Goal: Task Accomplishment & Management: Manage account settings

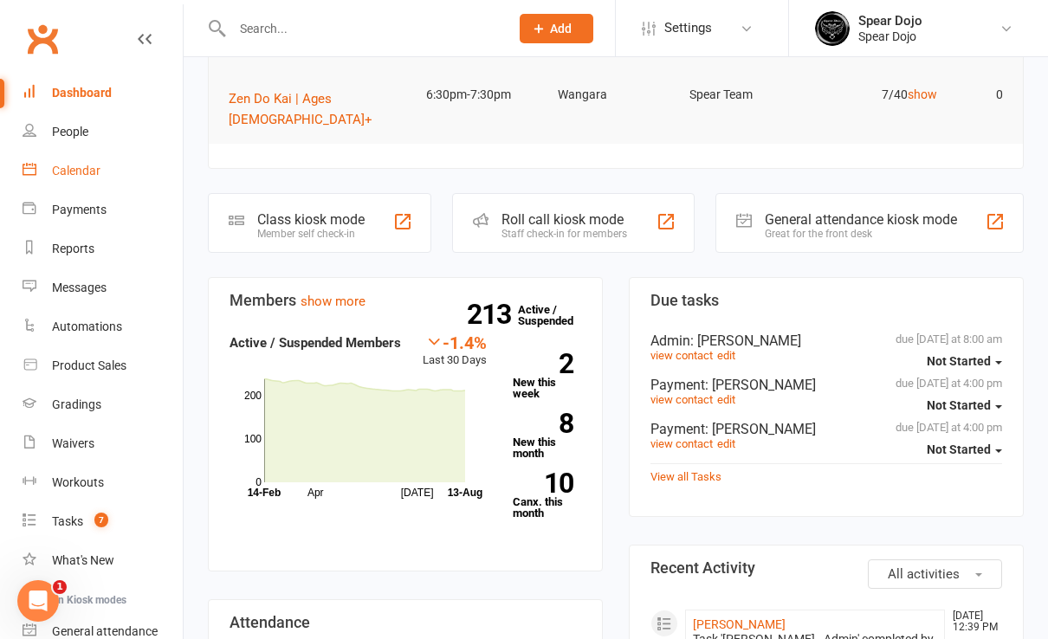
scroll to position [461, 0]
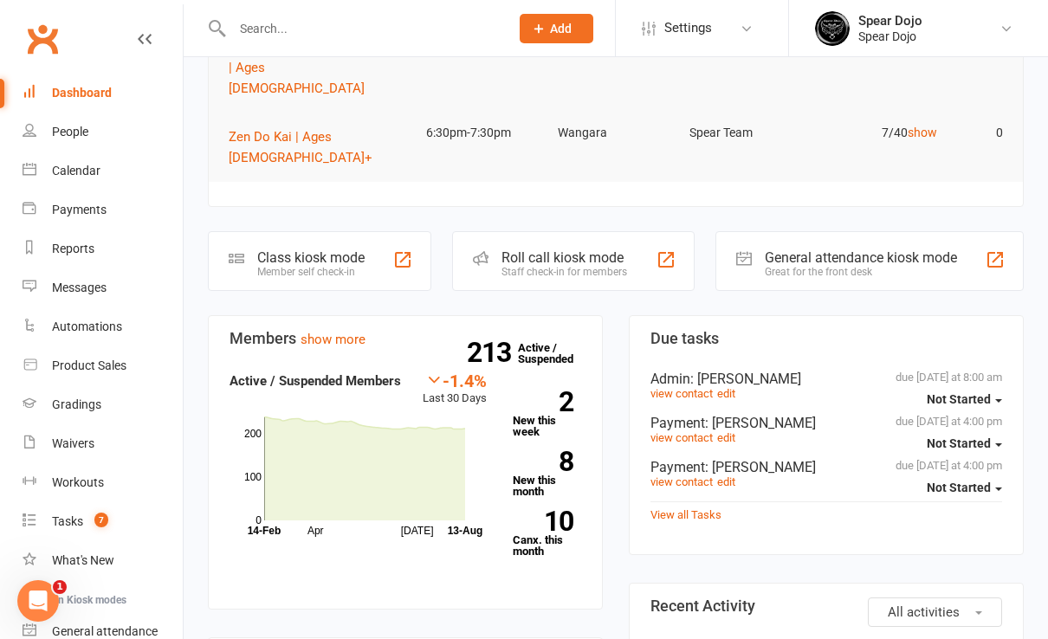
drag, startPoint x: 79, startPoint y: 92, endPoint x: 107, endPoint y: 102, distance: 30.4
click at [79, 92] on div "Dashboard" at bounding box center [82, 93] width 60 height 14
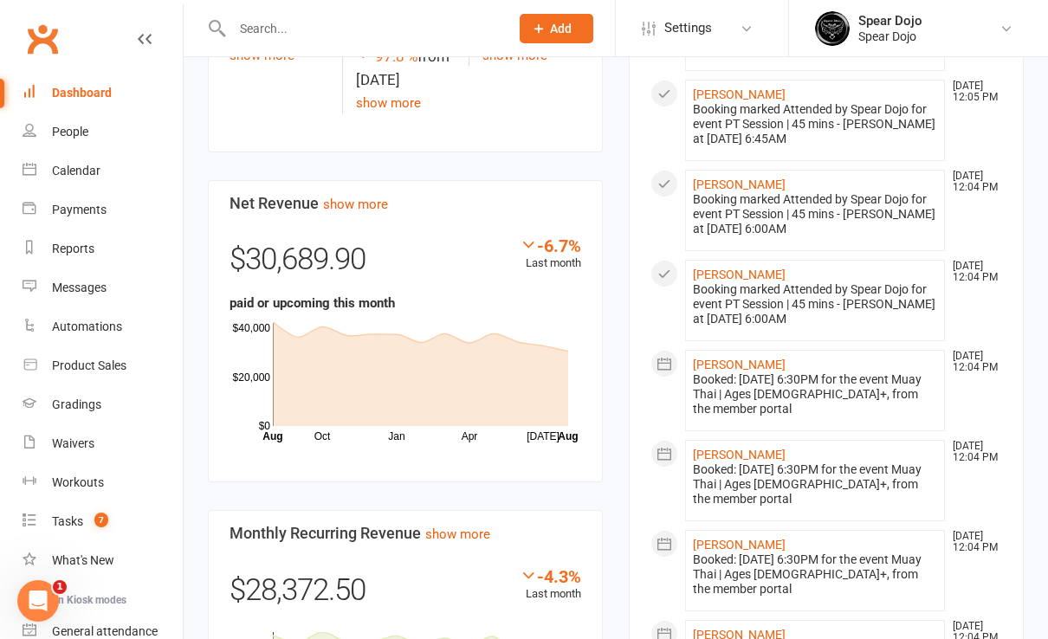
scroll to position [727, 0]
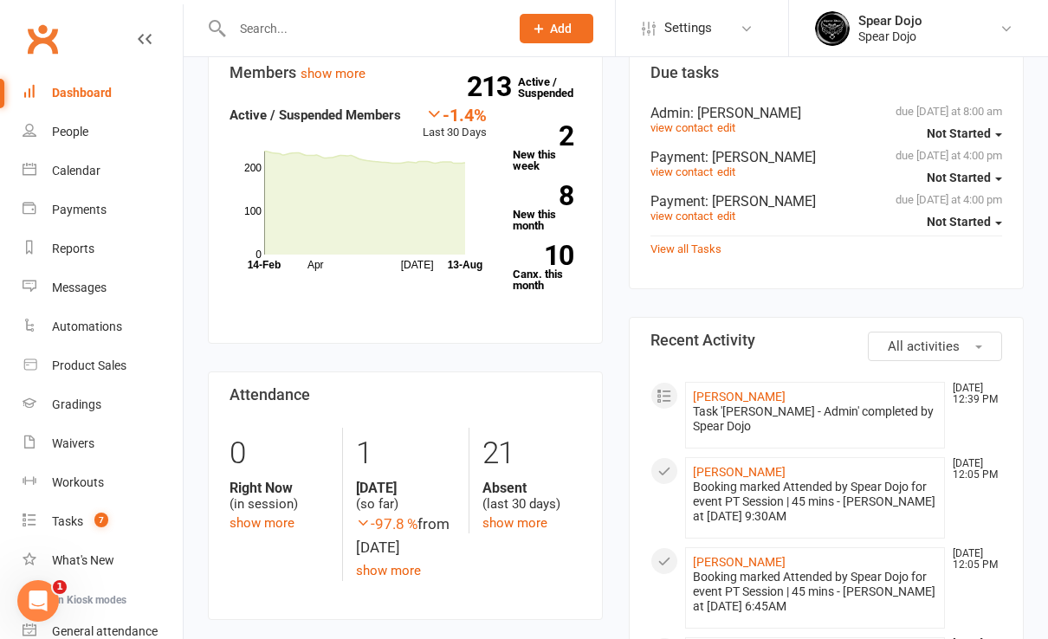
click at [283, 30] on input "text" at bounding box center [362, 28] width 270 height 24
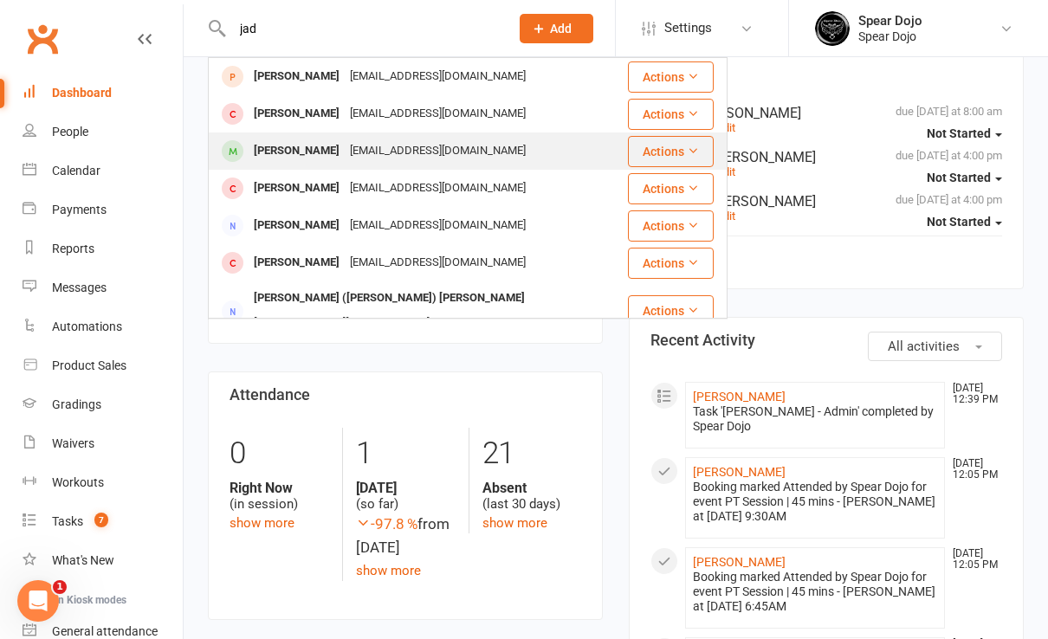
type input "jad"
click at [306, 152] on div "[PERSON_NAME]" at bounding box center [296, 151] width 96 height 25
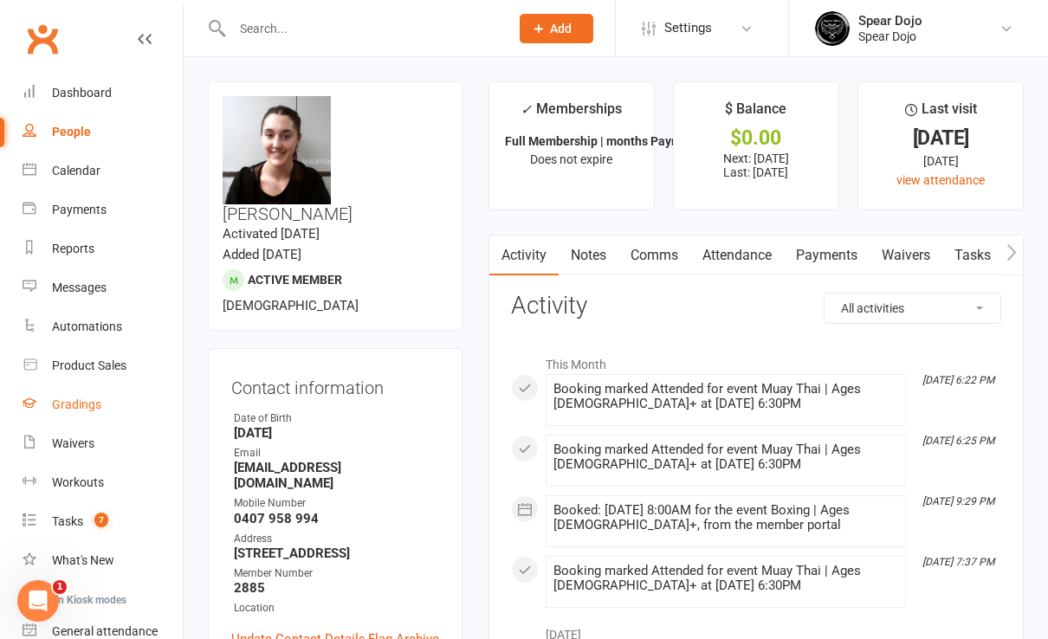
click at [94, 405] on div "Gradings" at bounding box center [76, 404] width 49 height 14
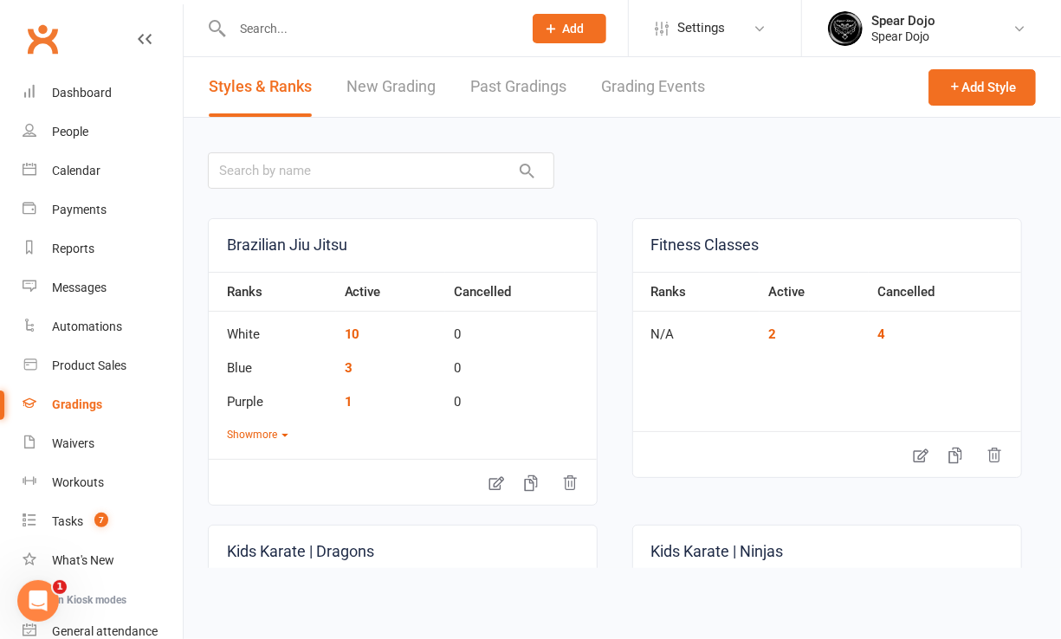
click at [652, 85] on link "Grading Events" at bounding box center [653, 87] width 104 height 60
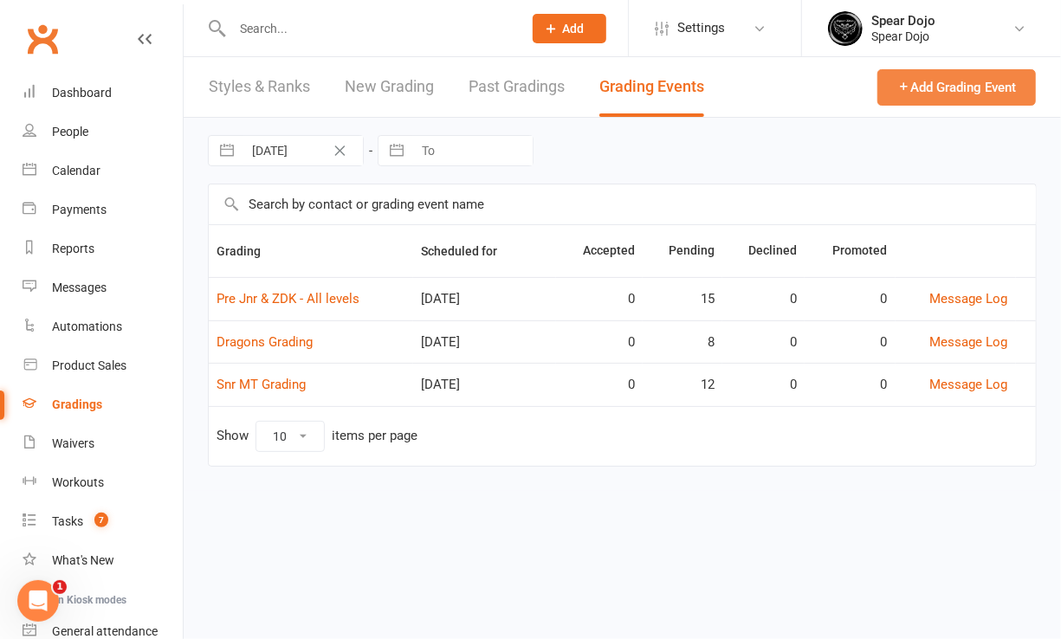
click at [920, 92] on button "Add Grading Event" at bounding box center [956, 87] width 158 height 36
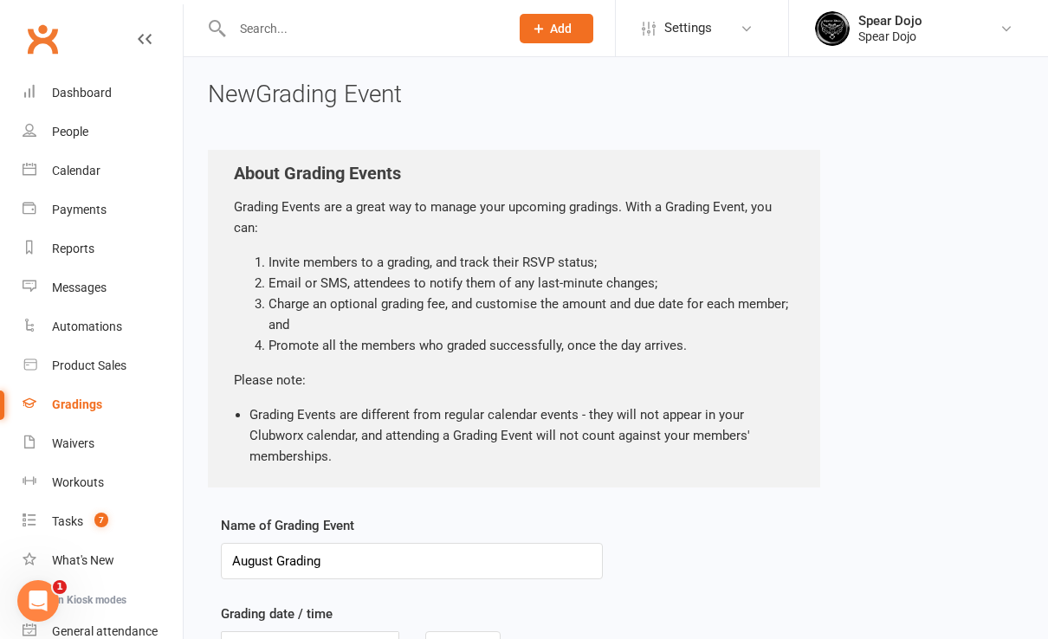
click at [91, 409] on div "Gradings" at bounding box center [77, 404] width 50 height 14
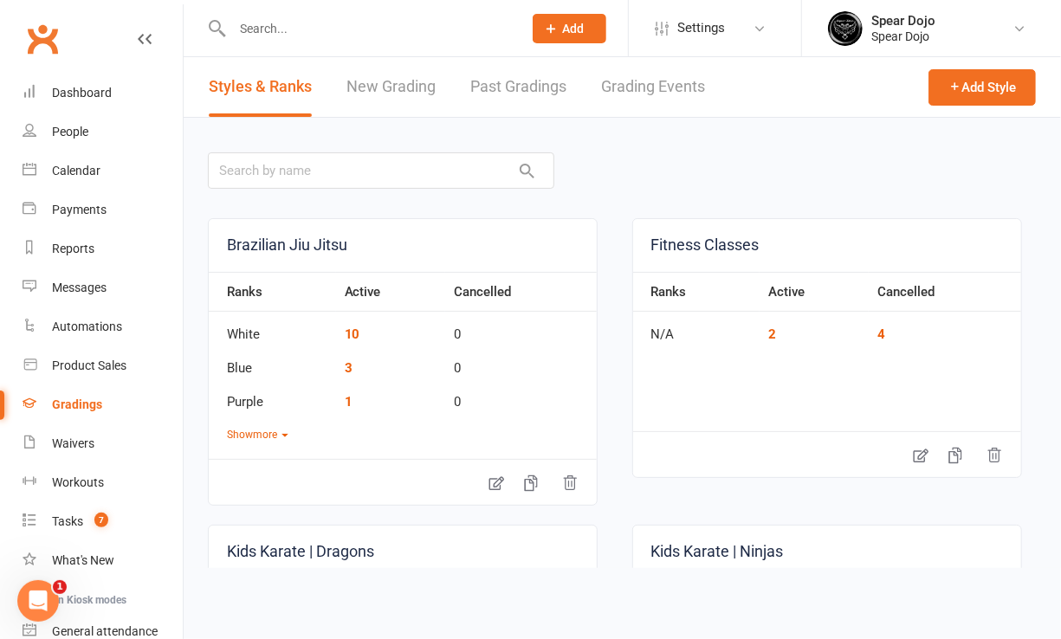
click at [642, 90] on link "Grading Events" at bounding box center [653, 87] width 104 height 60
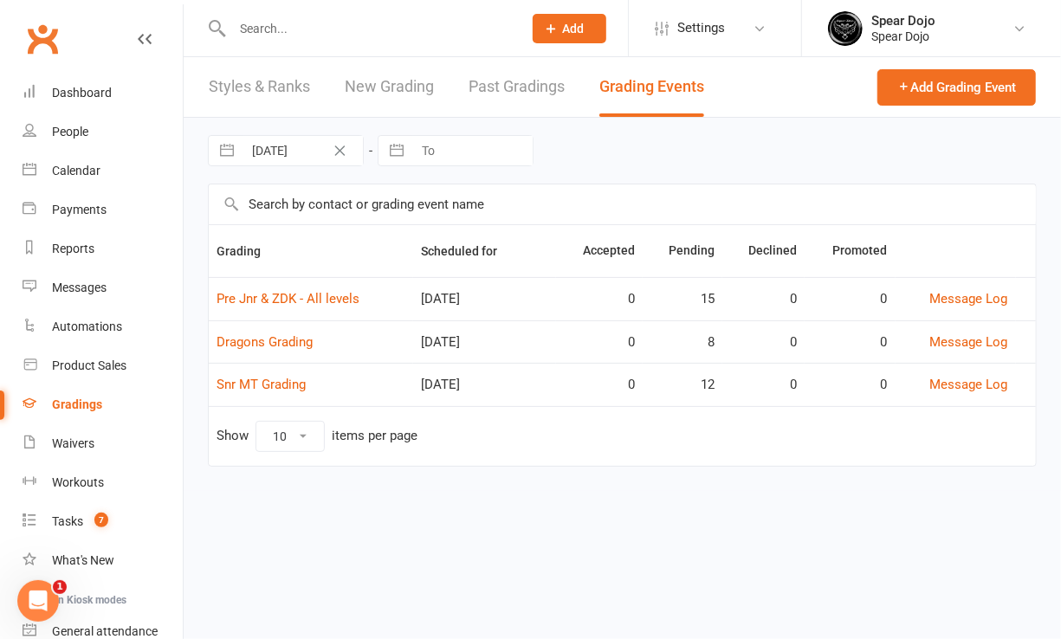
click at [399, 88] on link "New Grading" at bounding box center [389, 87] width 89 height 60
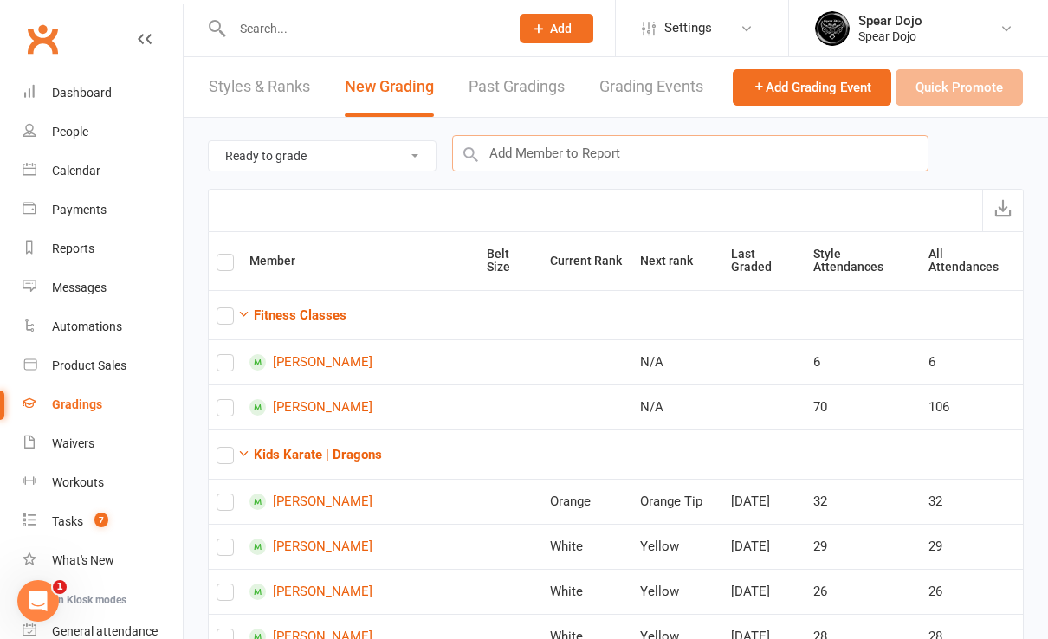
click at [549, 156] on input "text" at bounding box center [690, 153] width 476 height 36
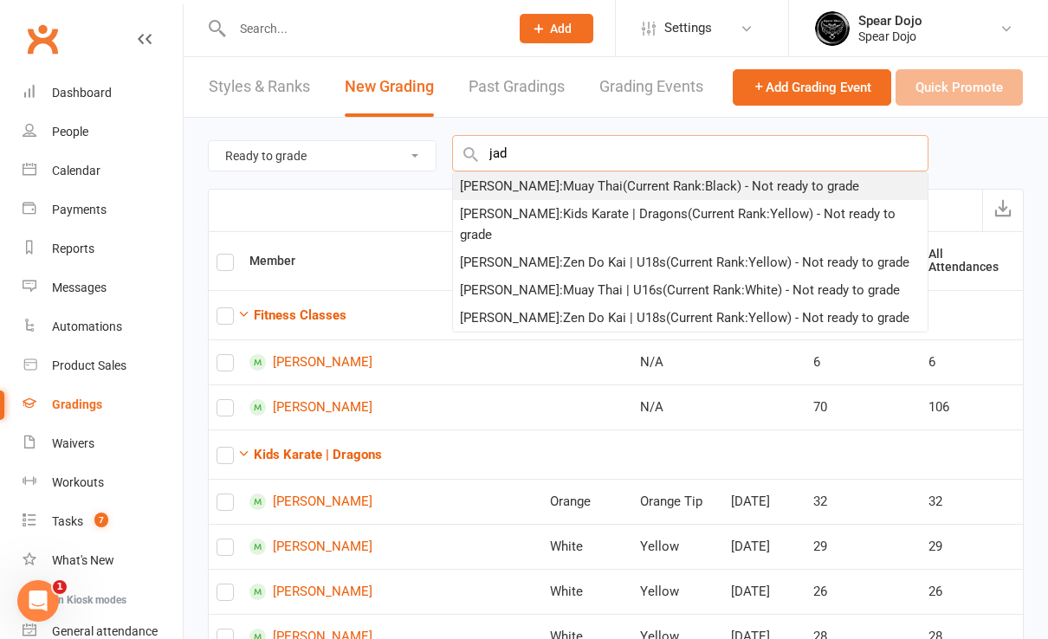
type input "jad"
click at [583, 185] on div "[PERSON_NAME] : Muay Thai (Current Rank: Black ) - Not ready to grade" at bounding box center [659, 186] width 399 height 21
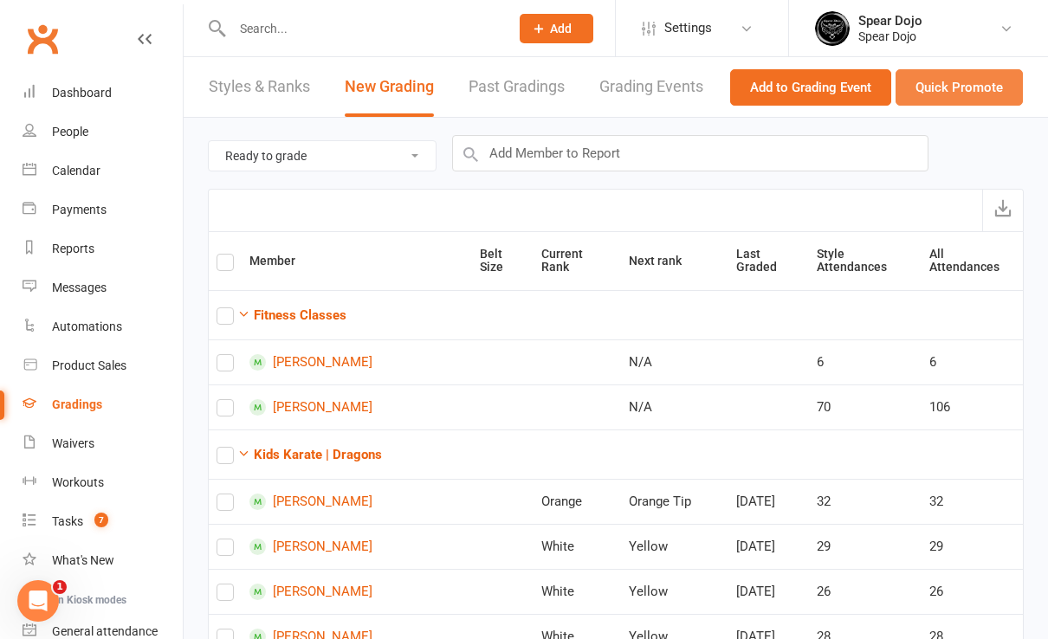
click at [922, 89] on button "Quick Promote" at bounding box center [958, 87] width 127 height 36
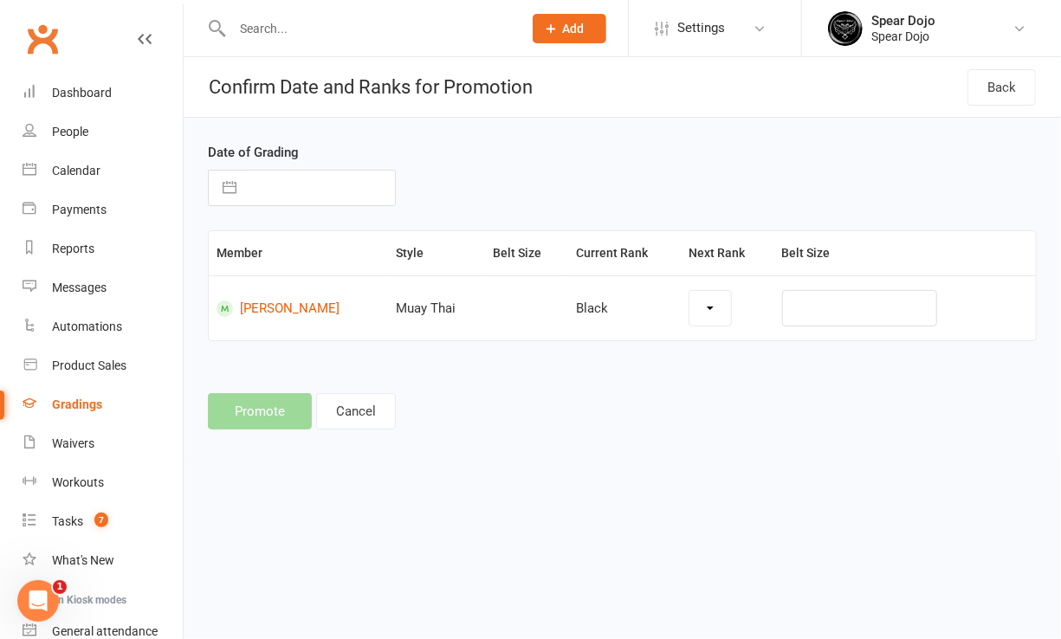
select select "41551"
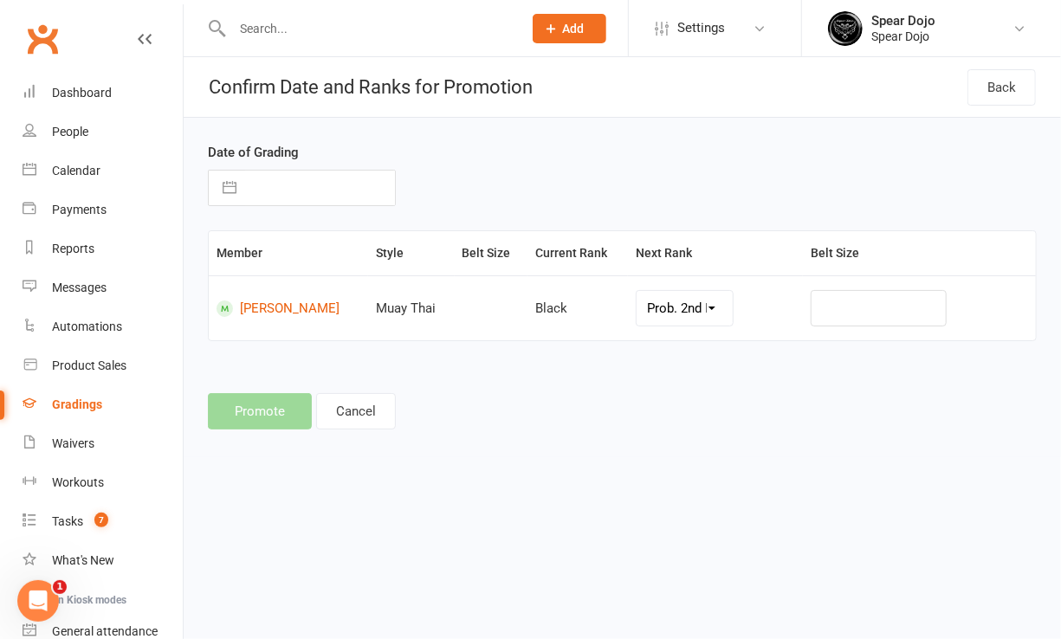
click at [227, 190] on button "button" at bounding box center [229, 188] width 31 height 35
select select "6"
select select "2025"
select select "7"
select select "2025"
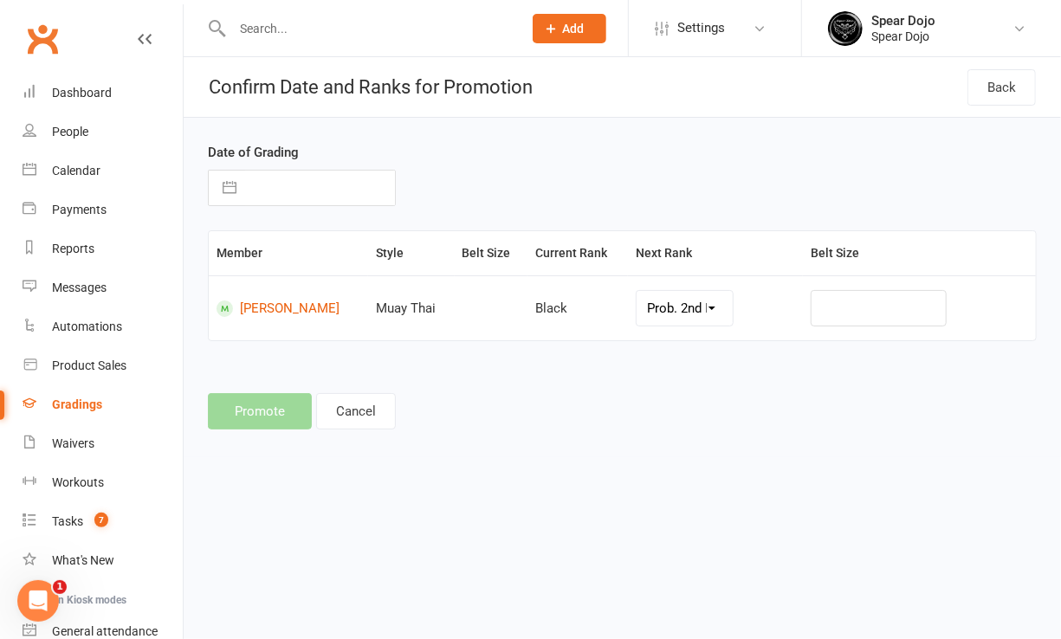
select select "8"
select select "2025"
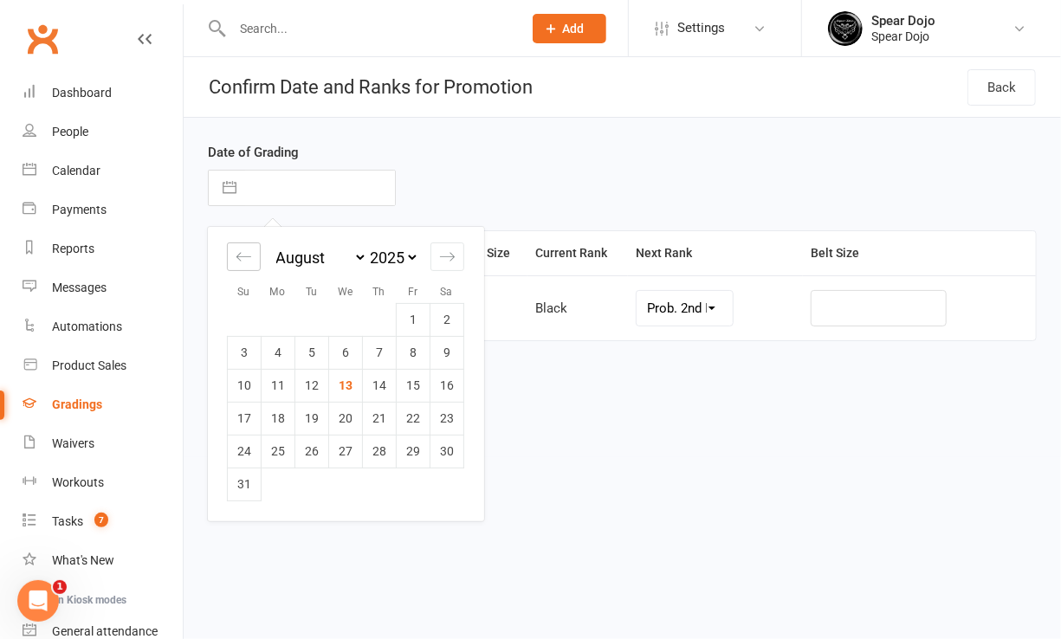
click at [240, 258] on icon "Move backward to switch to the previous month." at bounding box center [243, 256] width 16 height 16
select select "5"
select select "2025"
click at [240, 258] on icon "Move backward to switch to the previous month." at bounding box center [243, 256] width 16 height 16
select select "4"
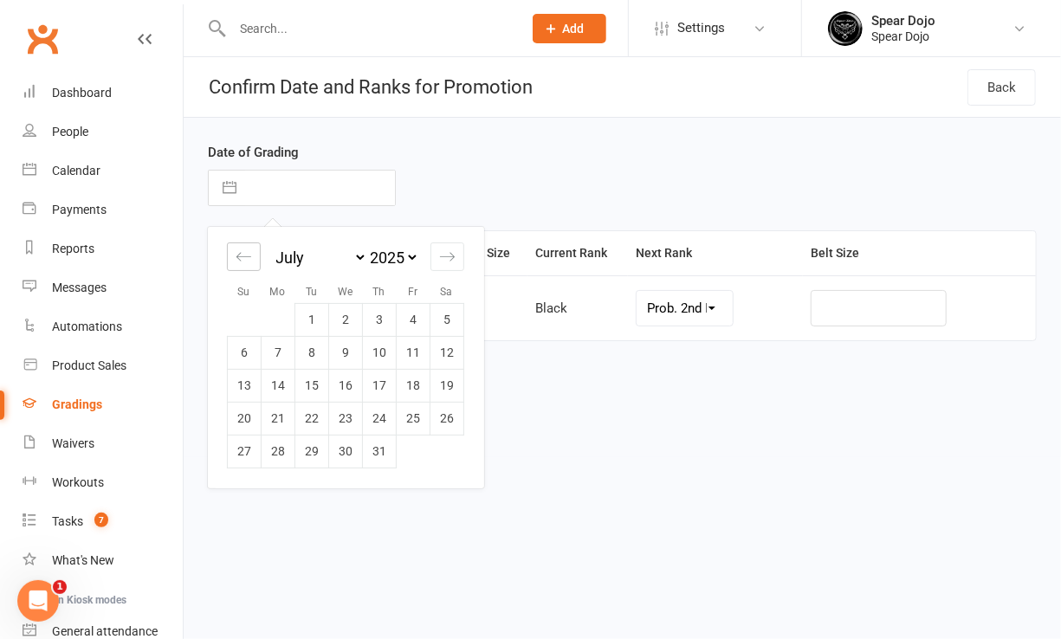
select select "2025"
click at [240, 258] on icon "Move backward to switch to the previous month." at bounding box center [243, 256] width 16 height 16
select select "3"
select select "2025"
click at [446, 389] on td "17" at bounding box center [447, 385] width 34 height 33
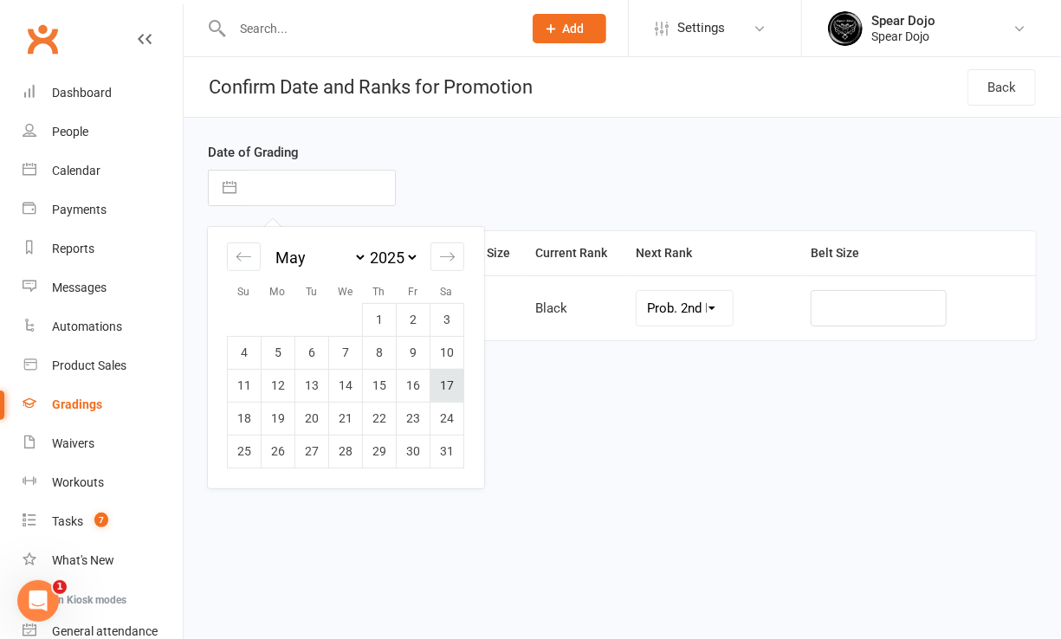
type input "[DATE]"
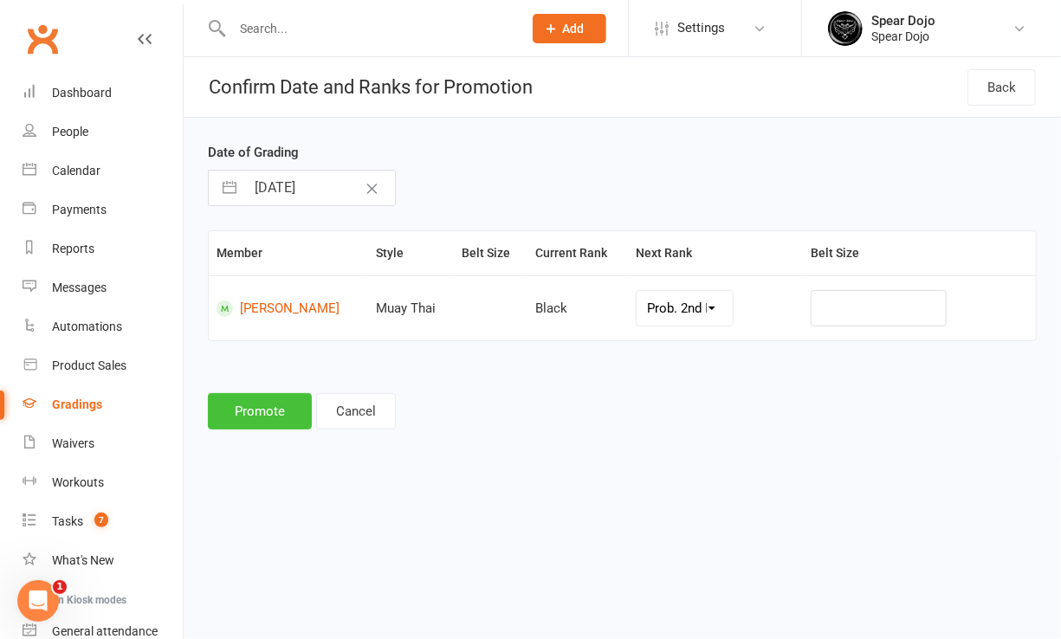
click at [285, 425] on button "Promote" at bounding box center [260, 411] width 104 height 36
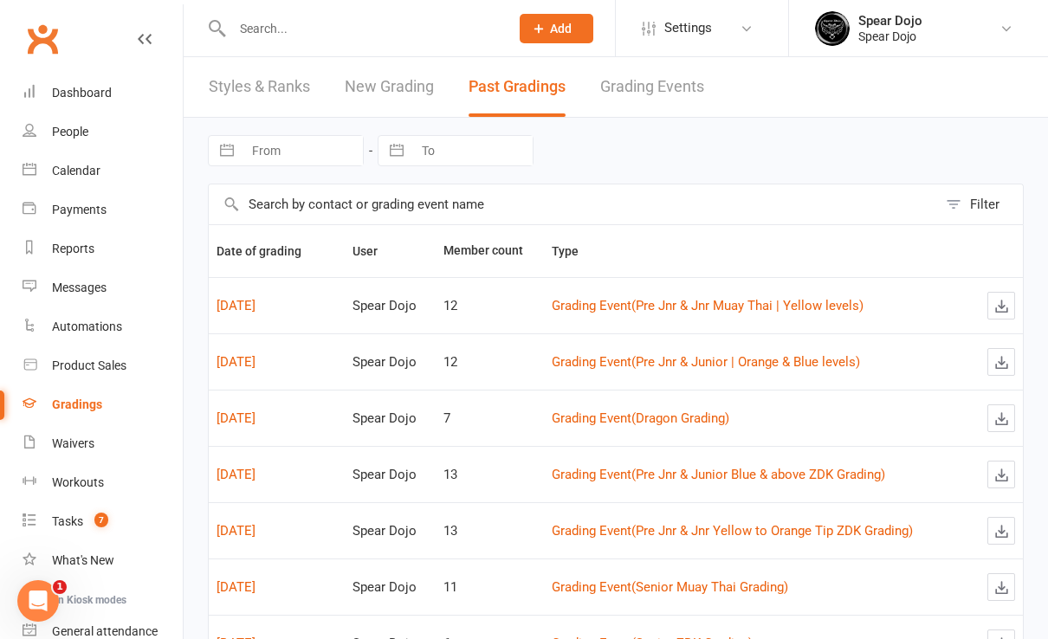
click at [392, 87] on link "New Grading" at bounding box center [389, 87] width 89 height 60
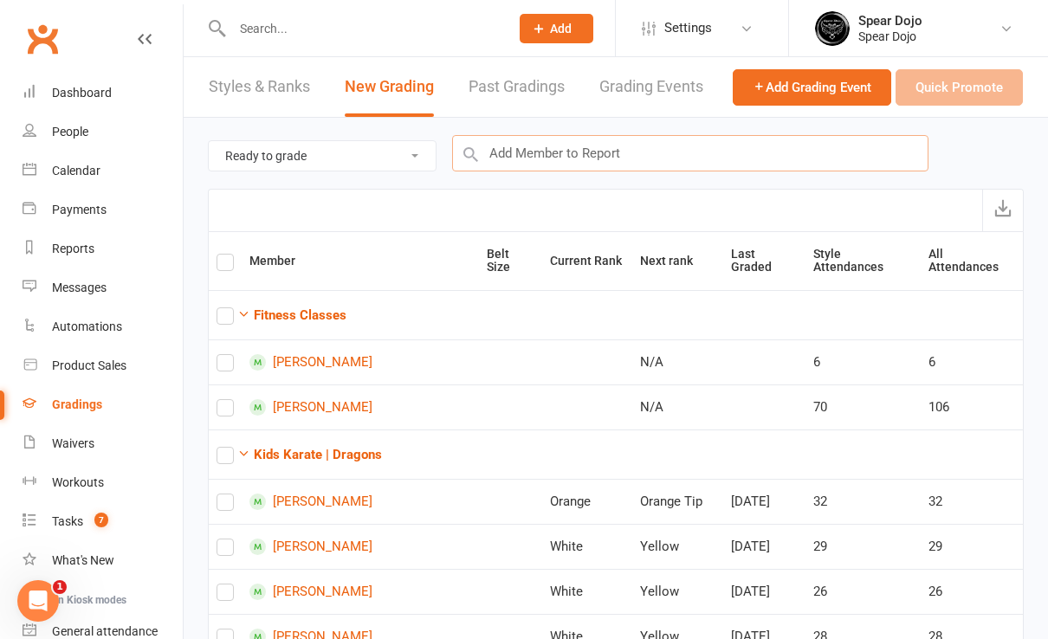
click at [538, 154] on input "text" at bounding box center [690, 153] width 476 height 36
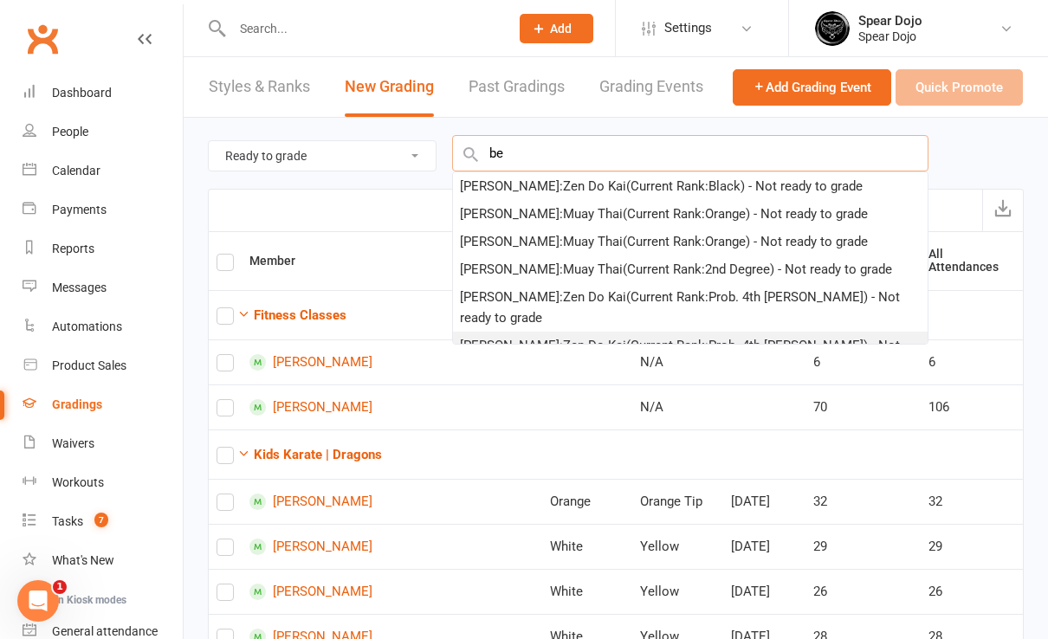
type input "b"
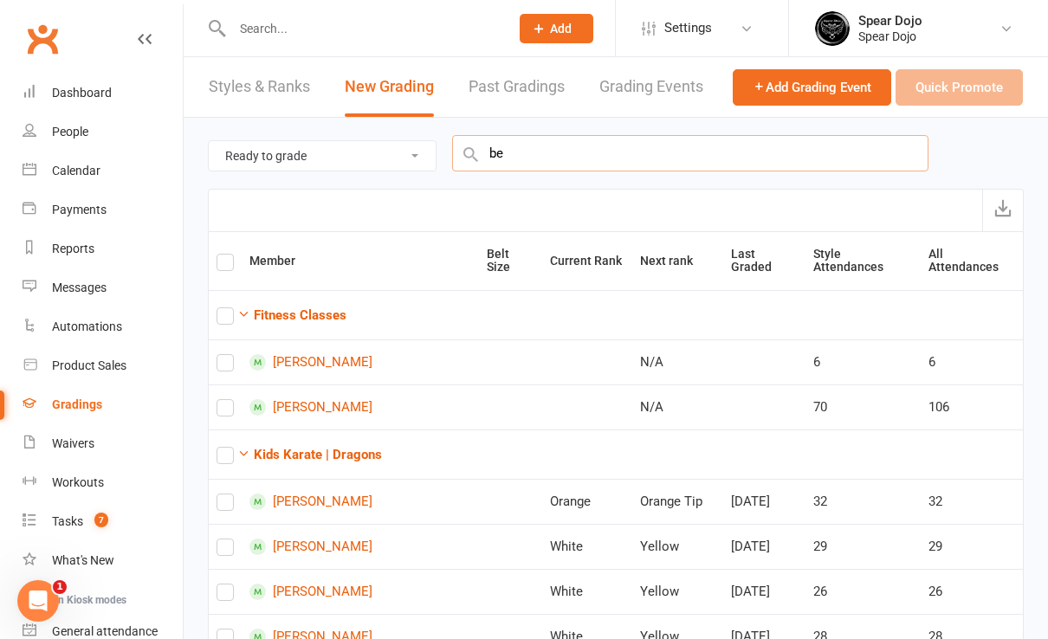
type input "b"
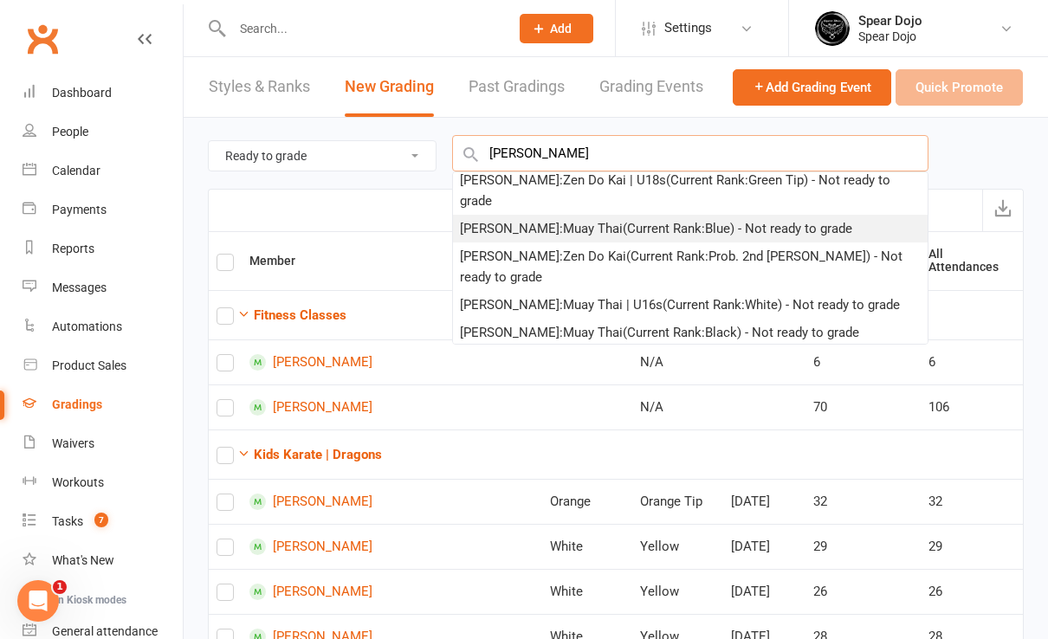
scroll to position [115, 0]
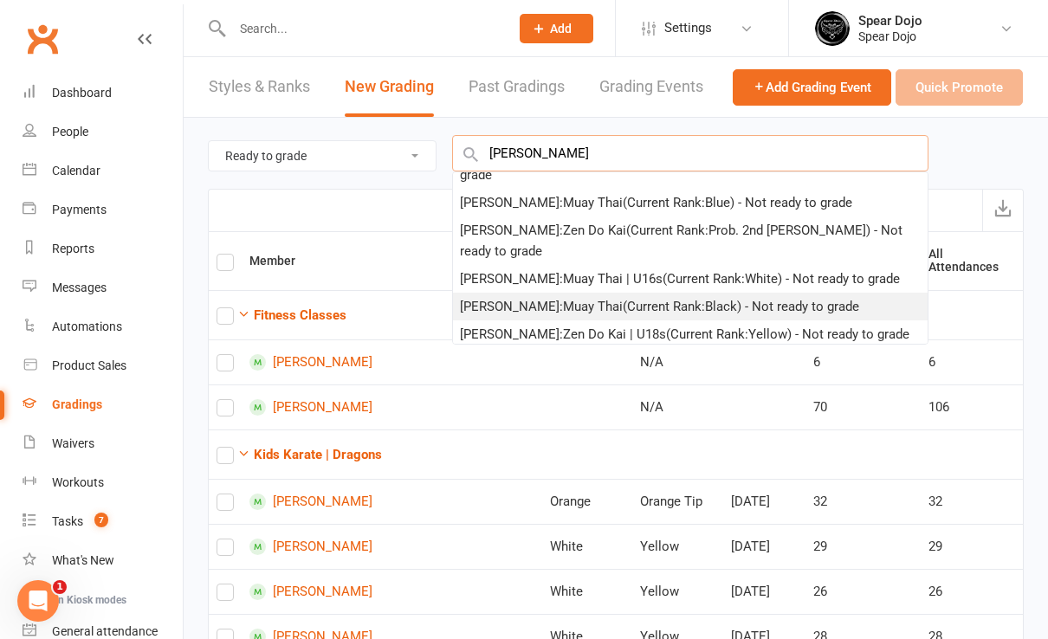
type input "[PERSON_NAME]"
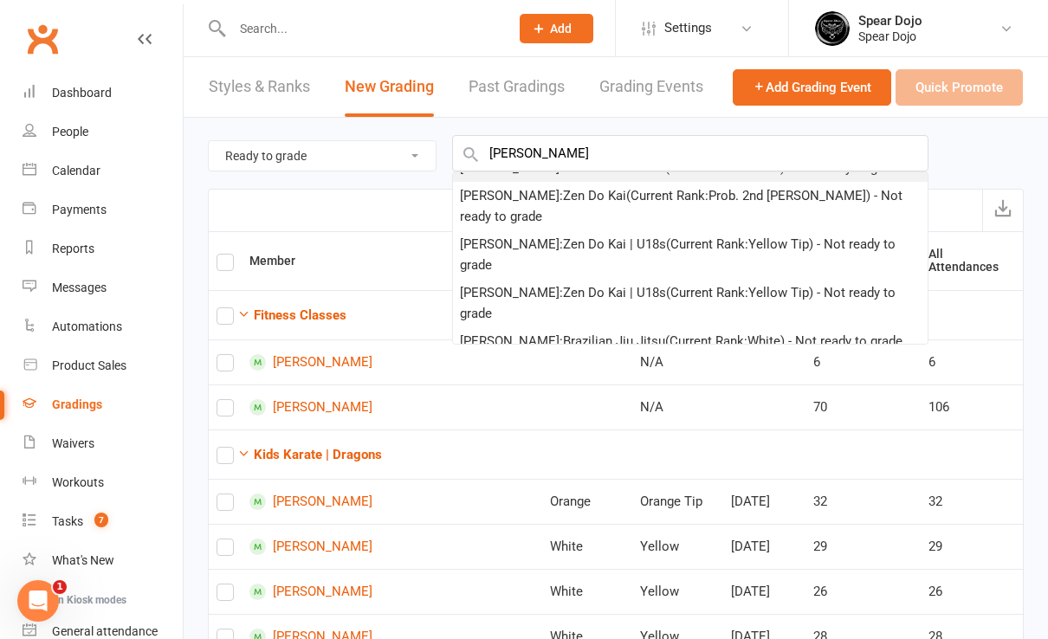
scroll to position [230, 0]
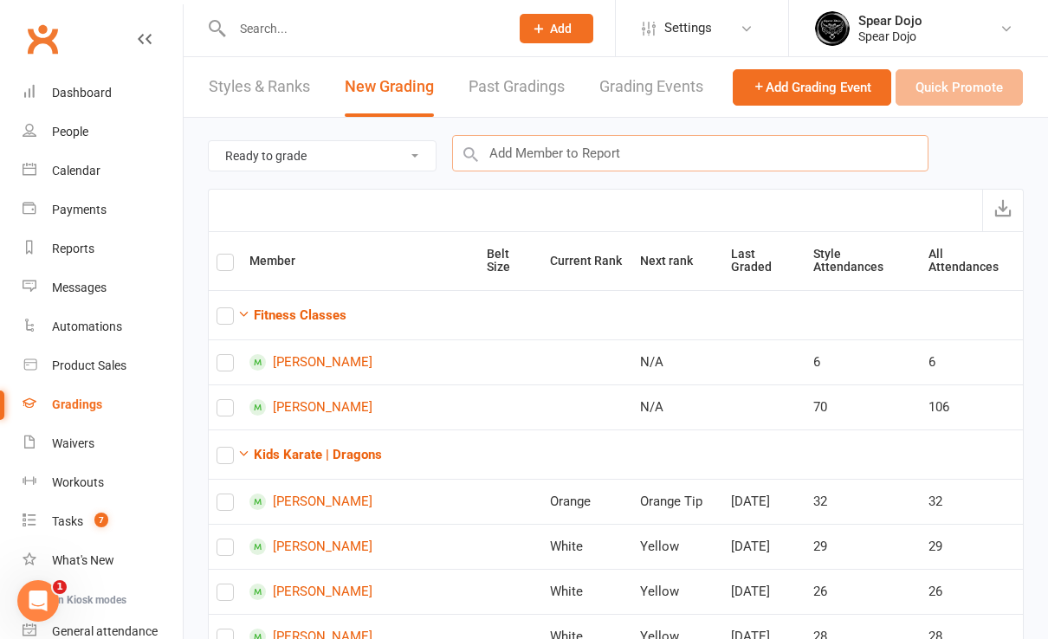
click at [574, 151] on input "text" at bounding box center [690, 153] width 476 height 36
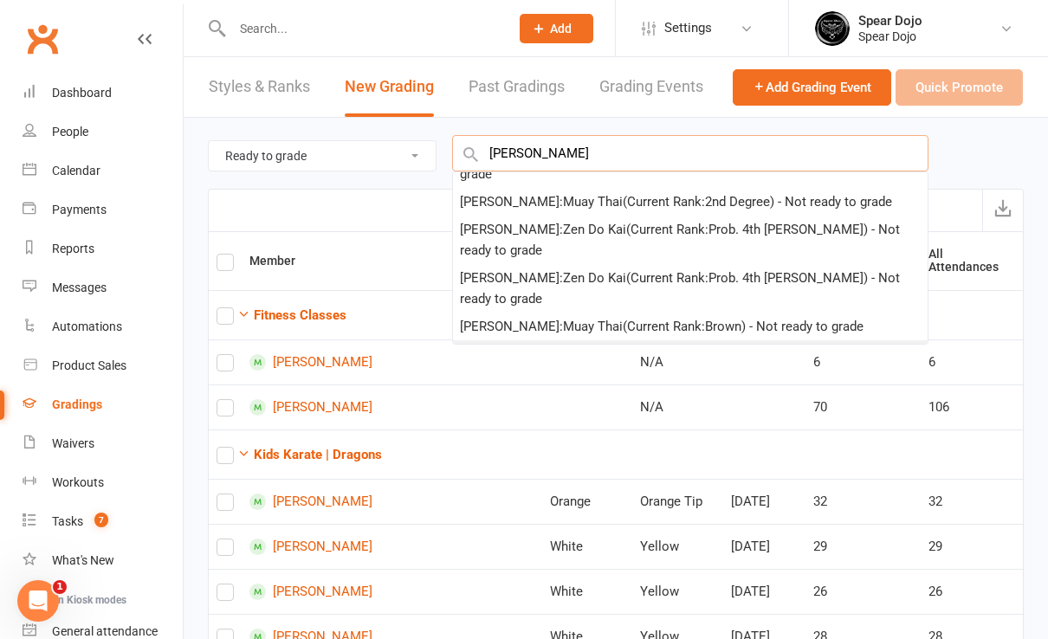
scroll to position [115, 0]
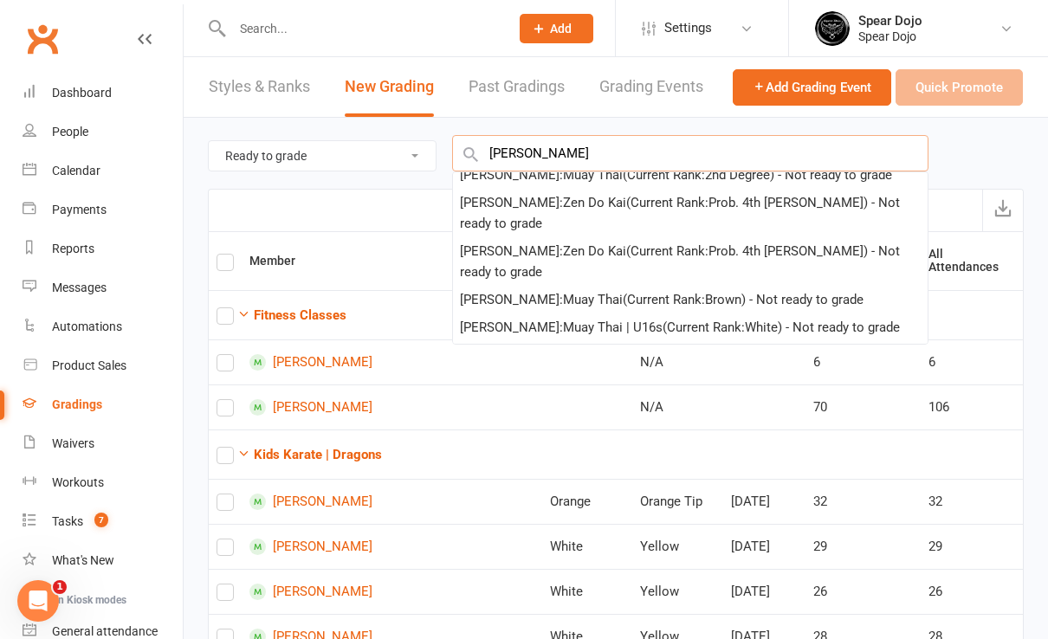
type input "[PERSON_NAME]"
click at [551, 372] on div "[PERSON_NAME] : Muay Thai (Current Rank: Black ) - Not ready to grade" at bounding box center [659, 382] width 399 height 21
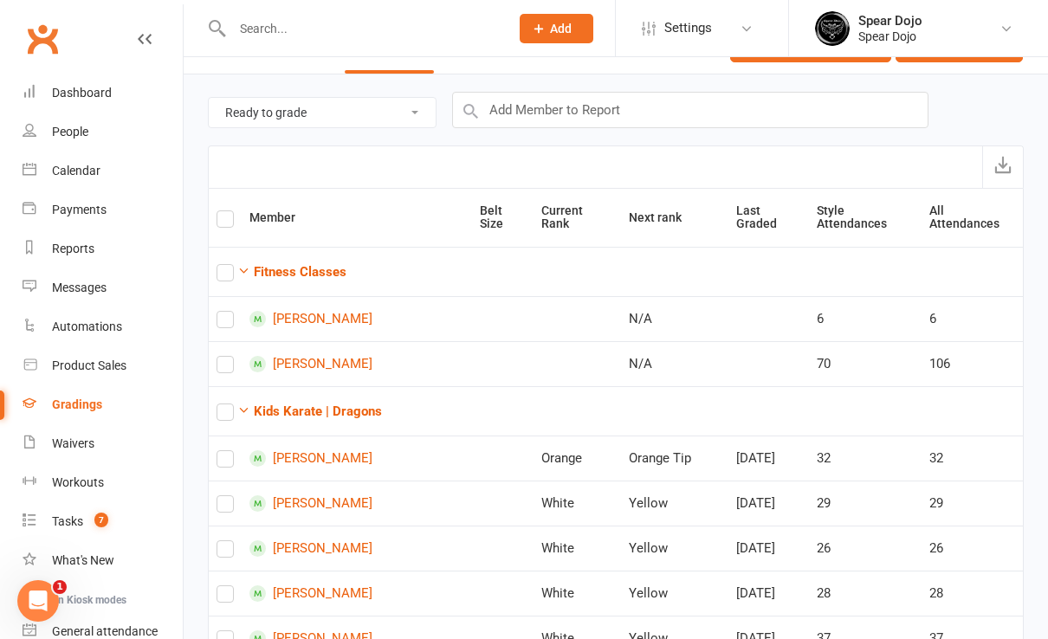
scroll to position [0, 0]
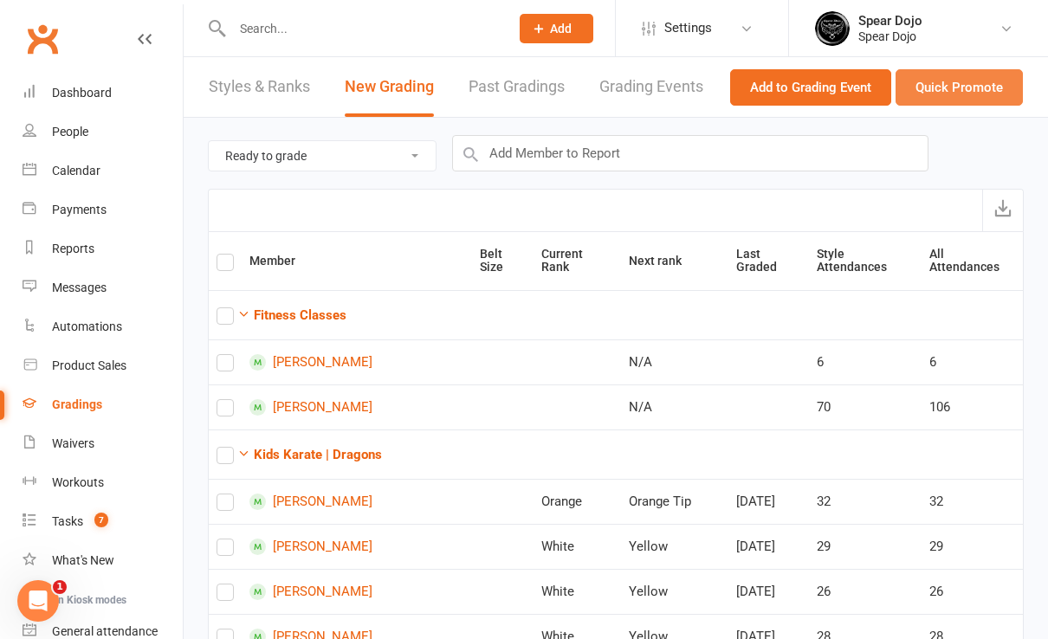
click at [953, 90] on button "Quick Promote" at bounding box center [958, 87] width 127 height 36
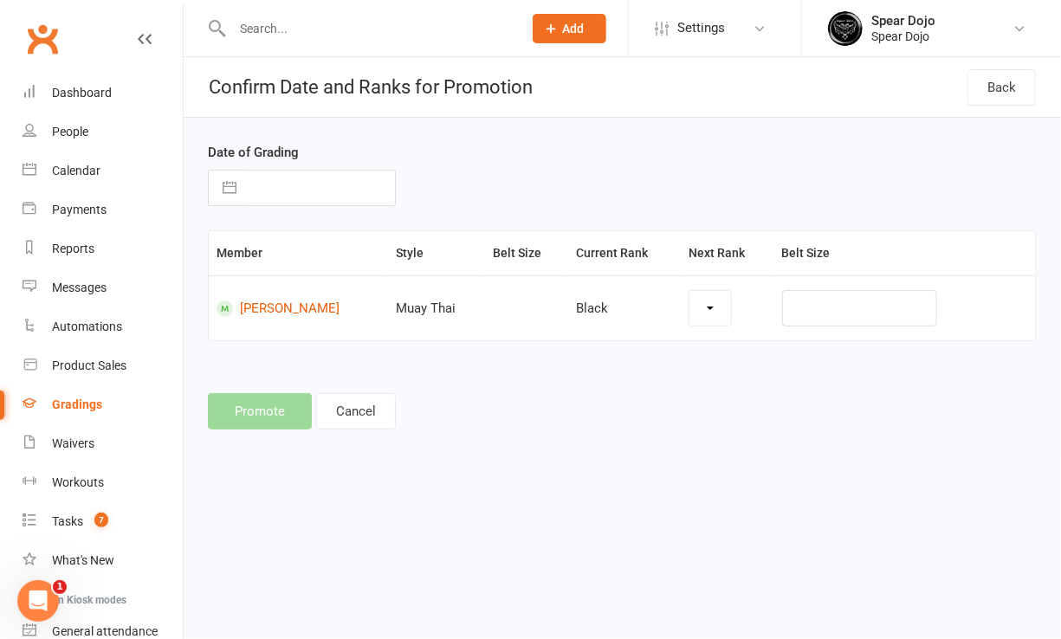
select select "41551"
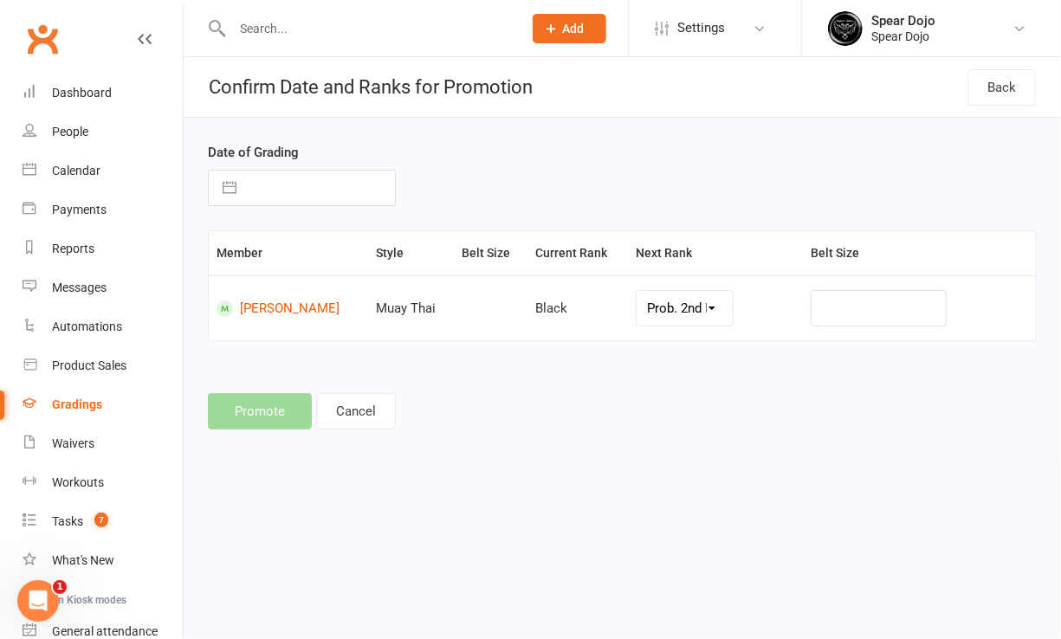
click at [235, 188] on button "button" at bounding box center [229, 188] width 31 height 35
select select "6"
select select "2025"
select select "7"
select select "2025"
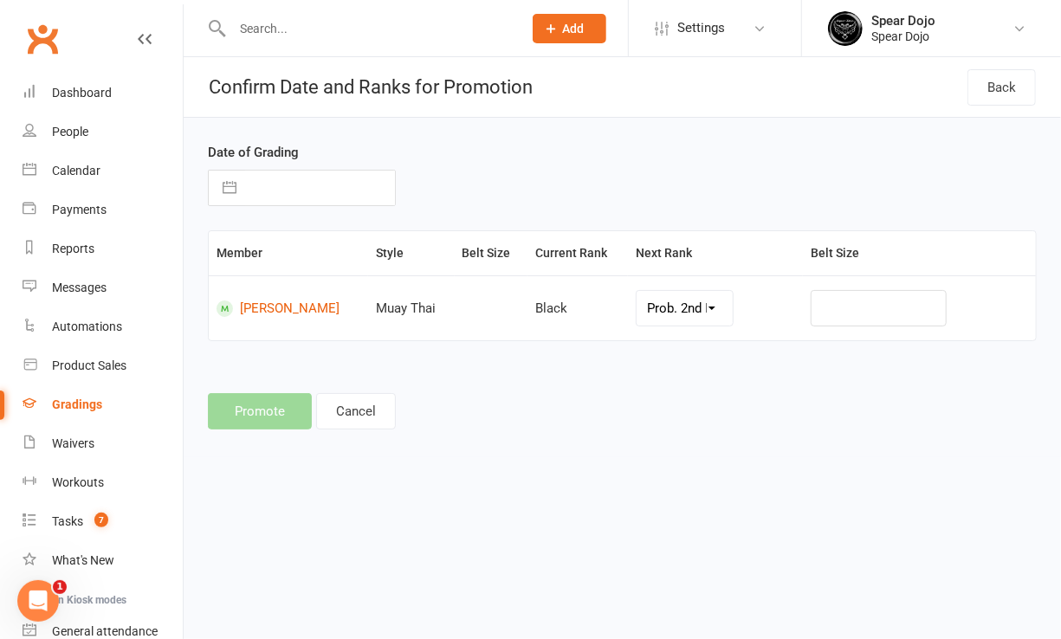
select select "8"
select select "2025"
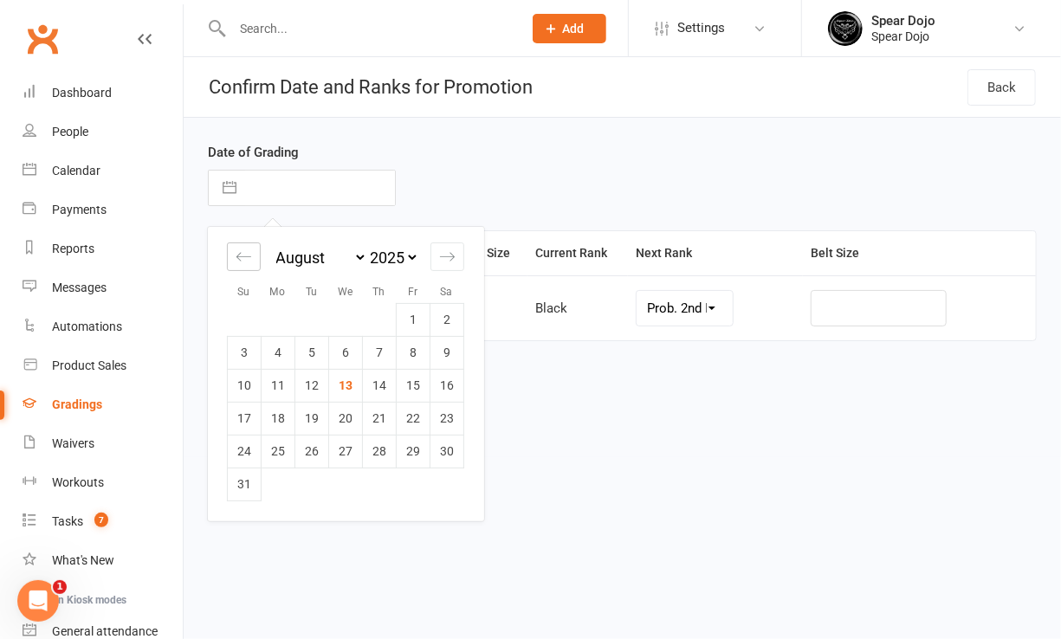
click at [250, 260] on icon "Move backward to switch to the previous month." at bounding box center [243, 256] width 16 height 16
select select "5"
select select "2025"
click at [250, 260] on icon "Move backward to switch to the previous month." at bounding box center [243, 256] width 16 height 16
select select "4"
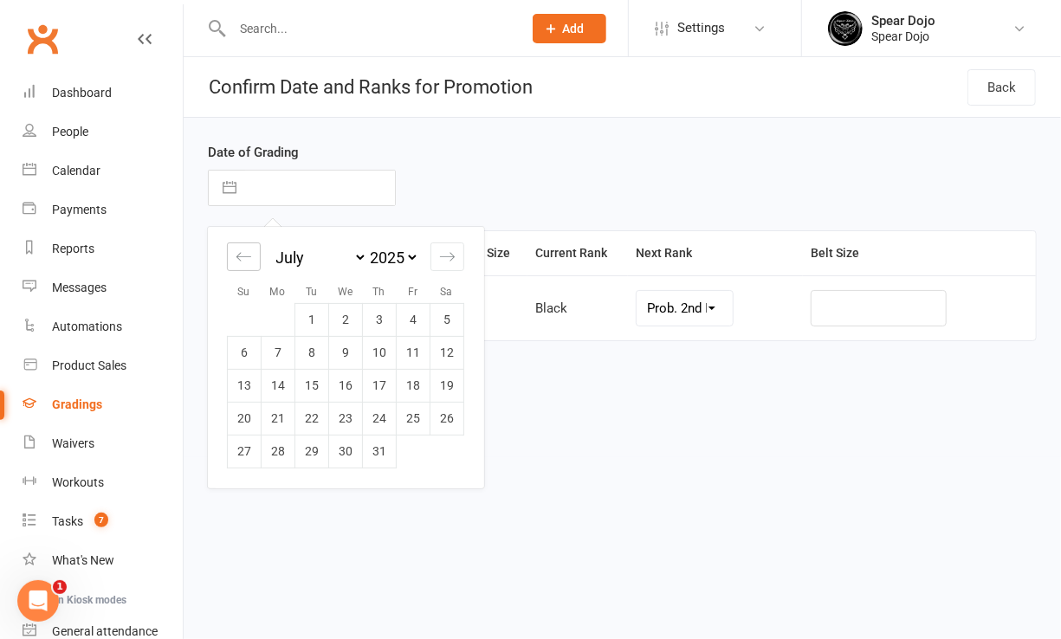
select select "2025"
click at [250, 260] on icon "Move backward to switch to the previous month." at bounding box center [243, 256] width 16 height 16
select select "3"
select select "2025"
click at [451, 386] on td "17" at bounding box center [447, 385] width 34 height 33
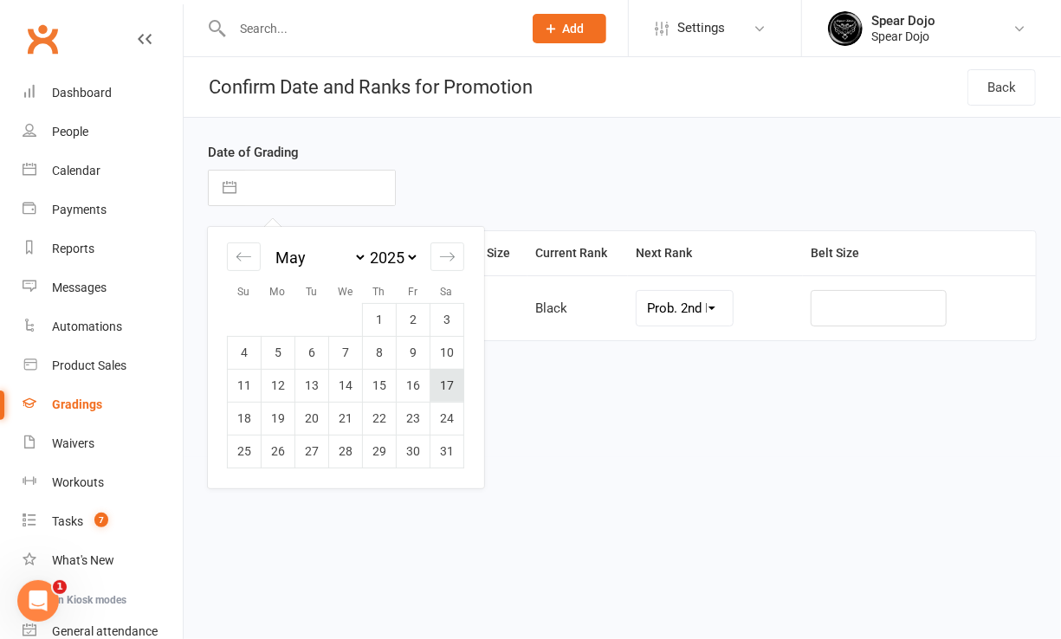
type input "[DATE]"
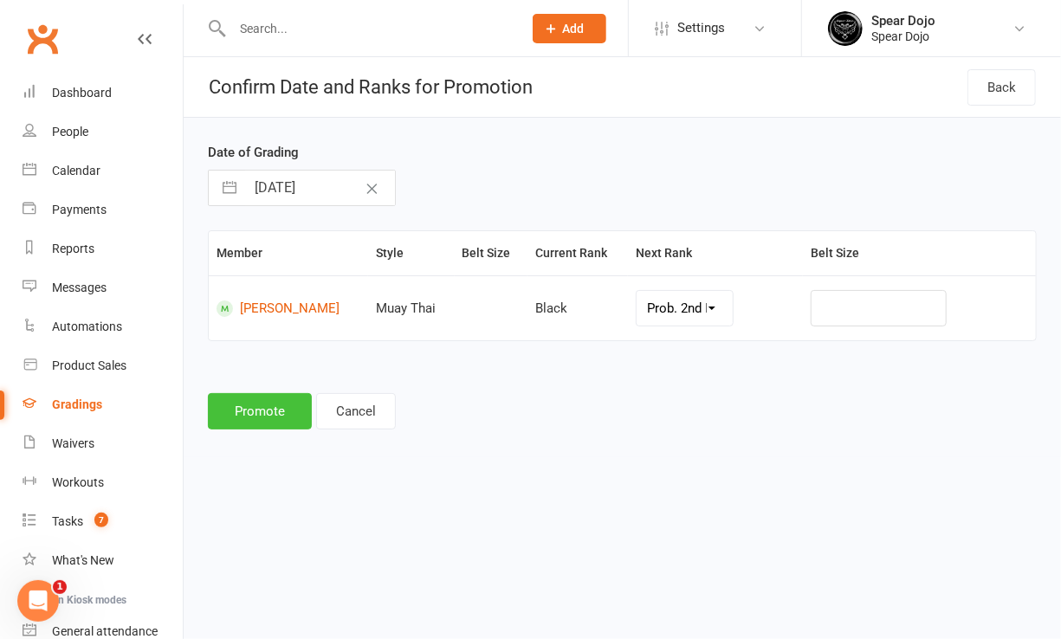
click at [280, 424] on button "Promote" at bounding box center [260, 411] width 104 height 36
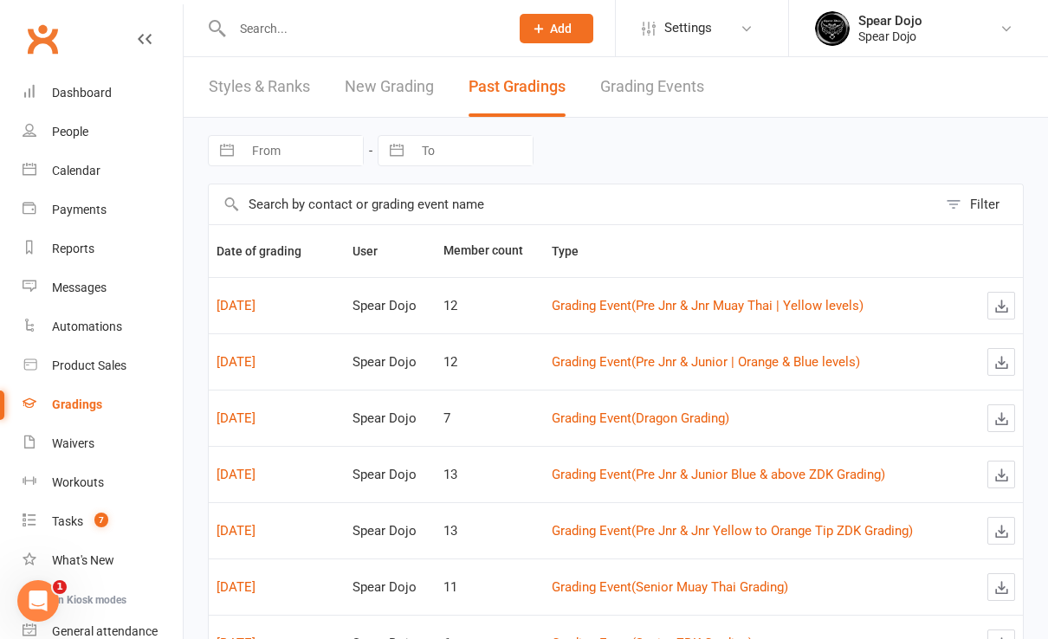
click at [394, 87] on link "New Grading" at bounding box center [389, 87] width 89 height 60
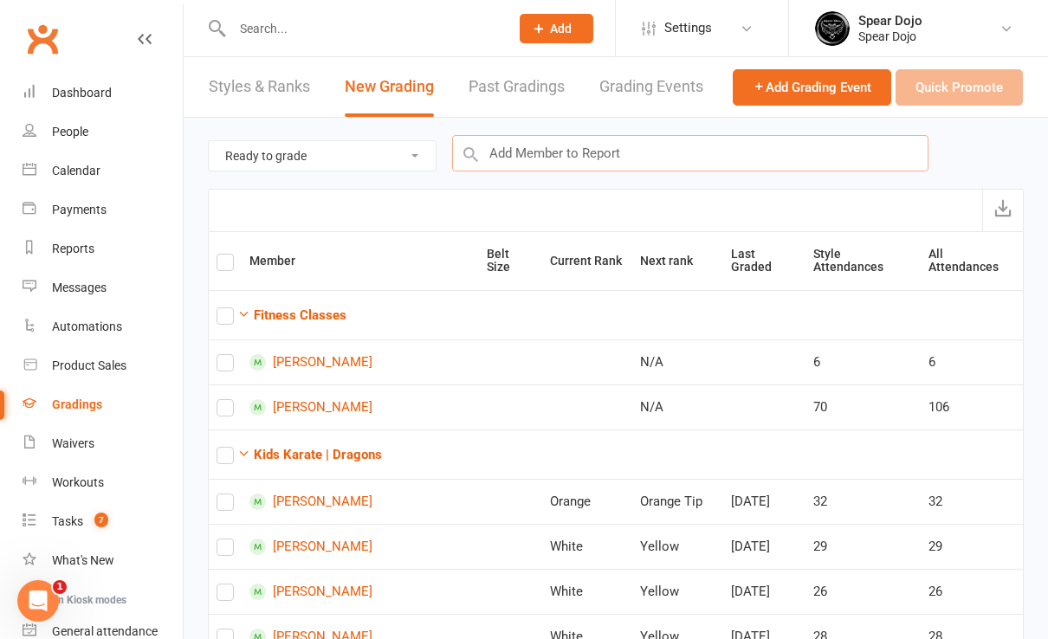
click at [533, 154] on input "text" at bounding box center [690, 153] width 476 height 36
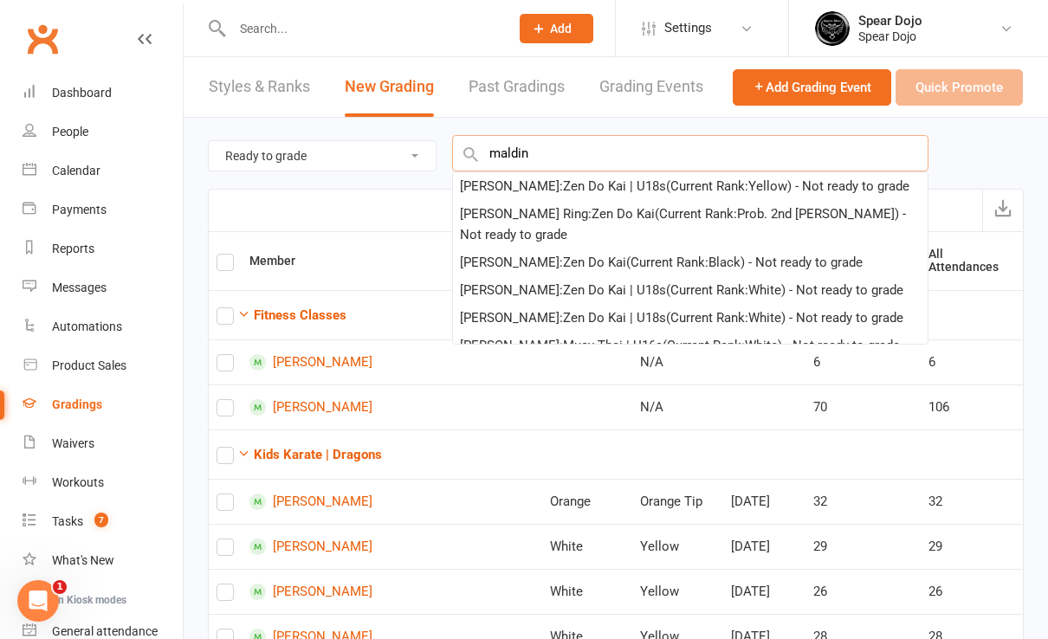
type input "maldini"
click at [558, 152] on input "text" at bounding box center [690, 153] width 476 height 36
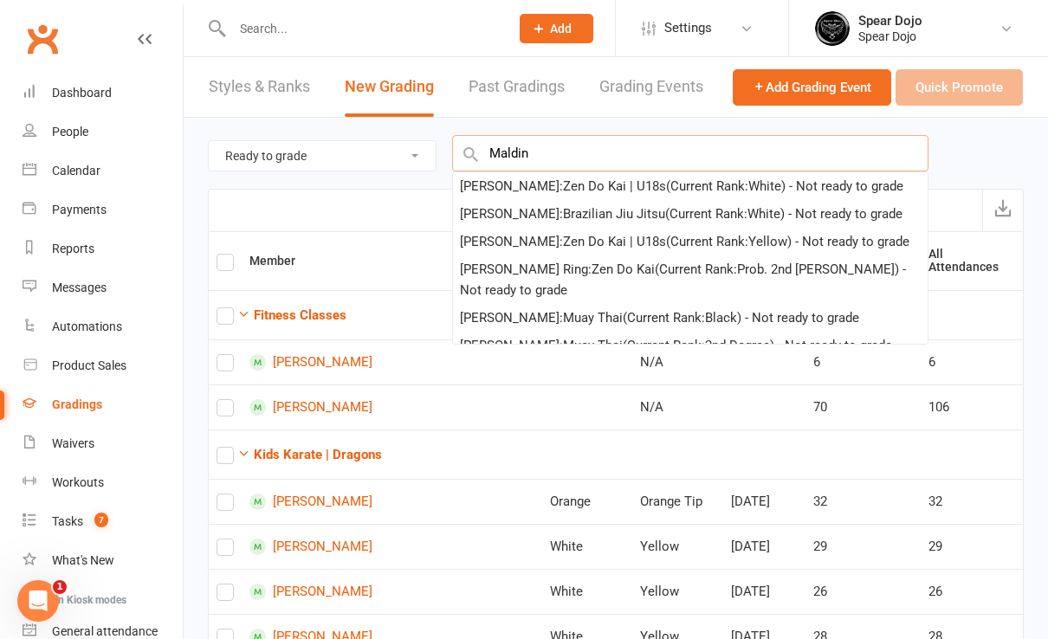
type input "[PERSON_NAME]"
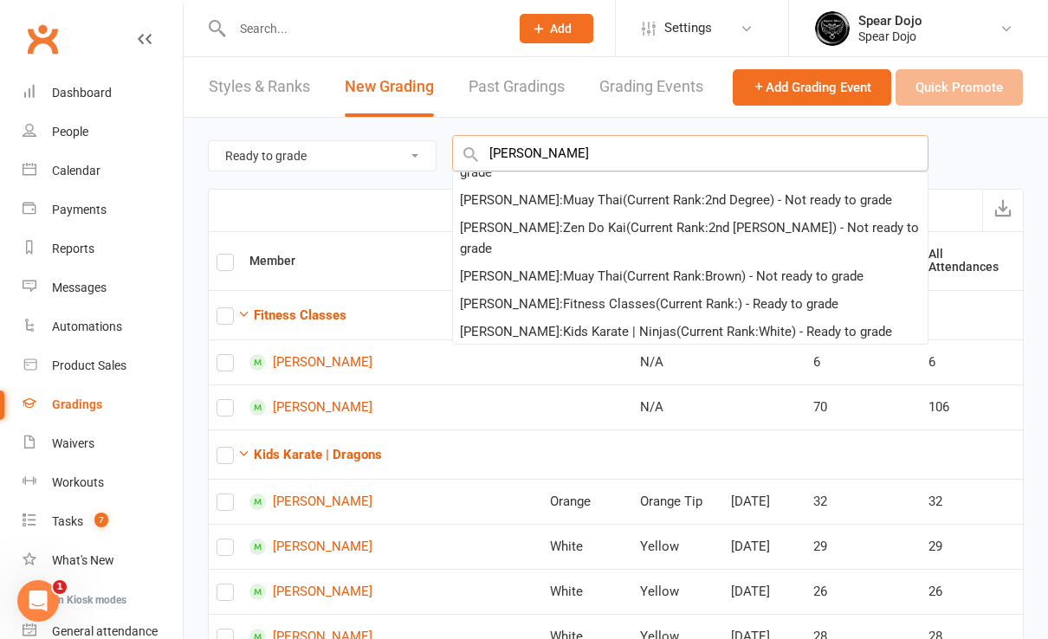
scroll to position [1375, 0]
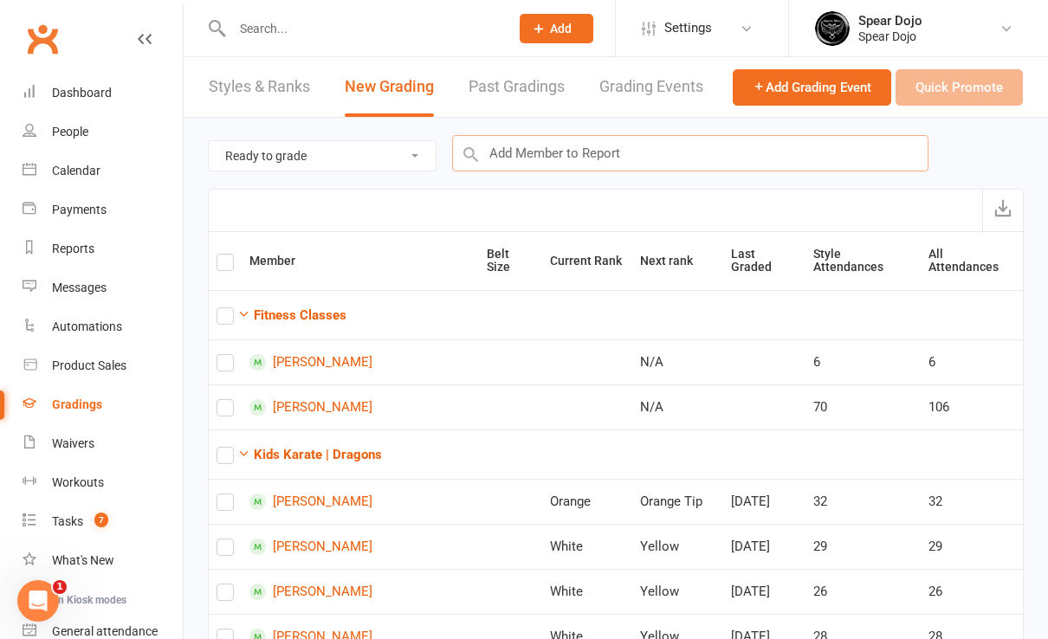
click at [562, 155] on input "text" at bounding box center [690, 153] width 476 height 36
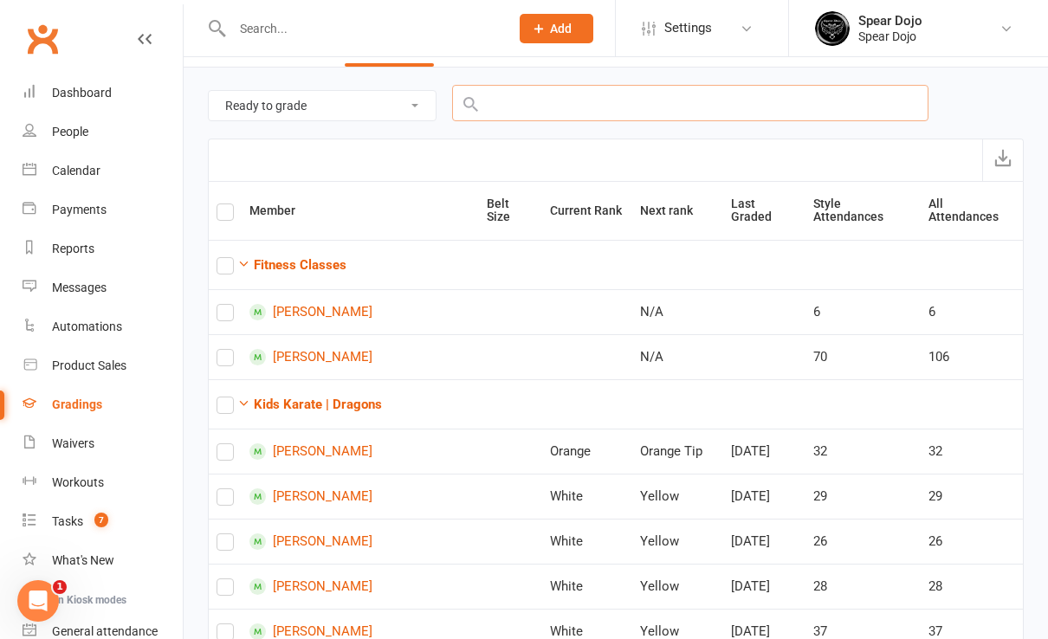
scroll to position [0, 0]
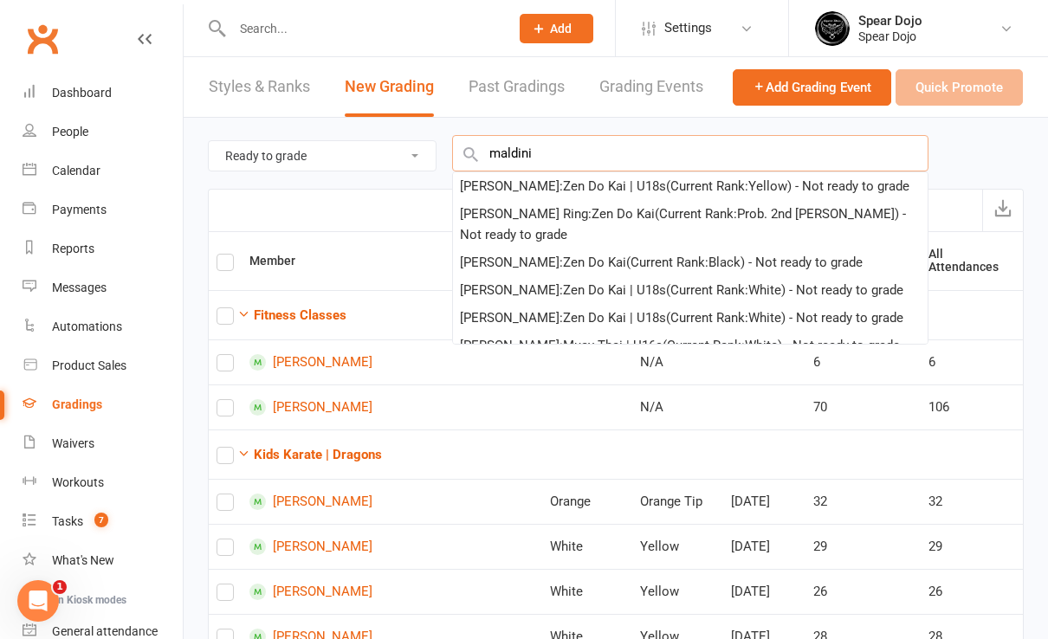
type input "maldini a"
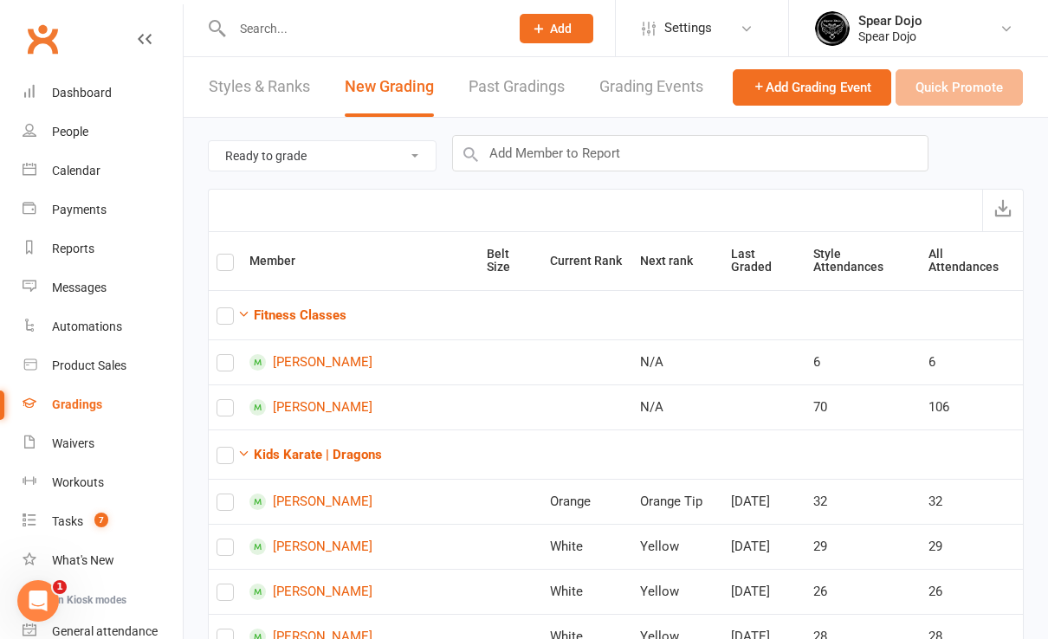
click at [282, 31] on input "text" at bounding box center [362, 28] width 270 height 24
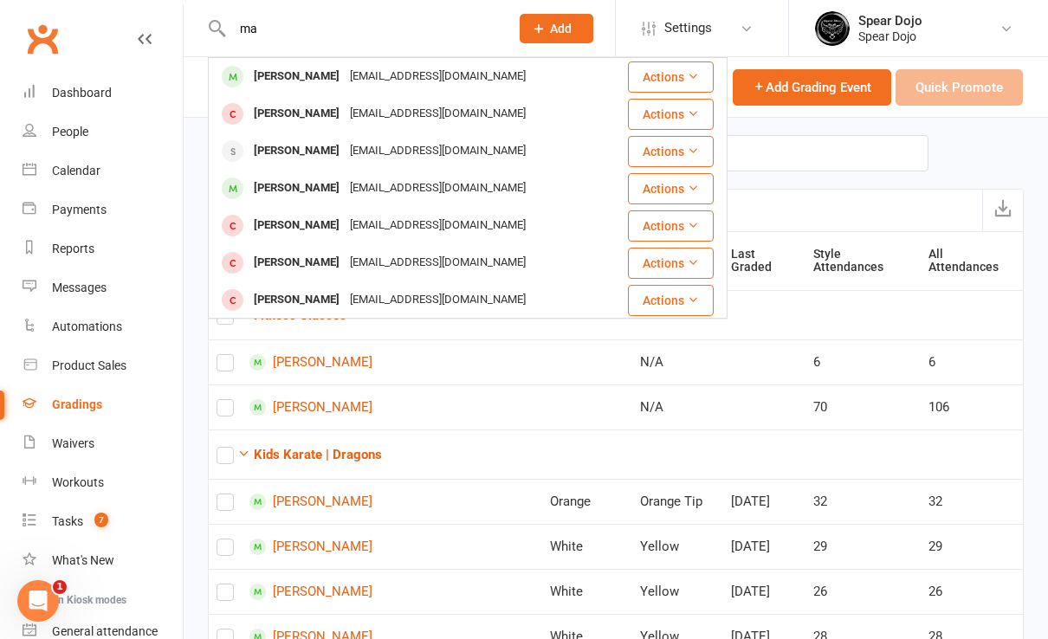
type input "m"
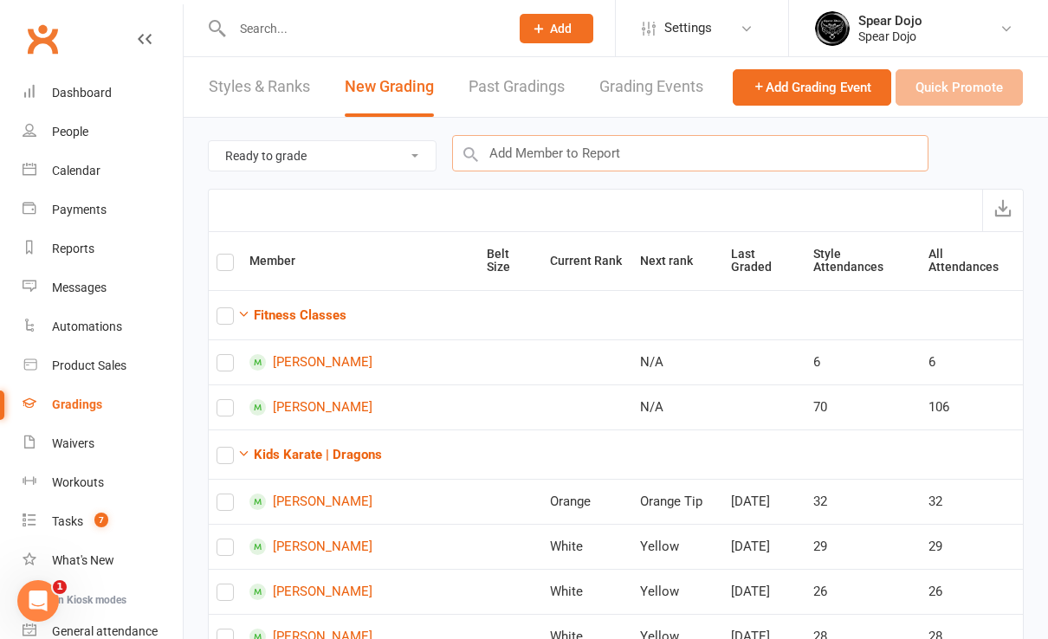
click at [565, 153] on input "text" at bounding box center [690, 153] width 476 height 36
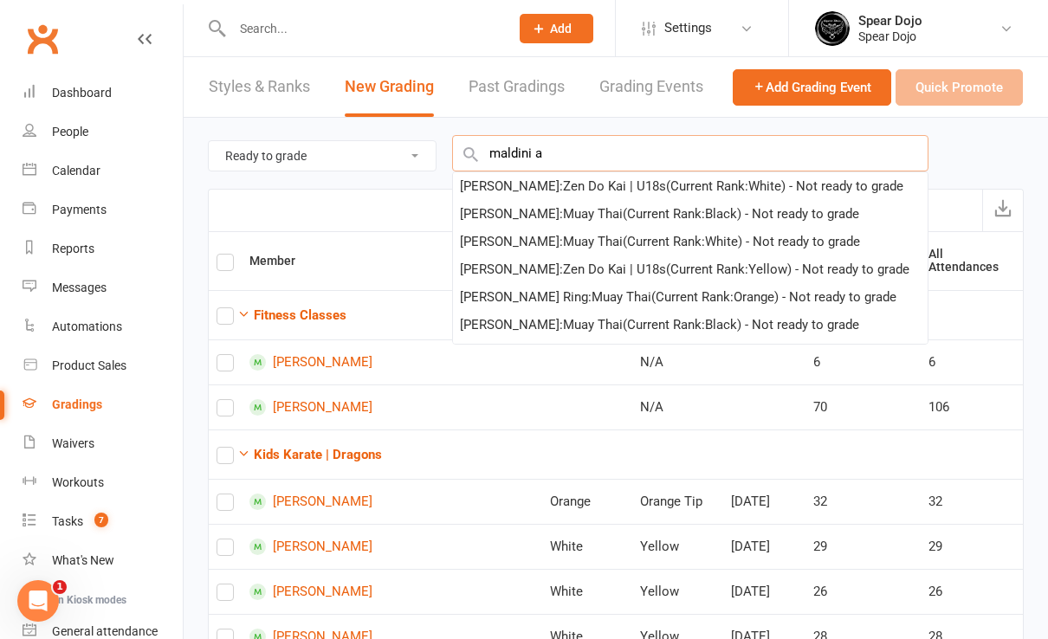
type input "maldini ad"
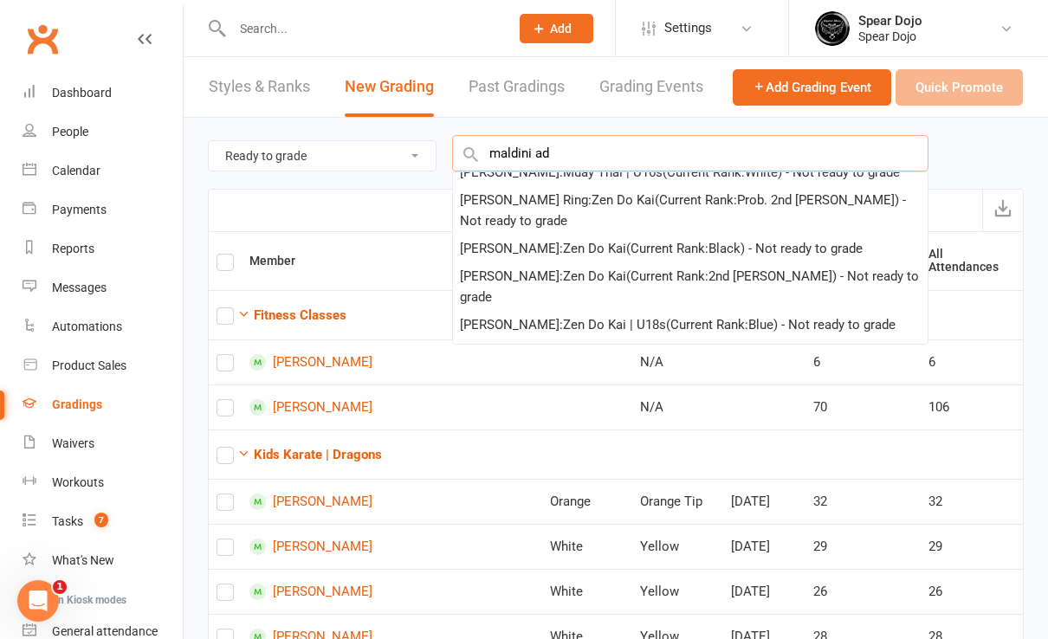
scroll to position [1594, 0]
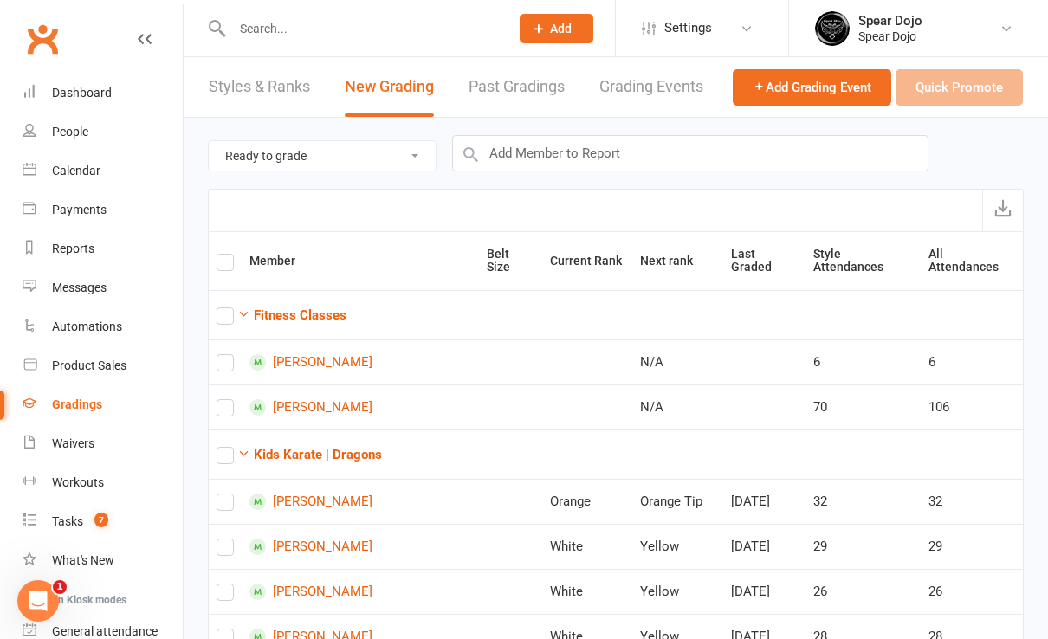
click at [309, 33] on input "text" at bounding box center [362, 28] width 270 height 24
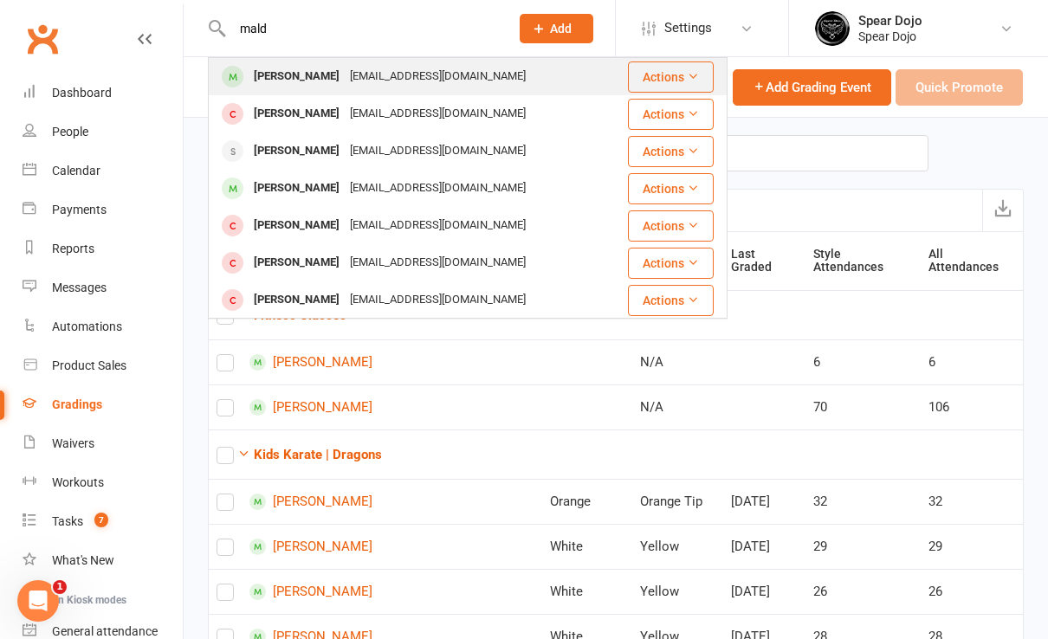
type input "mald"
drag, startPoint x: 349, startPoint y: 74, endPoint x: 251, endPoint y: 76, distance: 97.9
click at [251, 76] on div "[PERSON_NAME]" at bounding box center [296, 76] width 96 height 25
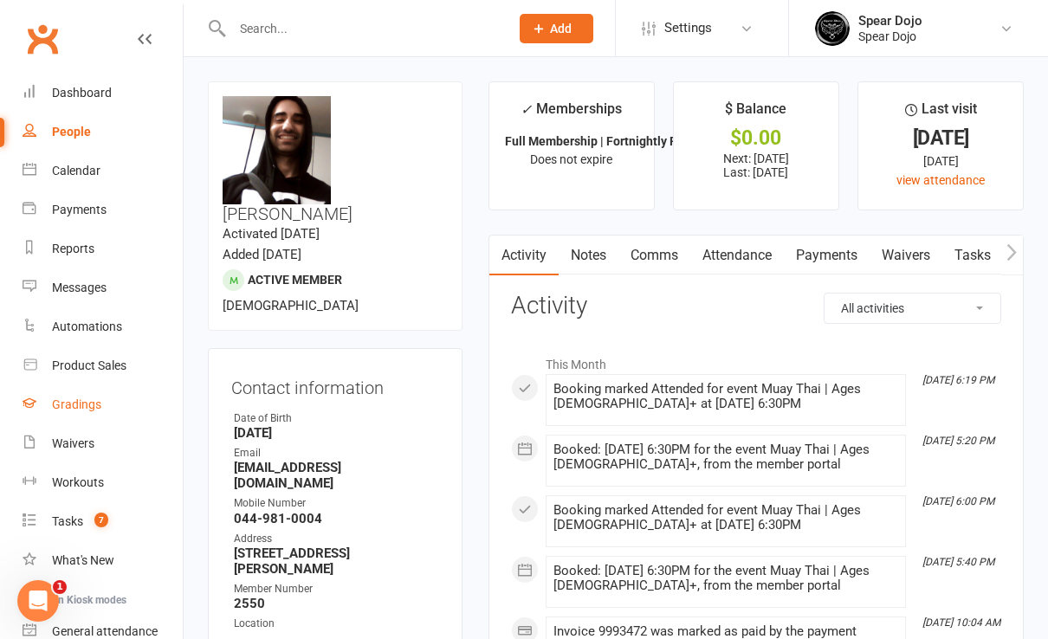
click at [86, 407] on div "Gradings" at bounding box center [76, 404] width 49 height 14
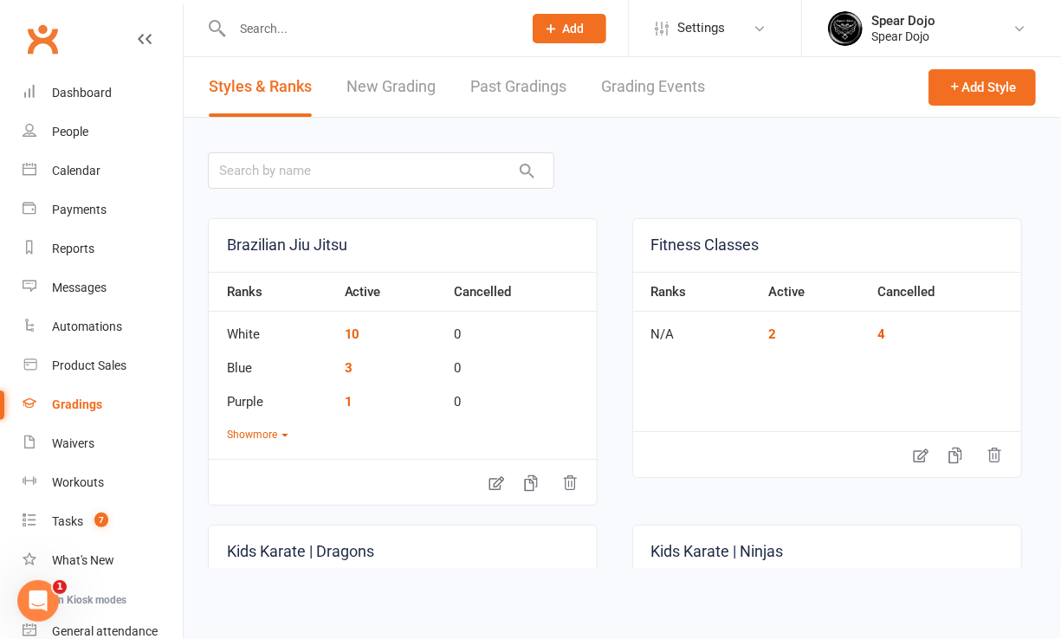
click at [633, 88] on link "Grading Events" at bounding box center [653, 87] width 104 height 60
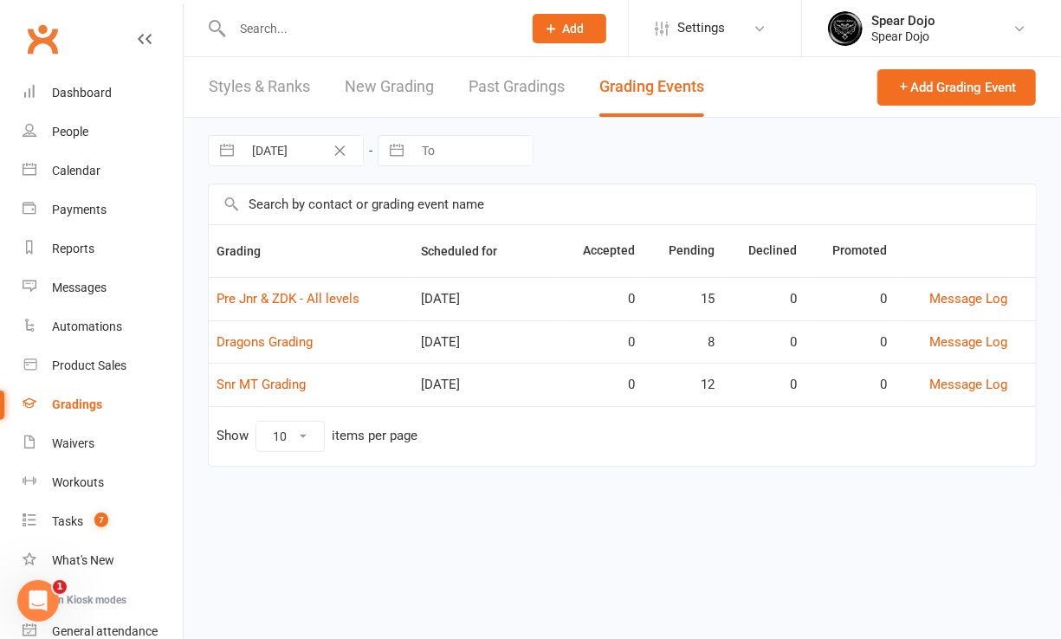
click at [403, 94] on link "New Grading" at bounding box center [389, 87] width 89 height 60
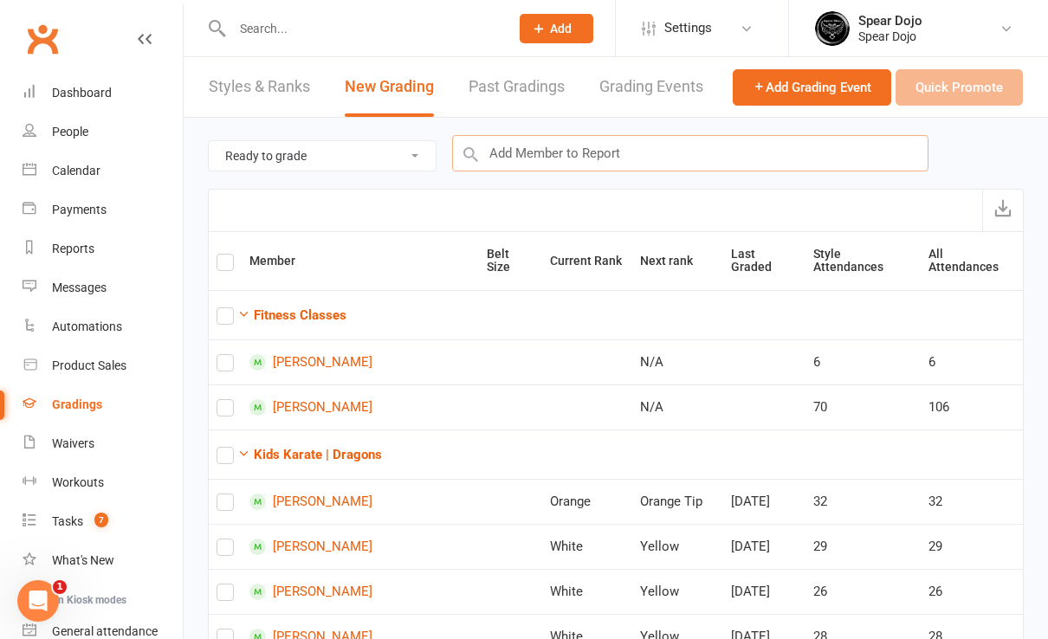
drag, startPoint x: 505, startPoint y: 151, endPoint x: 775, endPoint y: 147, distance: 270.1
click at [778, 148] on input "text" at bounding box center [690, 153] width 476 height 36
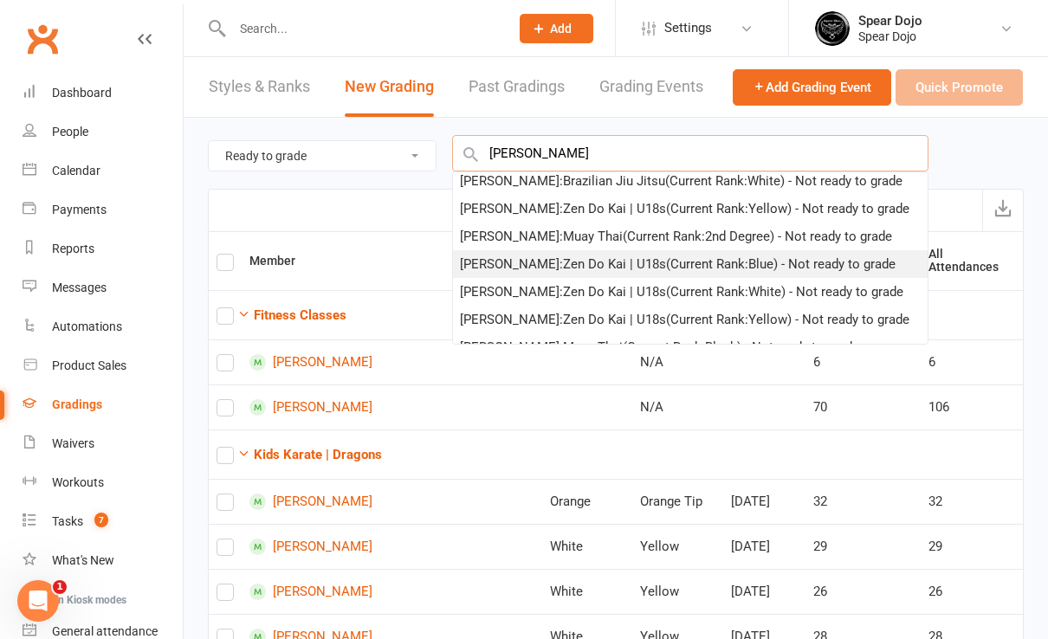
scroll to position [230, 0]
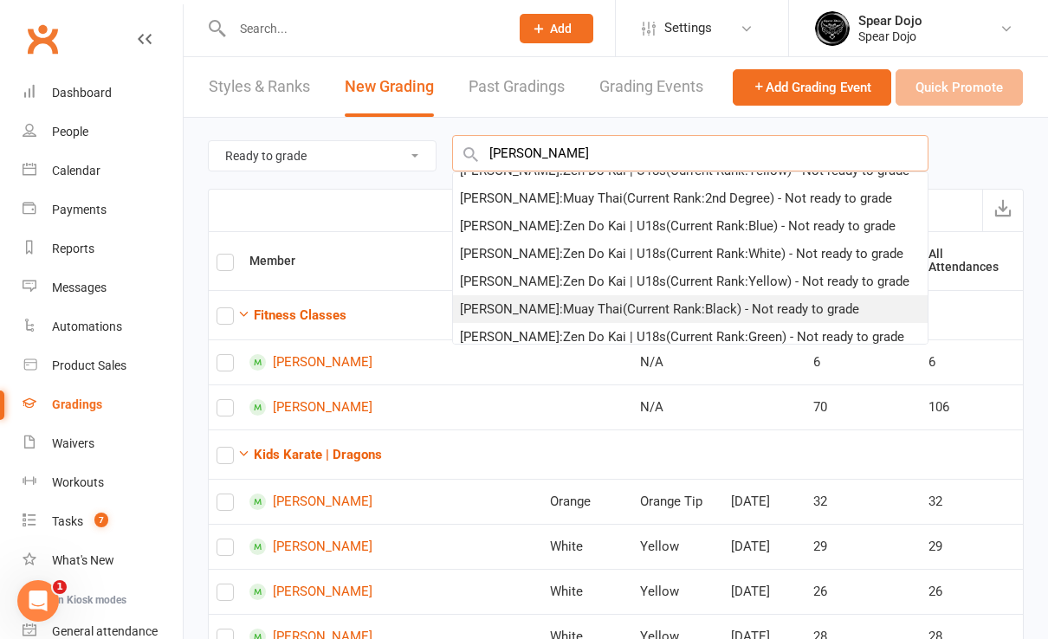
type input "[PERSON_NAME]"
click at [534, 306] on div "[PERSON_NAME] : Muay Thai (Current Rank: Black ) - Not ready to grade" at bounding box center [659, 309] width 399 height 21
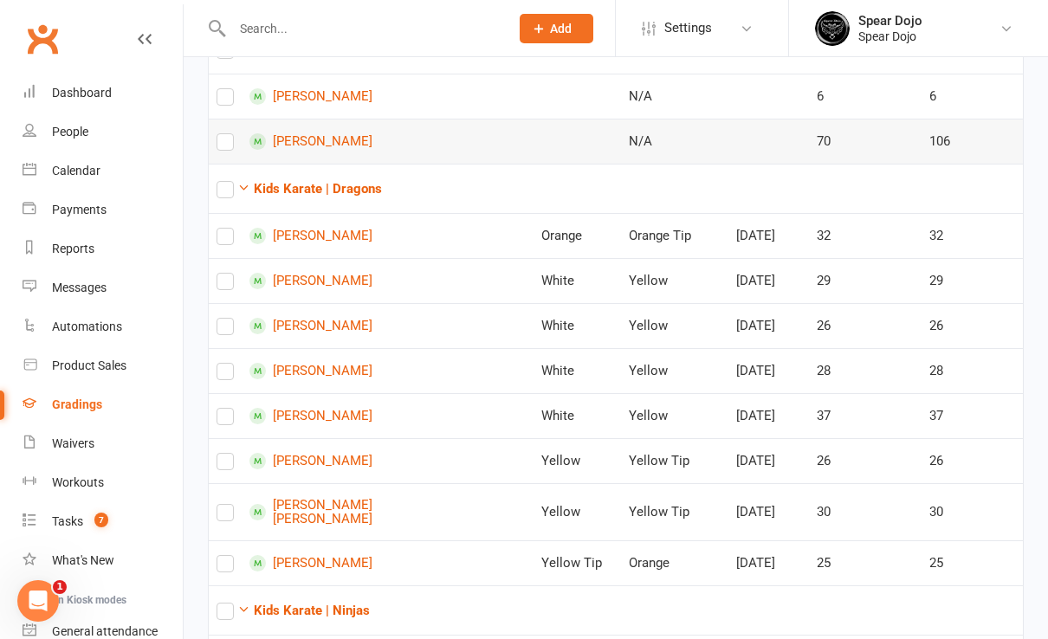
scroll to position [0, 0]
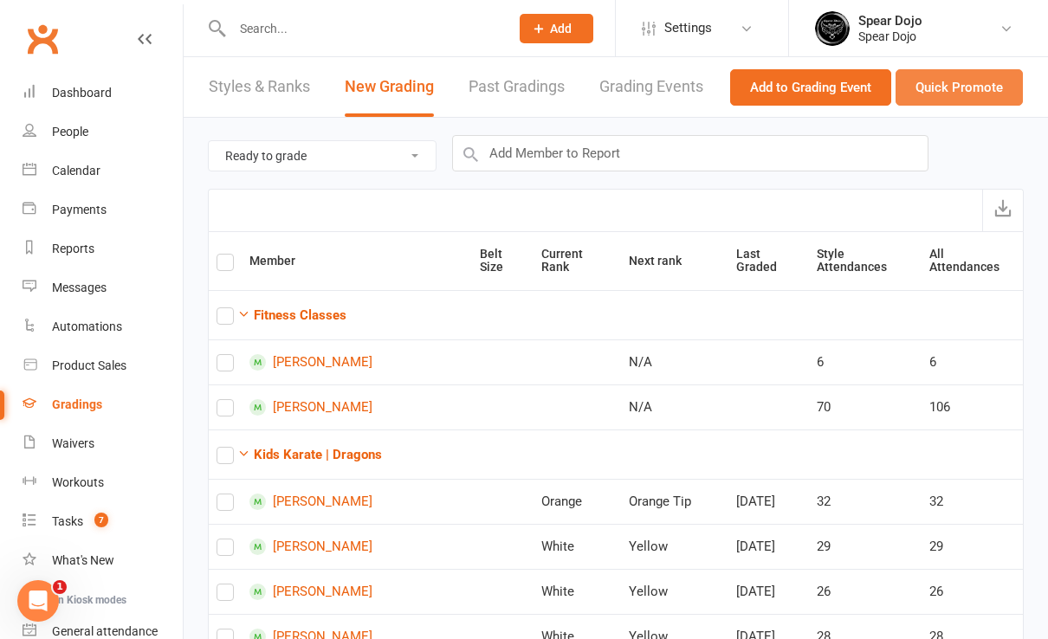
click at [967, 86] on button "Quick Promote" at bounding box center [958, 87] width 127 height 36
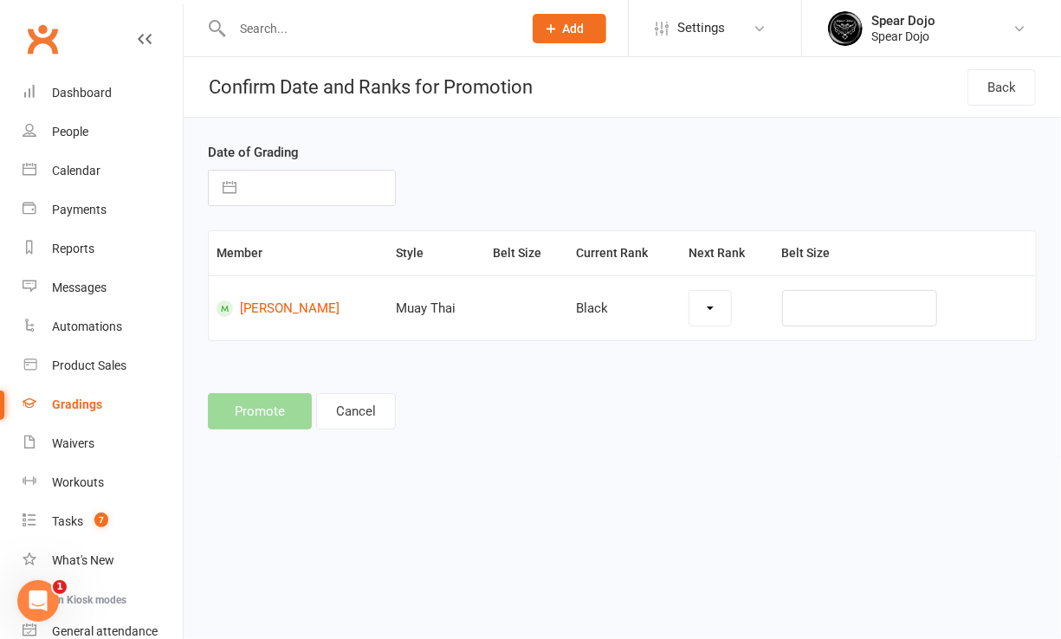
select select "41551"
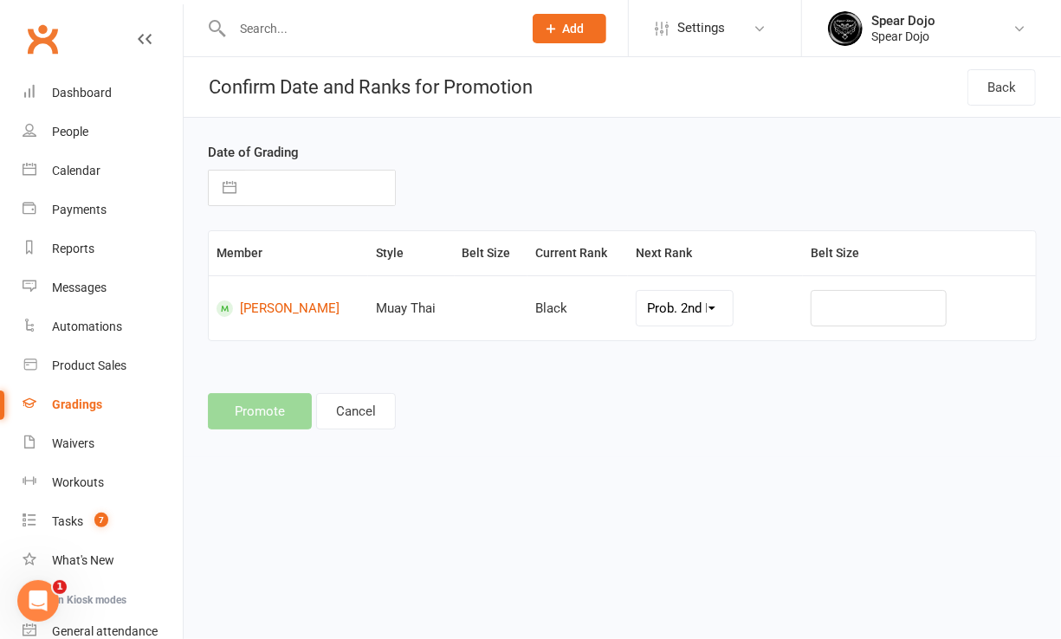
drag, startPoint x: 232, startPoint y: 190, endPoint x: 345, endPoint y: 190, distance: 113.4
click at [233, 190] on button "button" at bounding box center [229, 188] width 31 height 35
select select "6"
select select "2025"
select select "7"
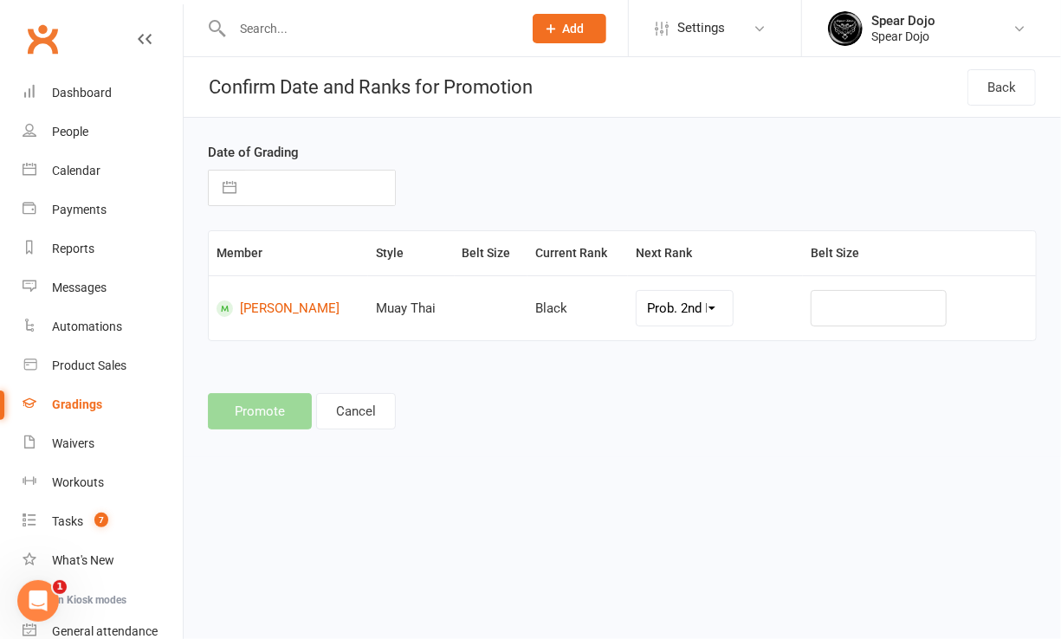
select select "2025"
select select "8"
select select "2025"
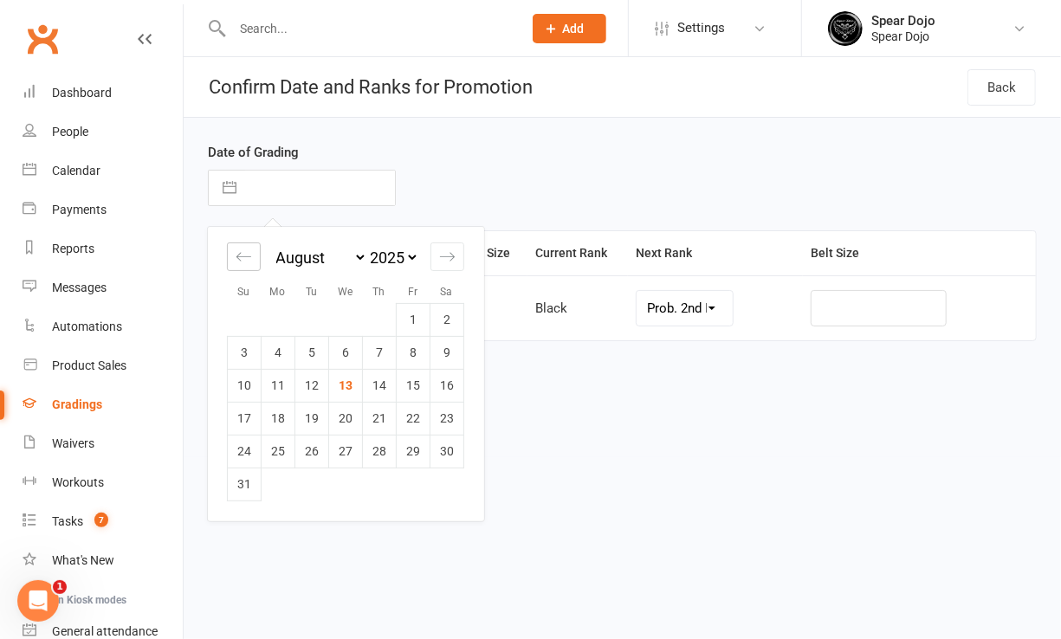
click at [243, 255] on icon "Move backward to switch to the previous month." at bounding box center [243, 256] width 16 height 16
select select "5"
select select "2025"
click at [243, 255] on icon "Move backward to switch to the previous month." at bounding box center [243, 256] width 16 height 16
select select "4"
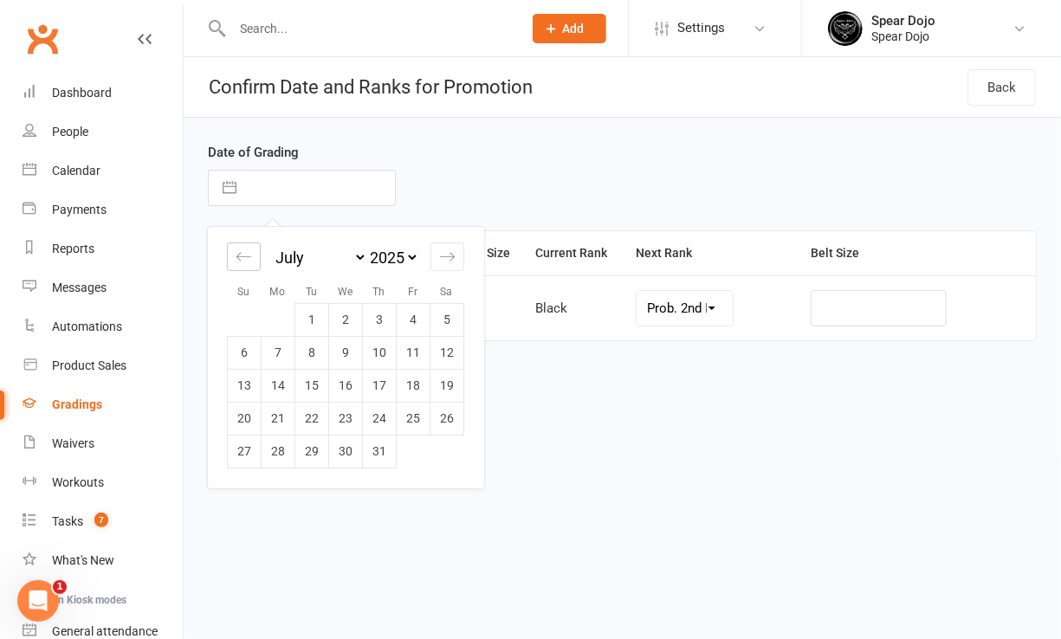
select select "2025"
click at [242, 255] on icon "Move backward to switch to the previous month." at bounding box center [243, 256] width 16 height 16
select select "3"
select select "2025"
click at [444, 383] on td "17" at bounding box center [447, 385] width 34 height 33
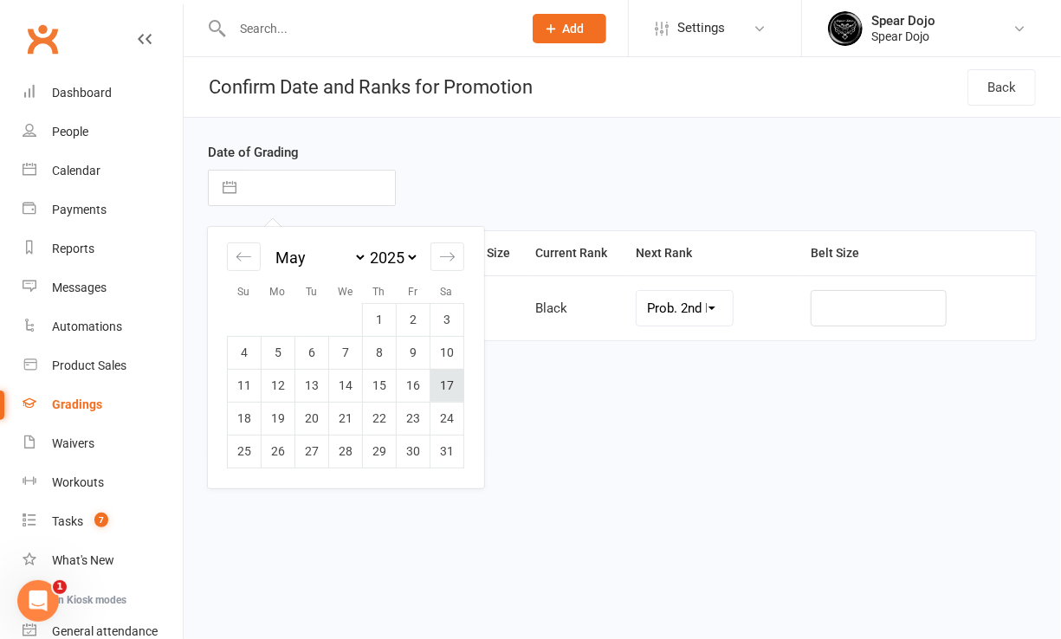
type input "[DATE]"
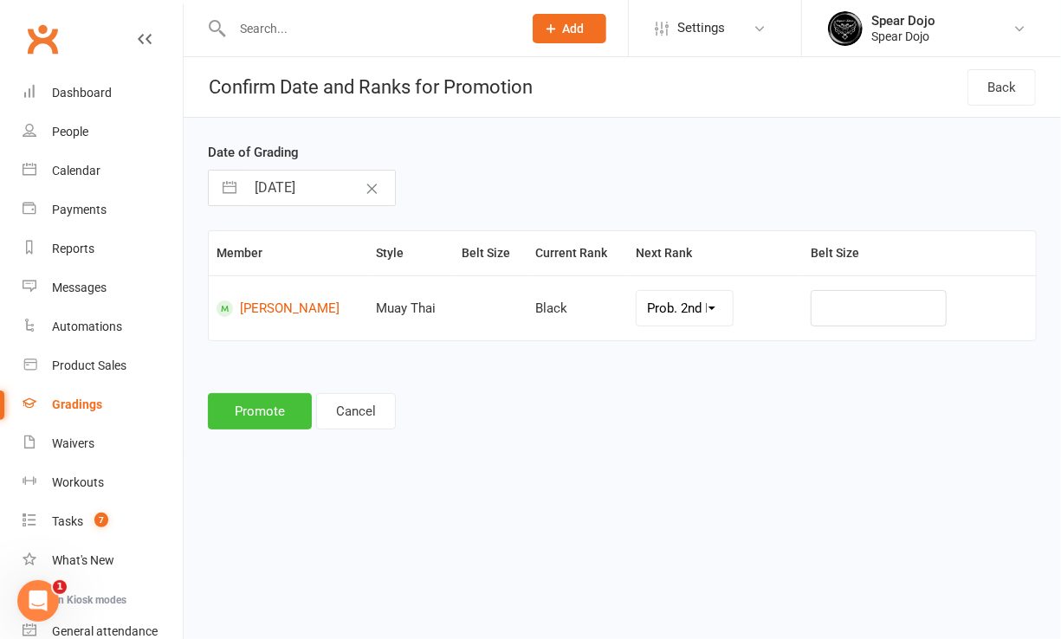
click at [268, 423] on button "Promote" at bounding box center [260, 411] width 104 height 36
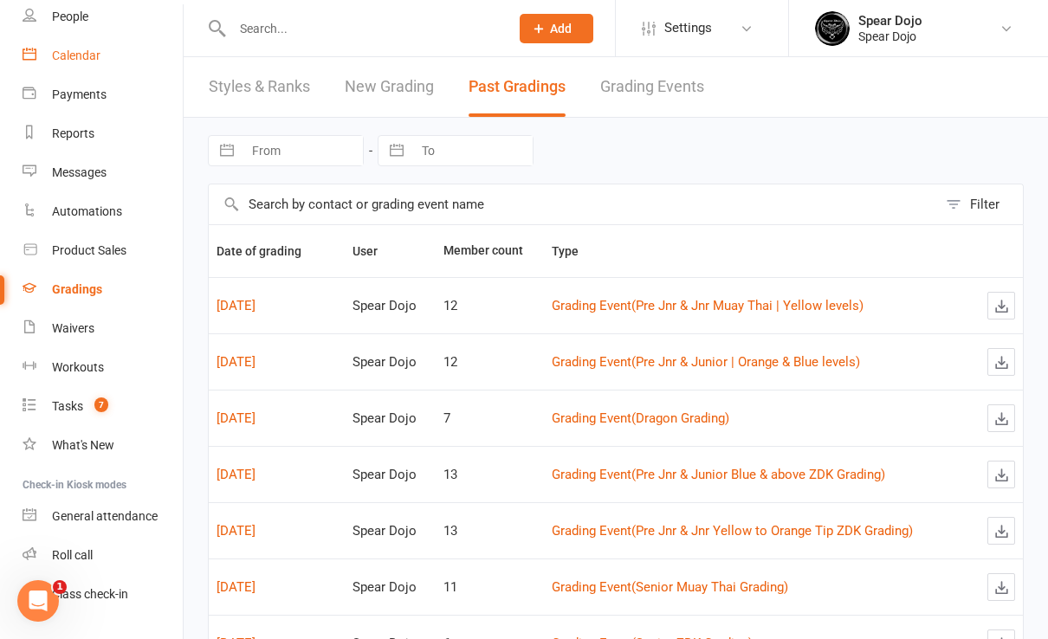
click at [70, 55] on div "Calendar" at bounding box center [76, 55] width 48 height 14
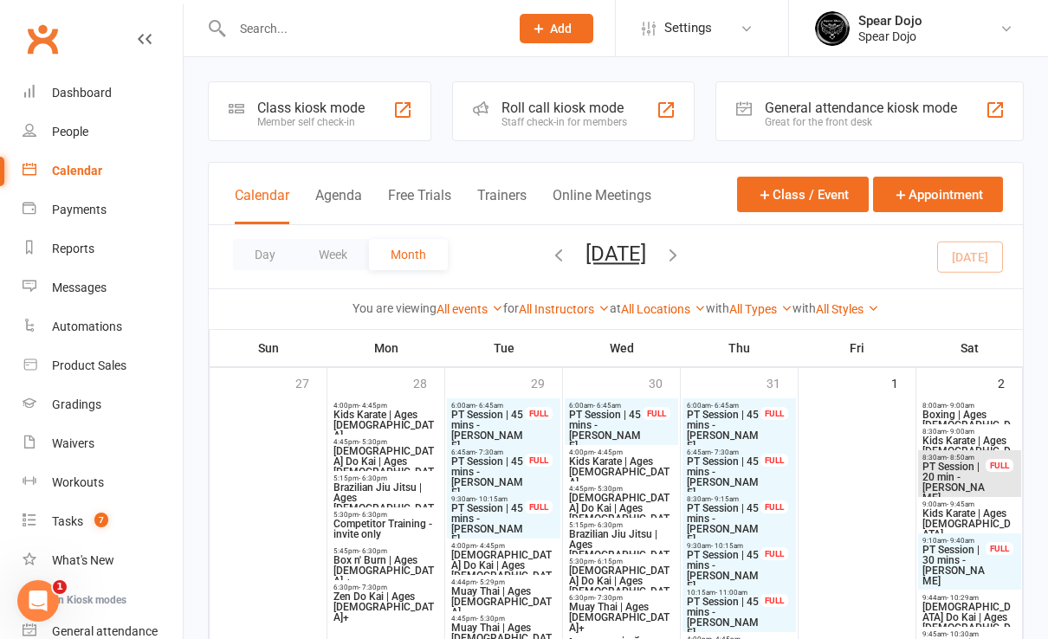
click at [706, 513] on span "PT Session | 45 mins - [PERSON_NAME]" at bounding box center [723, 524] width 75 height 42
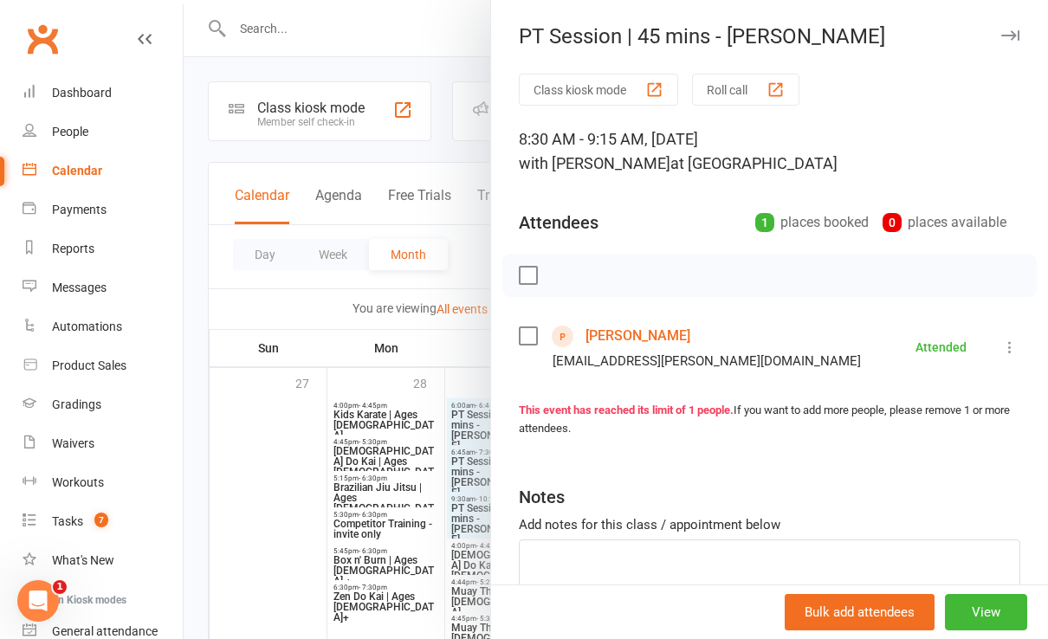
drag, startPoint x: 304, startPoint y: 457, endPoint x: 340, endPoint y: 457, distance: 36.4
click at [309, 457] on div at bounding box center [616, 319] width 864 height 639
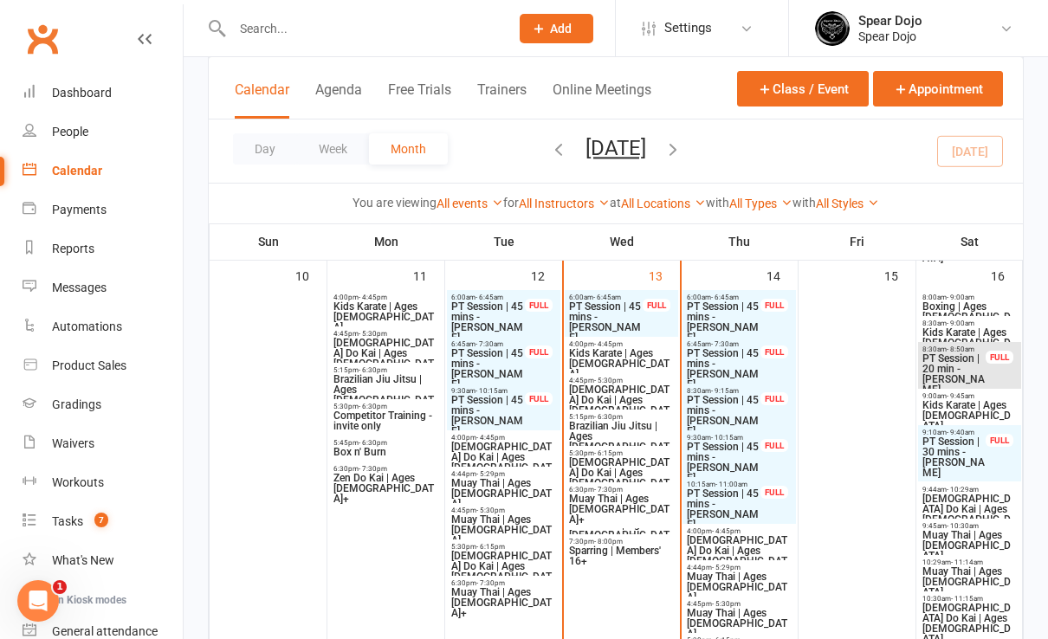
scroll to position [923, 0]
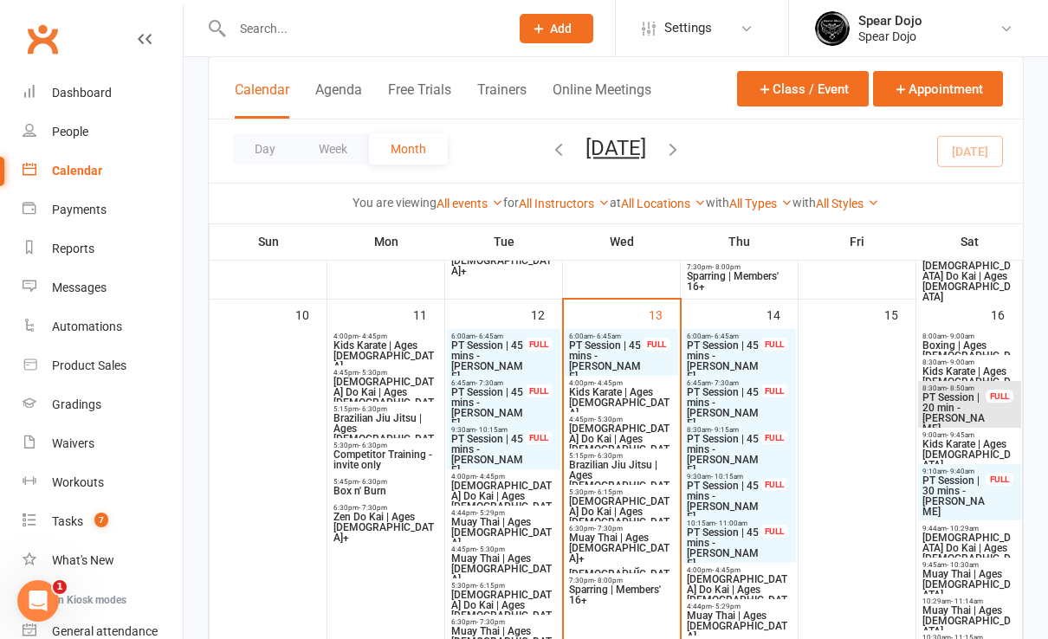
click at [725, 450] on span "PT Session | 45 mins - [PERSON_NAME]" at bounding box center [723, 455] width 75 height 42
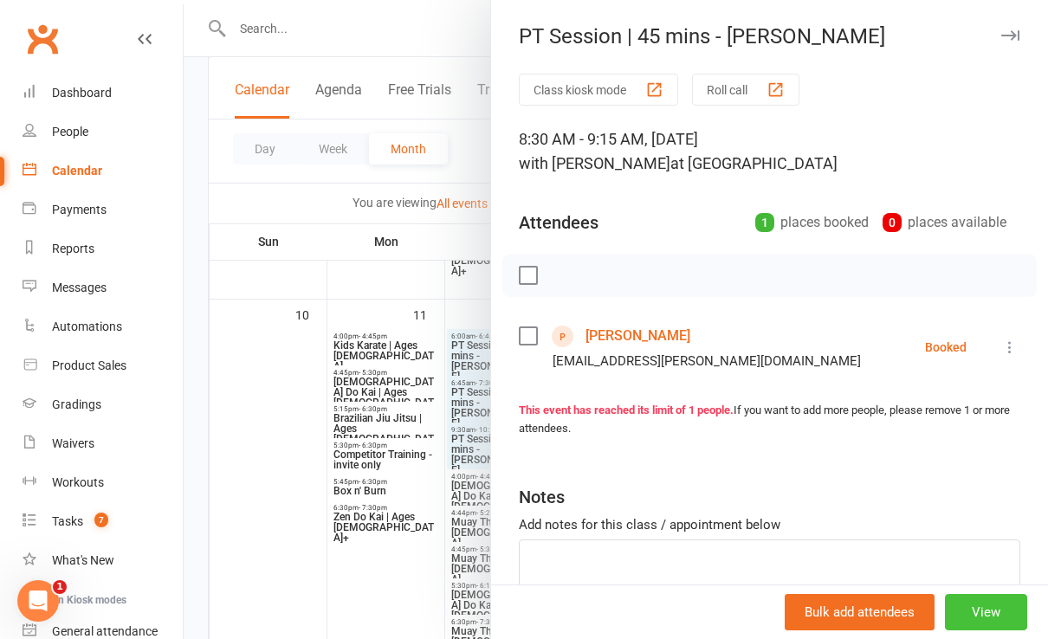
click at [965, 606] on button "View" at bounding box center [986, 612] width 82 height 36
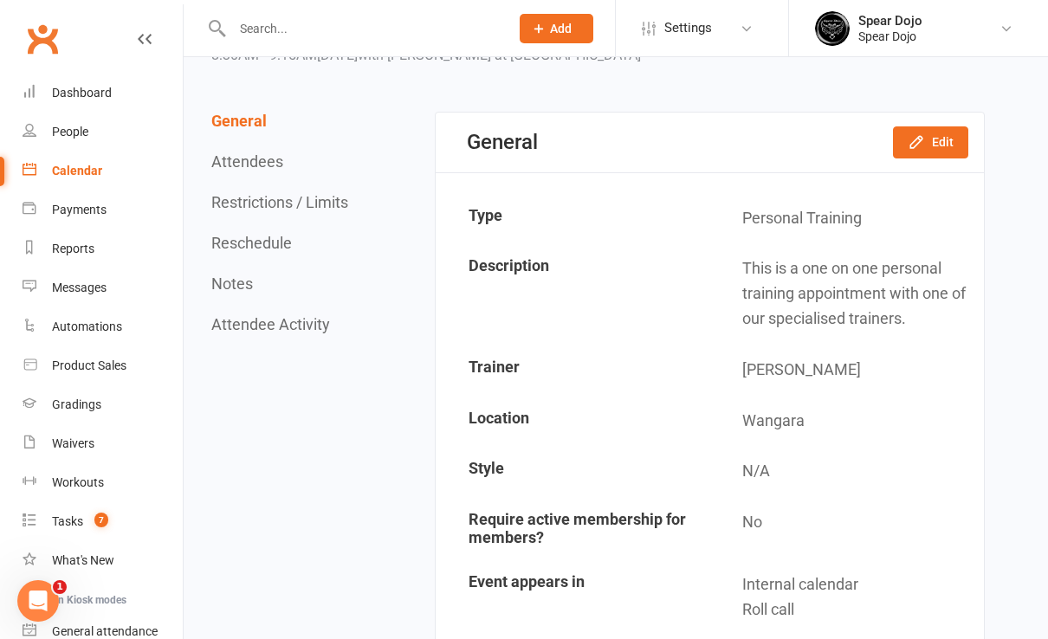
click at [259, 241] on button "Reschedule" at bounding box center [251, 243] width 81 height 18
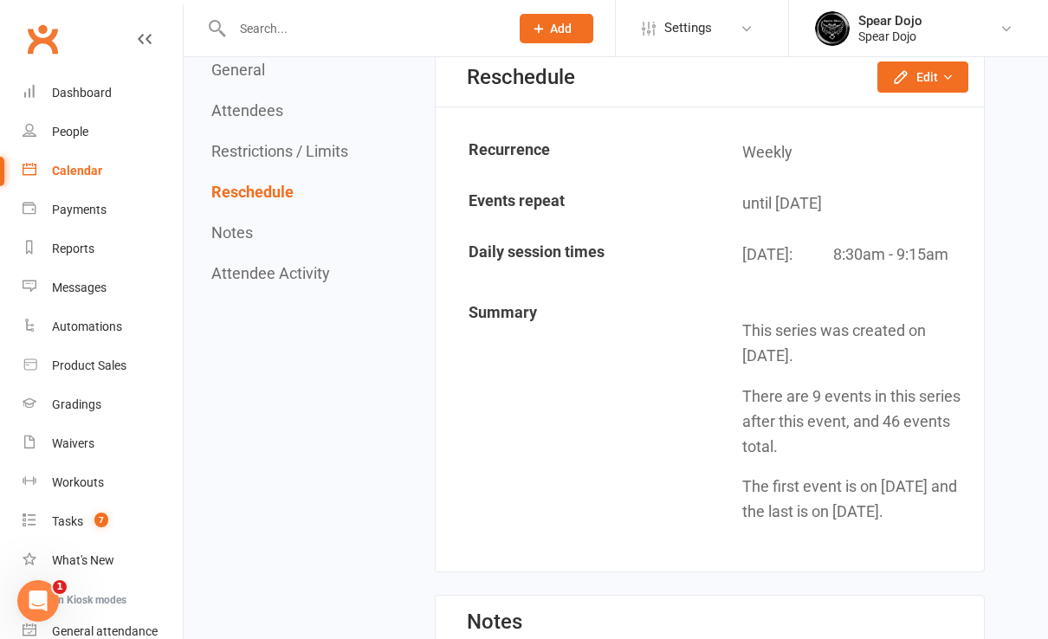
scroll to position [1571, 0]
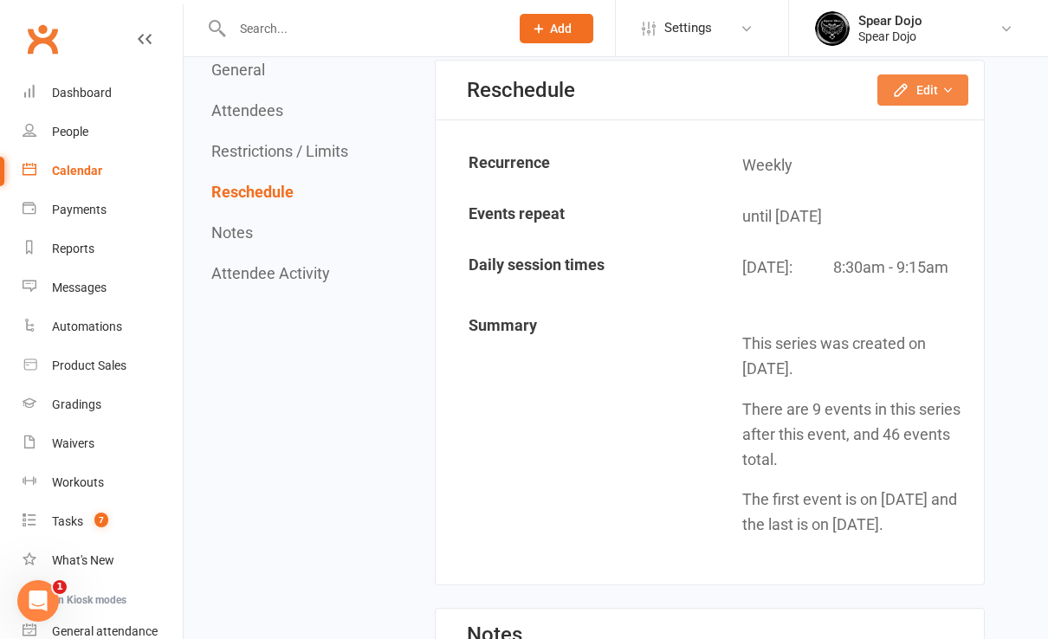
click at [919, 87] on button "Edit" at bounding box center [922, 89] width 91 height 31
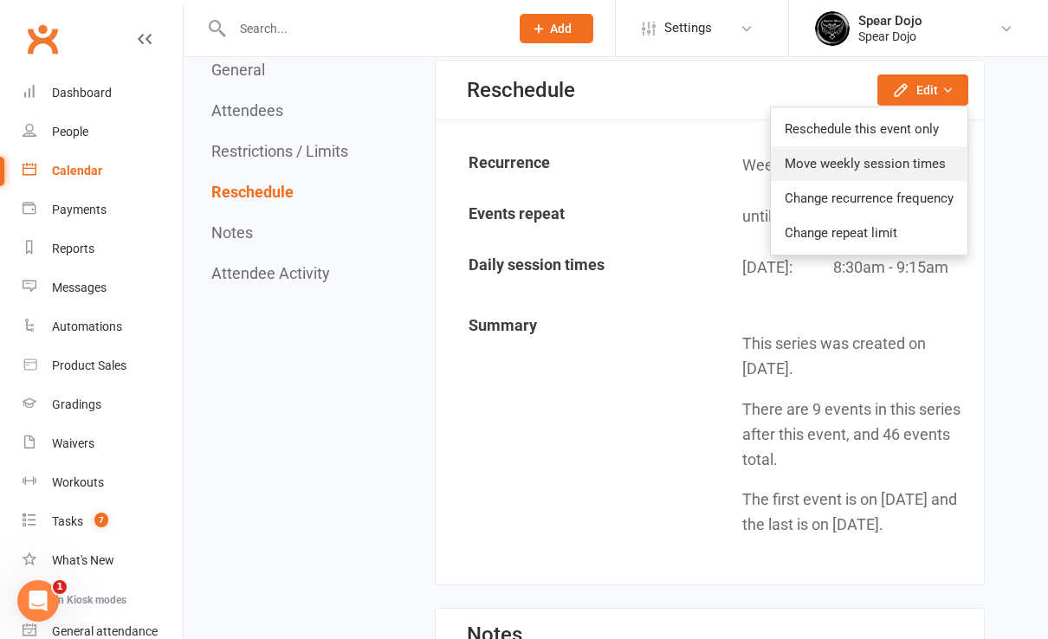
click at [838, 159] on link "Move weekly session times" at bounding box center [869, 163] width 197 height 35
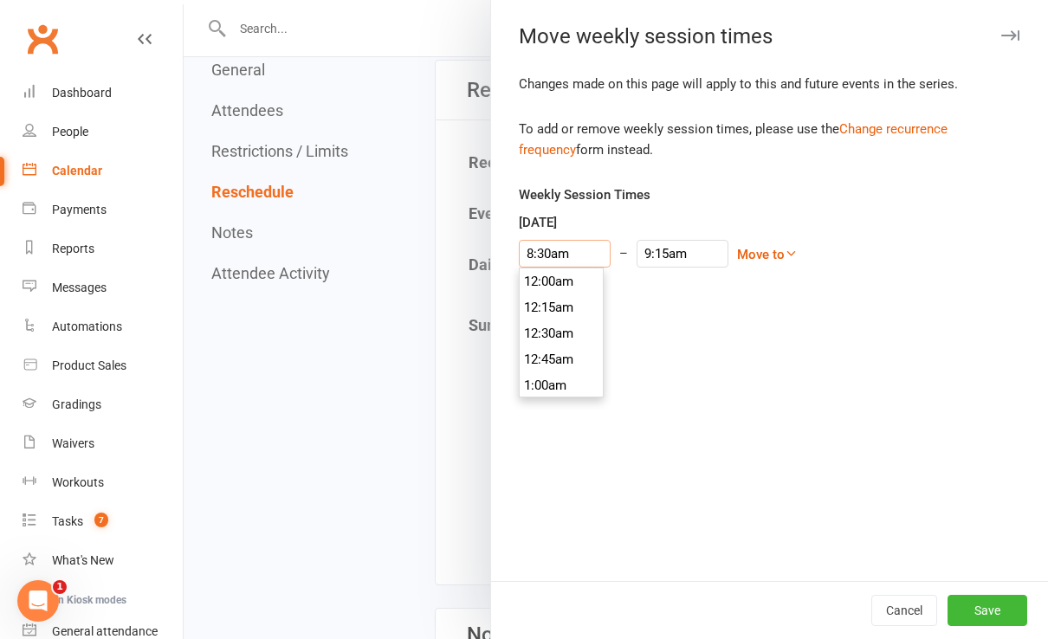
click at [559, 252] on input "8:30am" at bounding box center [565, 254] width 92 height 28
type input "8:00am"
type input "8:45am"
click at [547, 364] on li "8:00am" at bounding box center [560, 371] width 83 height 26
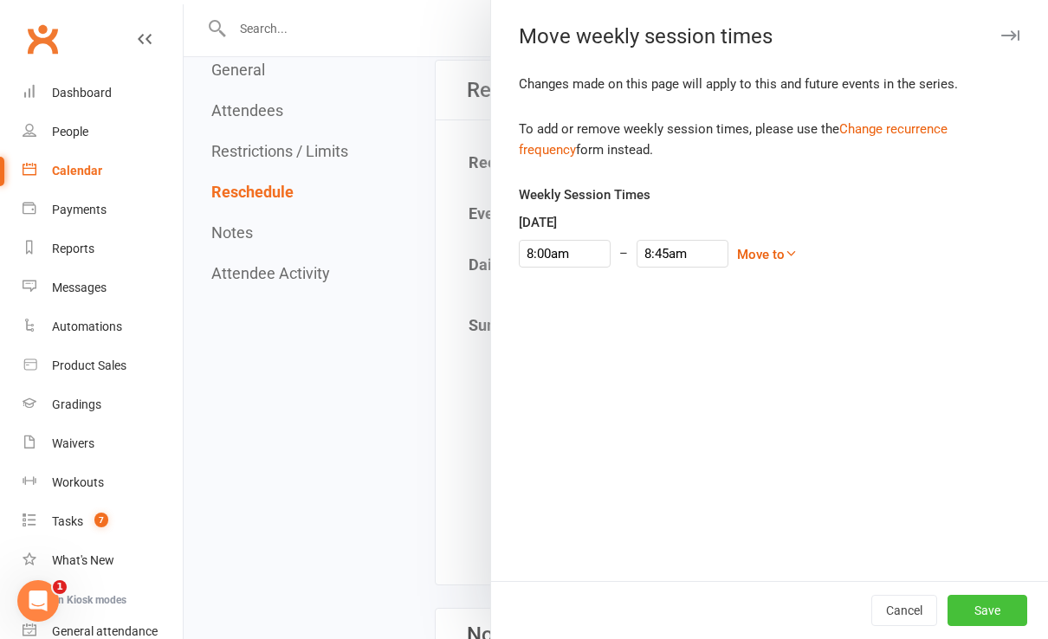
click at [986, 608] on button "Save" at bounding box center [987, 610] width 80 height 31
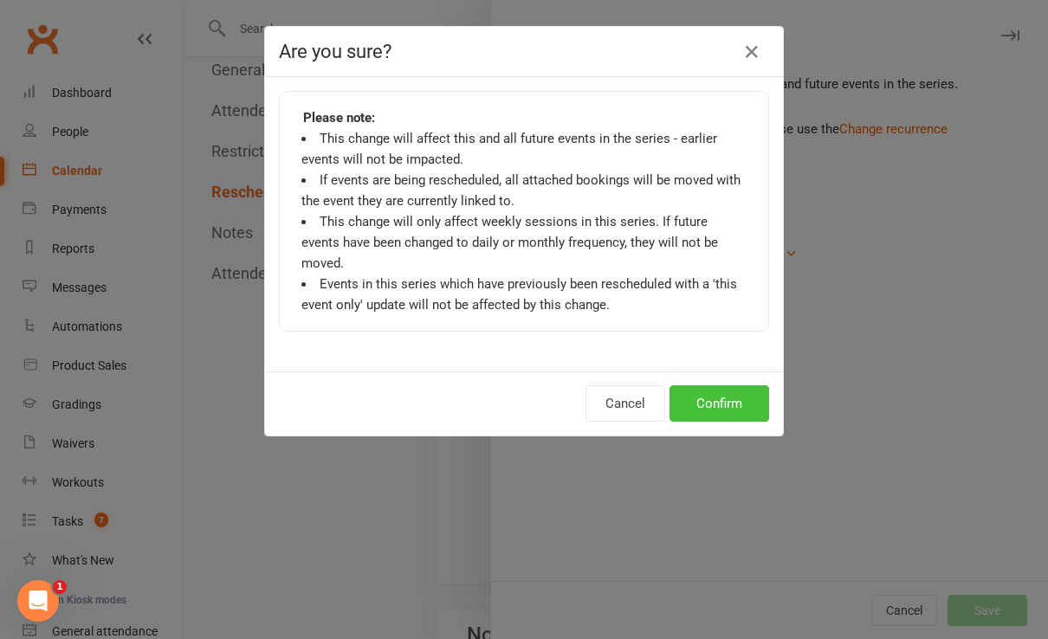
click at [718, 385] on button "Confirm" at bounding box center [719, 403] width 100 height 36
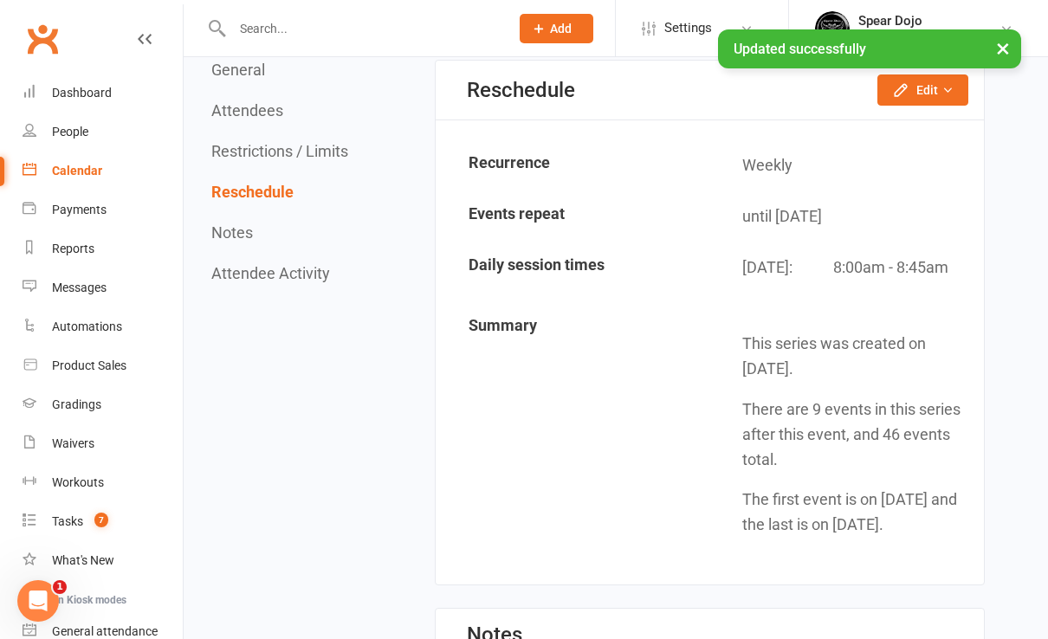
click at [93, 170] on div "Calendar" at bounding box center [77, 171] width 50 height 14
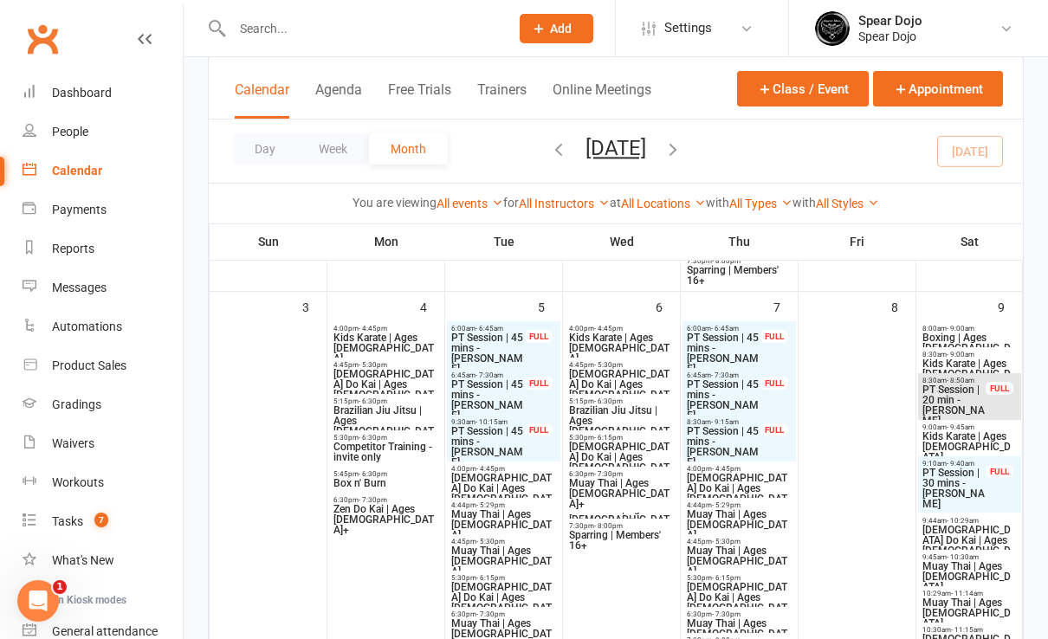
scroll to position [577, 0]
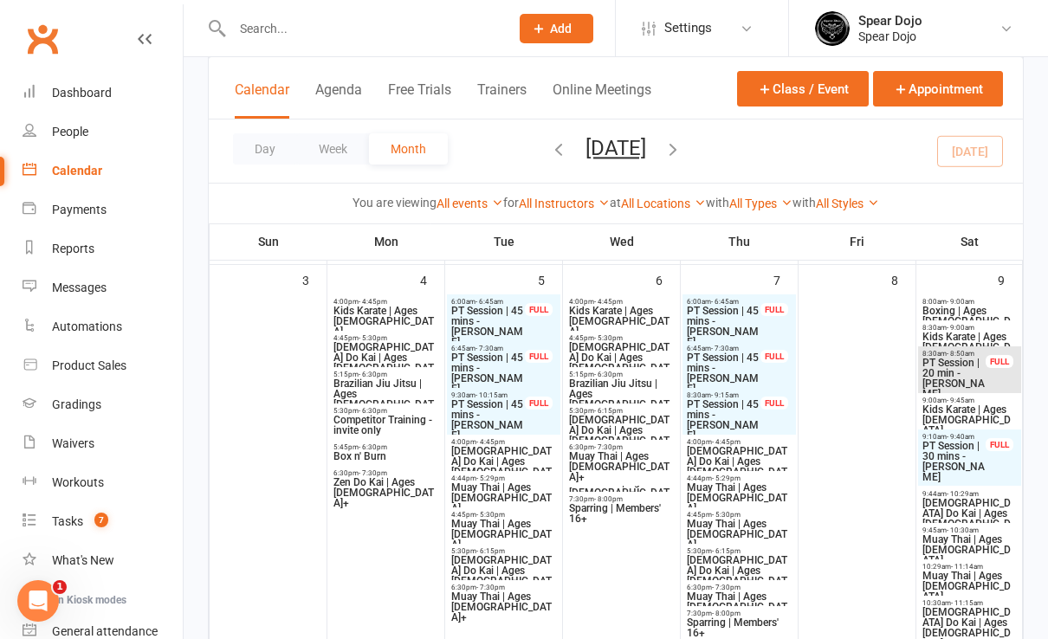
click at [963, 442] on span "PT Session | 30 mins - [PERSON_NAME]" at bounding box center [953, 462] width 65 height 42
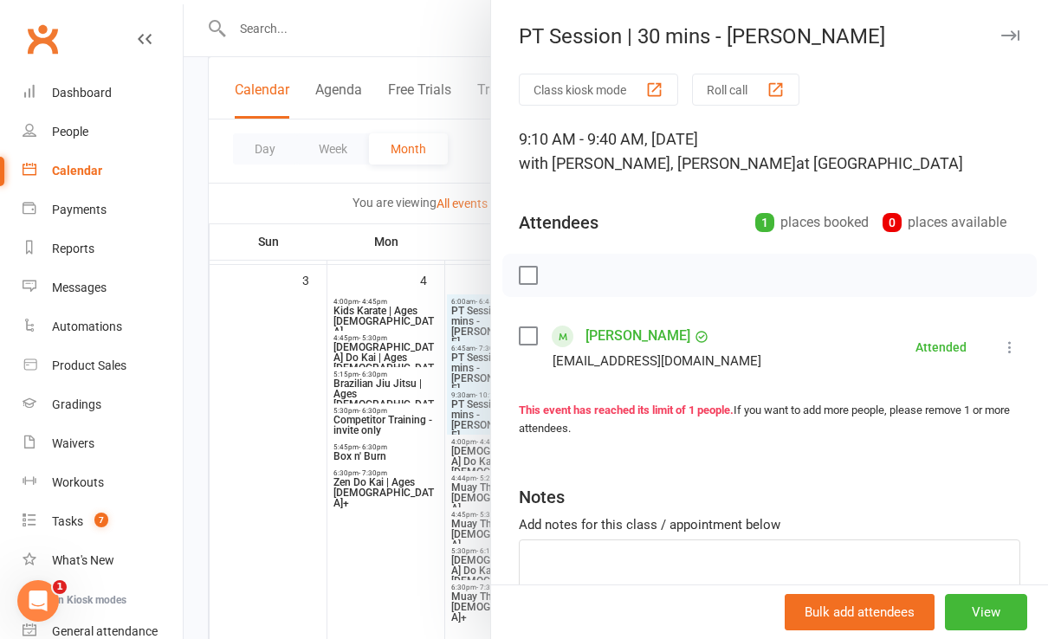
drag, startPoint x: 322, startPoint y: 555, endPoint x: 429, endPoint y: 537, distance: 108.9
click at [329, 553] on div at bounding box center [616, 319] width 864 height 639
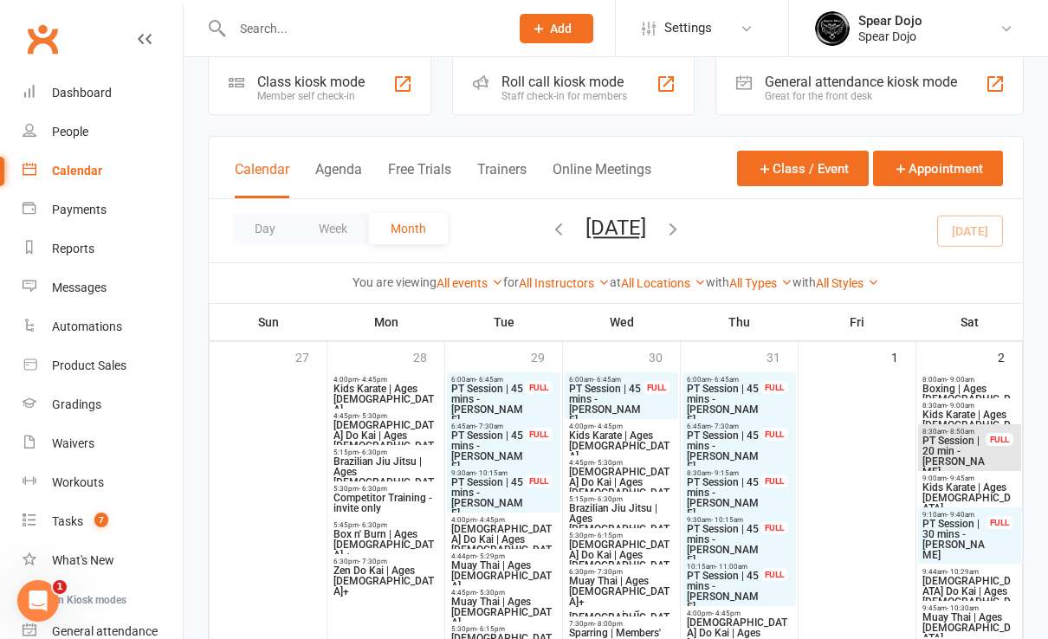
scroll to position [0, 0]
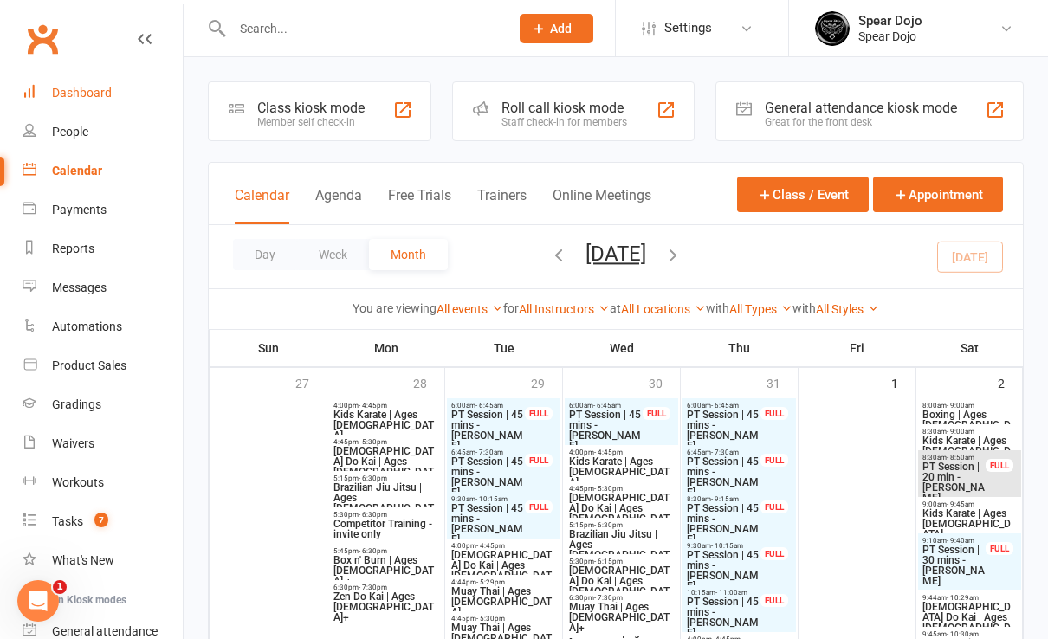
click at [98, 95] on div "Dashboard" at bounding box center [82, 93] width 60 height 14
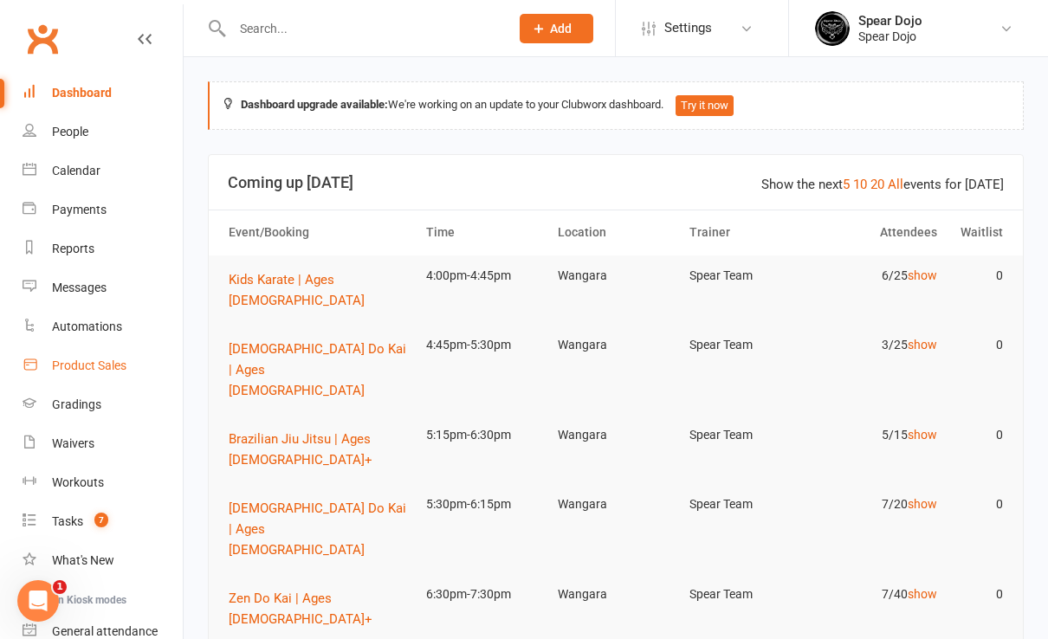
click at [91, 362] on div "Product Sales" at bounding box center [89, 365] width 74 height 14
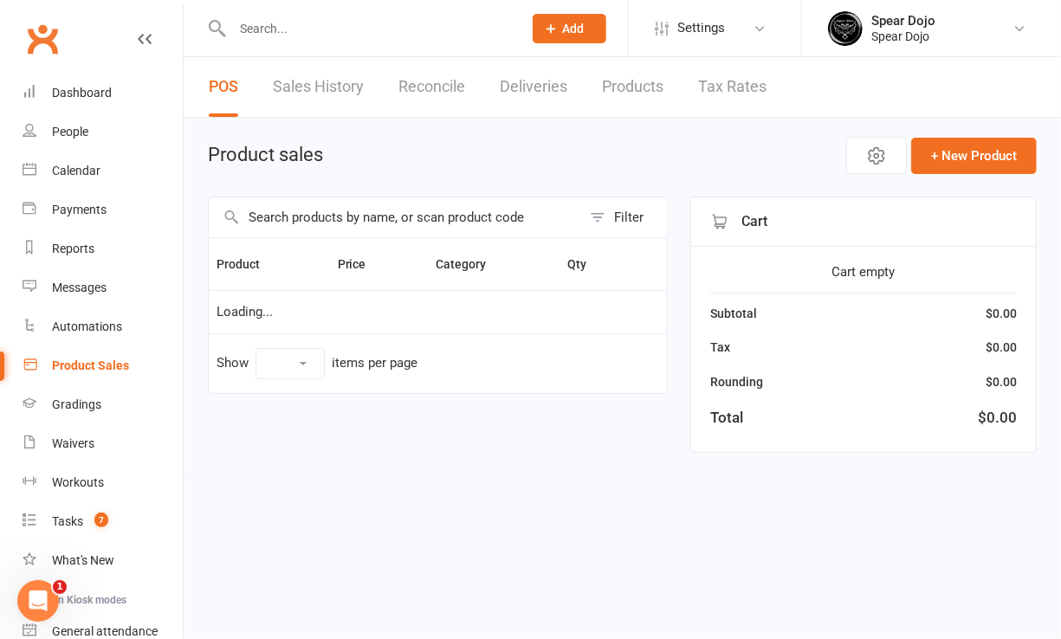
select select "100"
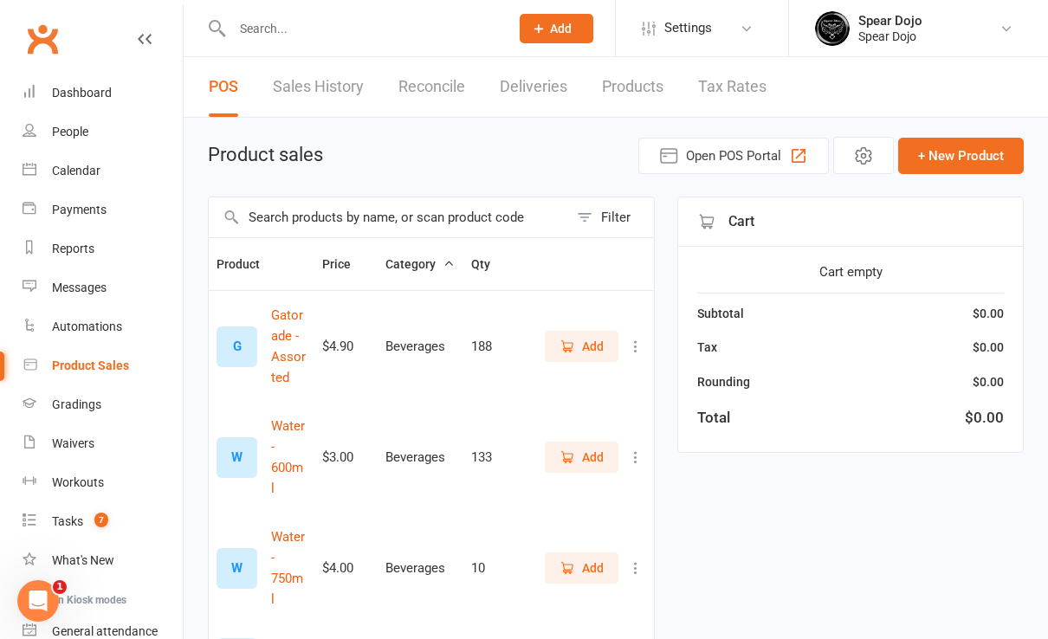
click at [616, 94] on link "Products" at bounding box center [632, 87] width 61 height 60
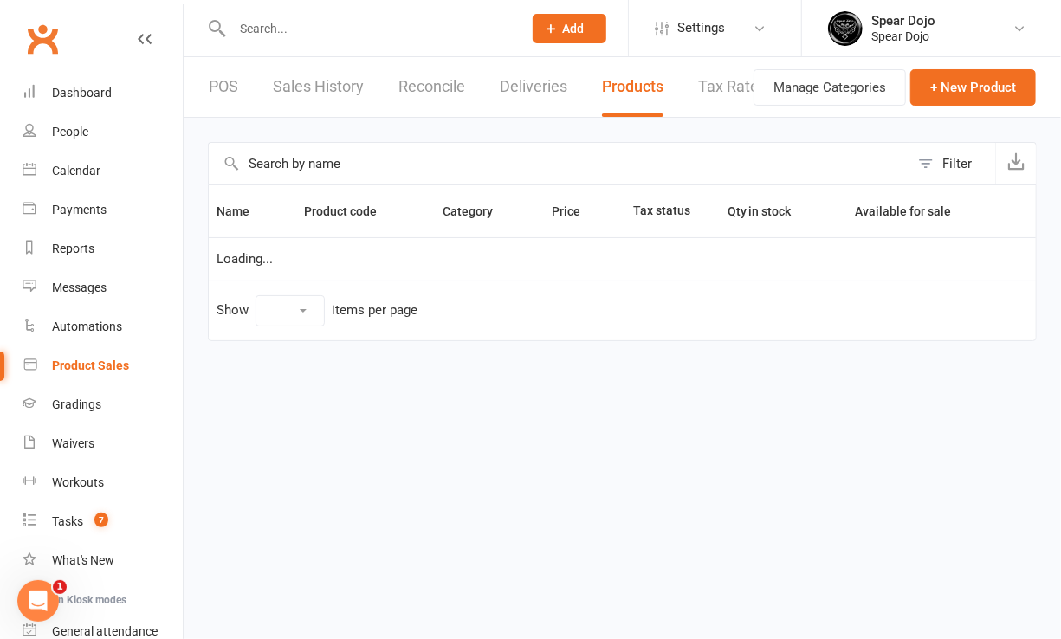
select select "10"
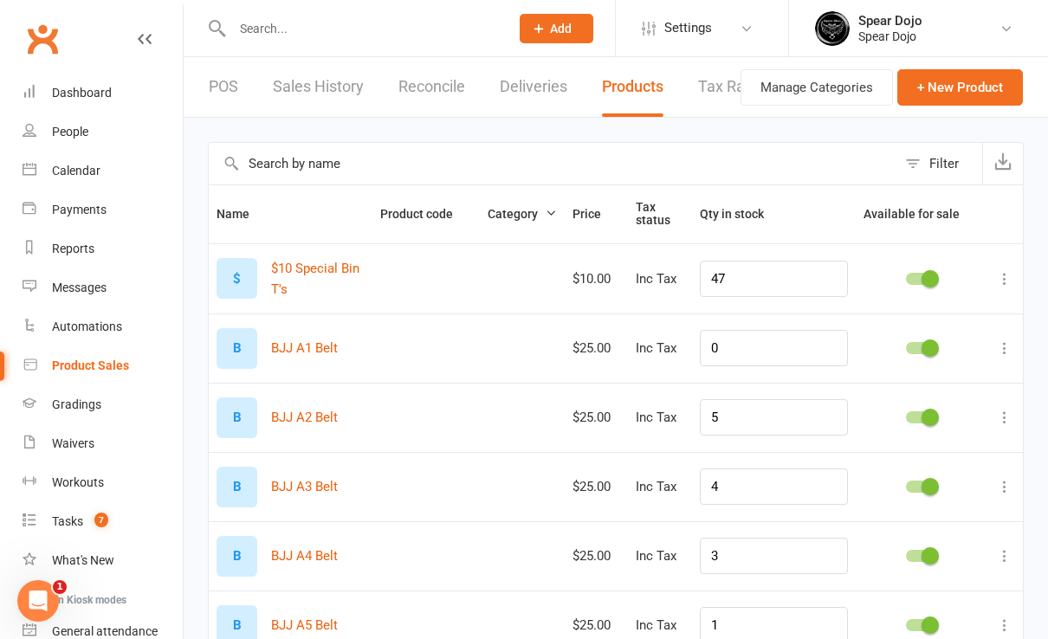
click at [384, 163] on input "text" at bounding box center [552, 164] width 687 height 42
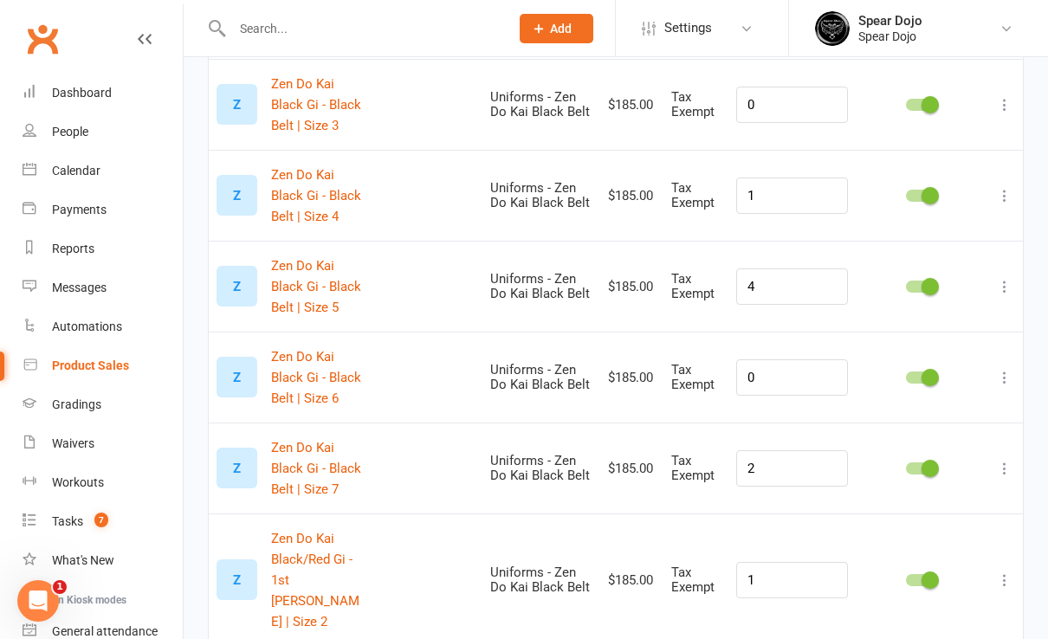
scroll to position [618, 0]
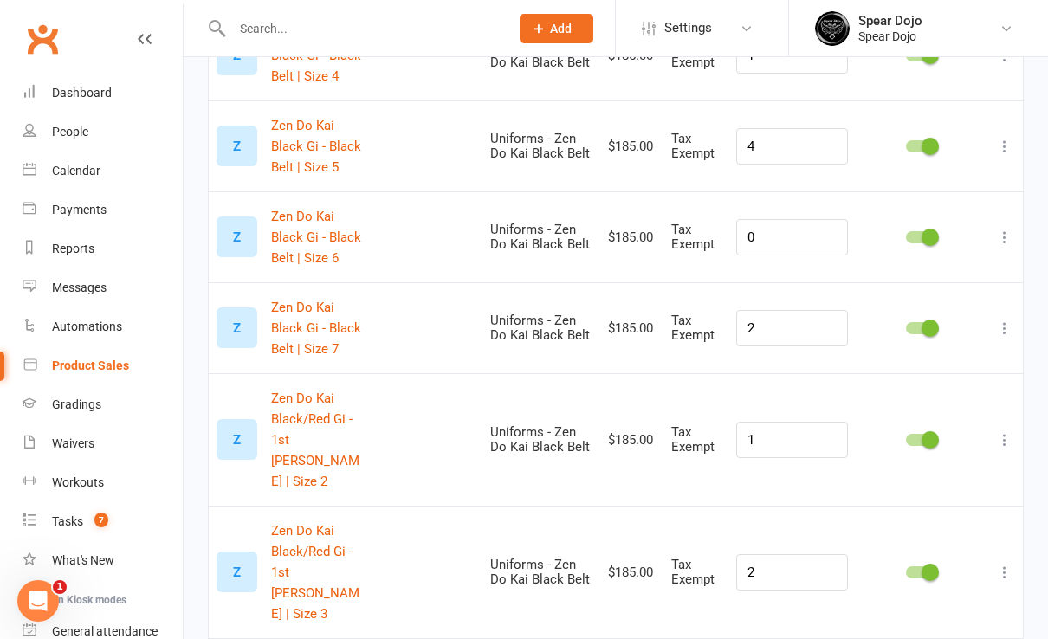
type input "[DEMOGRAPHIC_DATA] do kai"
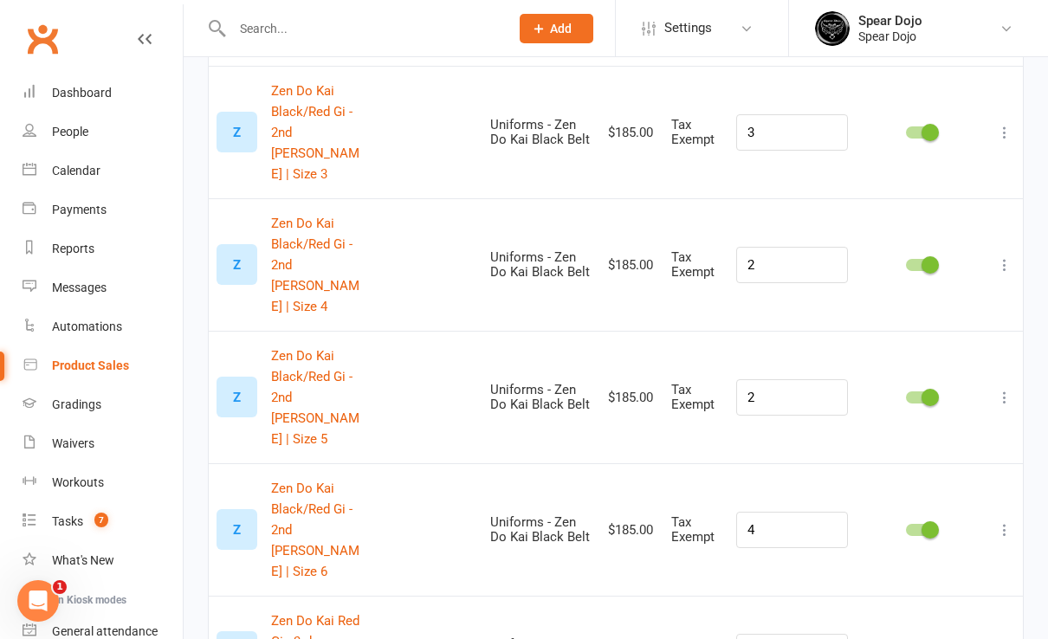
scroll to position [722, 0]
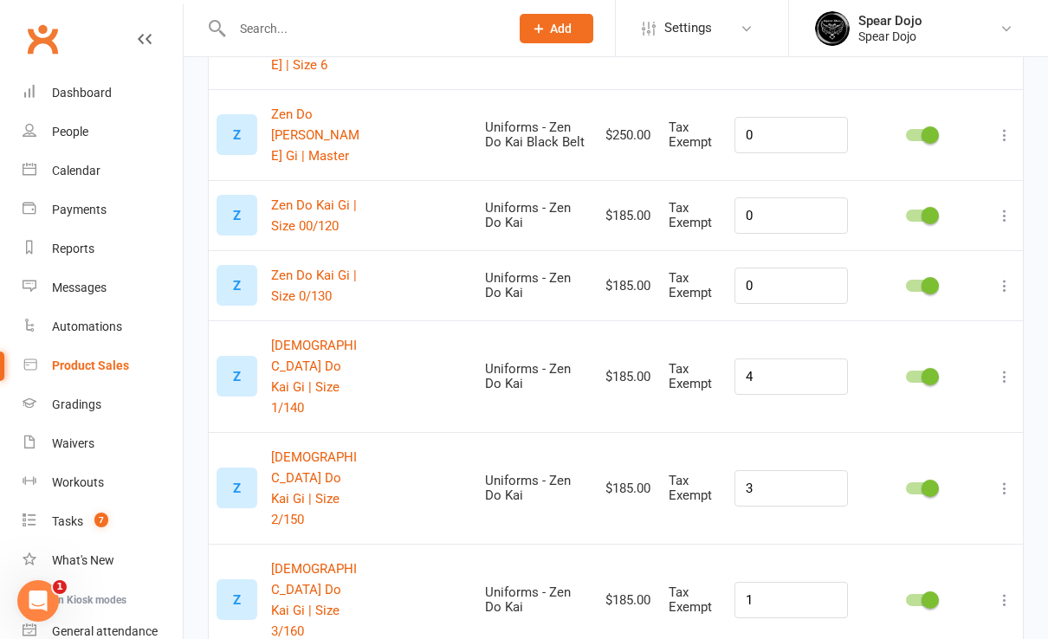
scroll to position [473, 0]
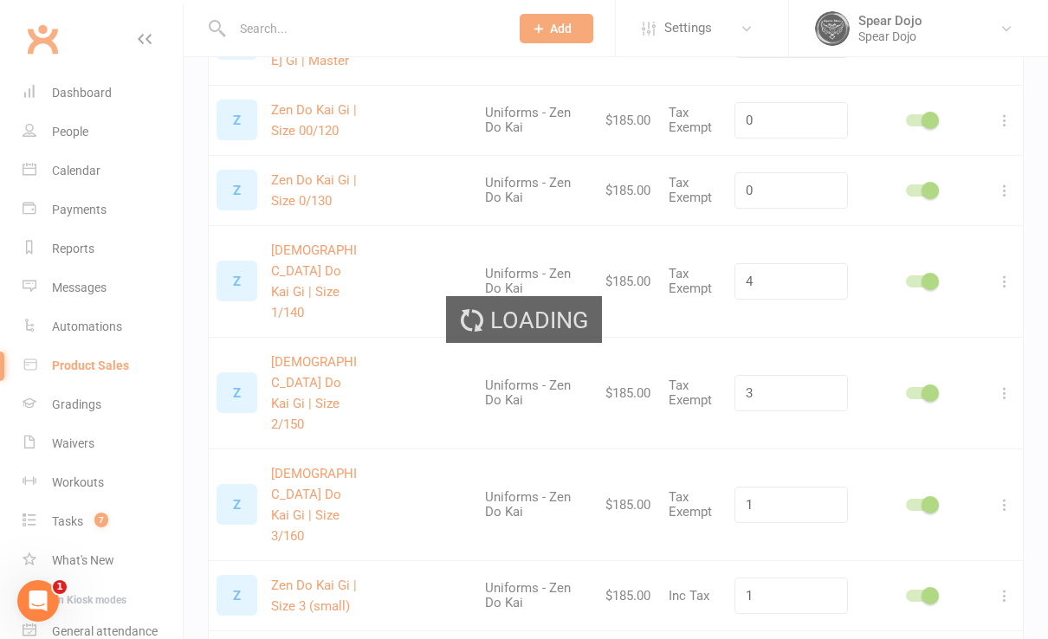
scroll to position [0, 0]
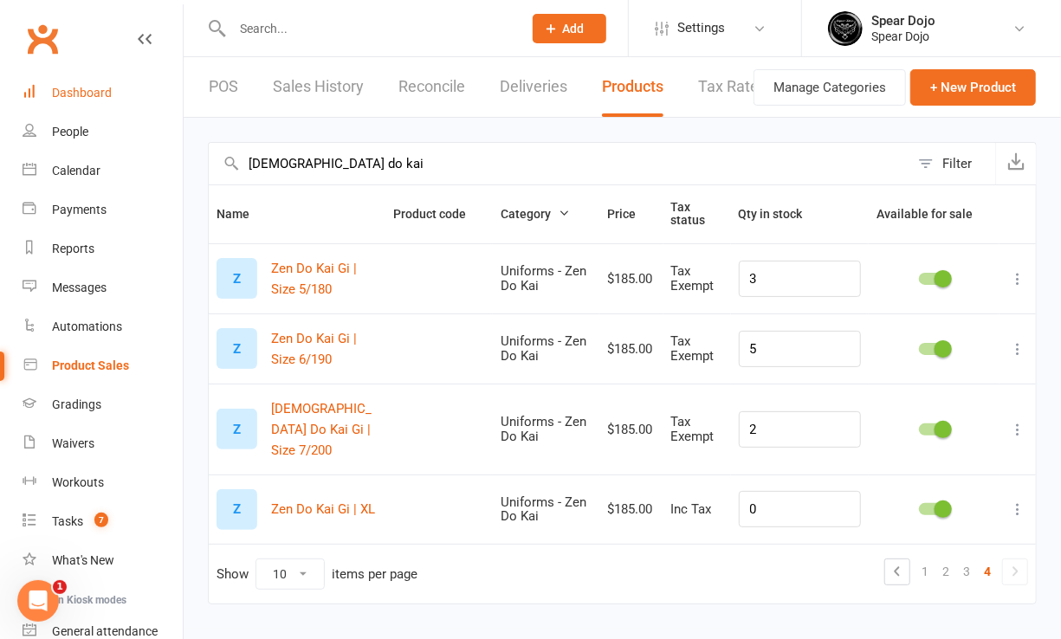
click at [87, 84] on link "Dashboard" at bounding box center [103, 93] width 160 height 39
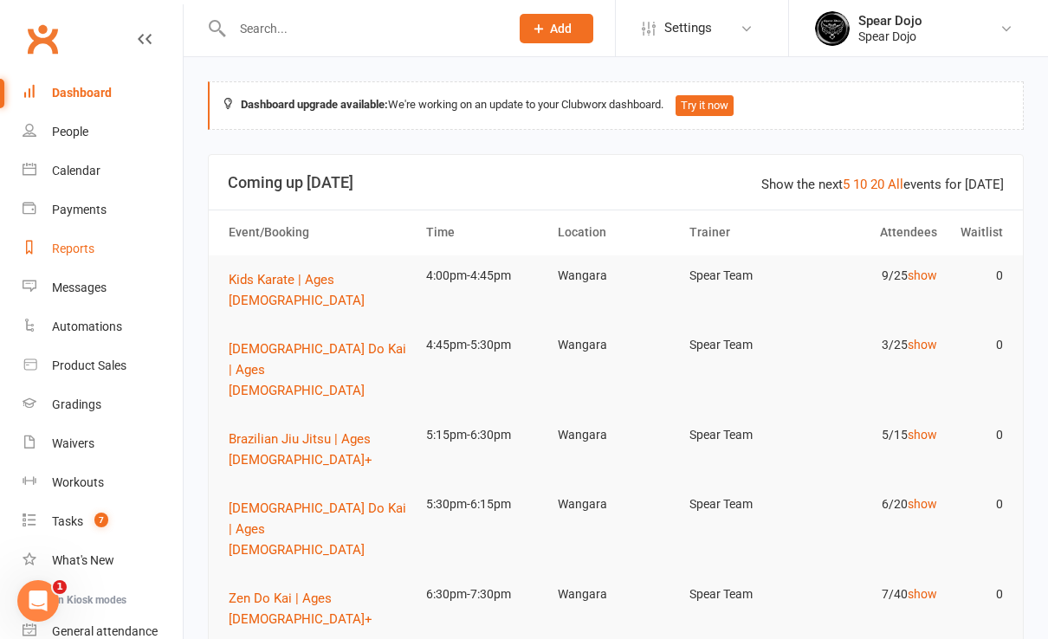
click at [66, 244] on div "Reports" at bounding box center [73, 249] width 42 height 14
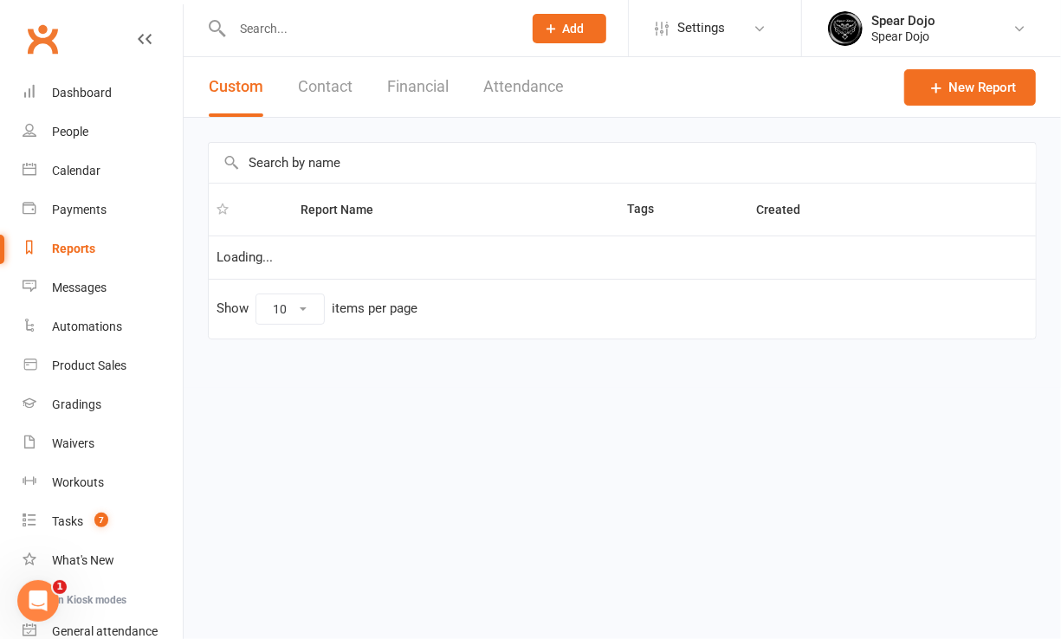
select select "50"
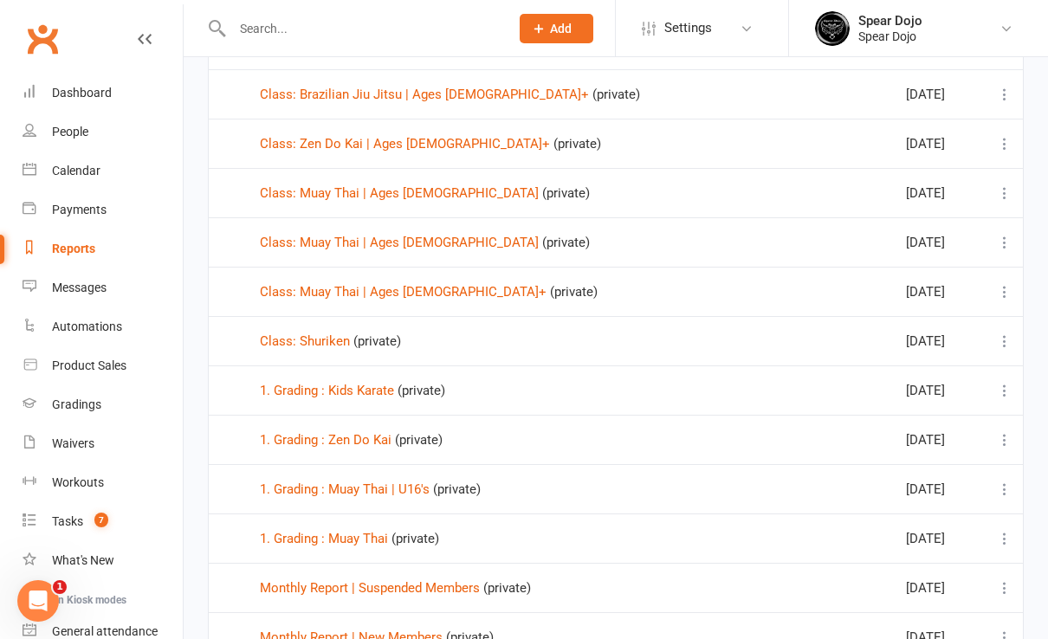
scroll to position [923, 0]
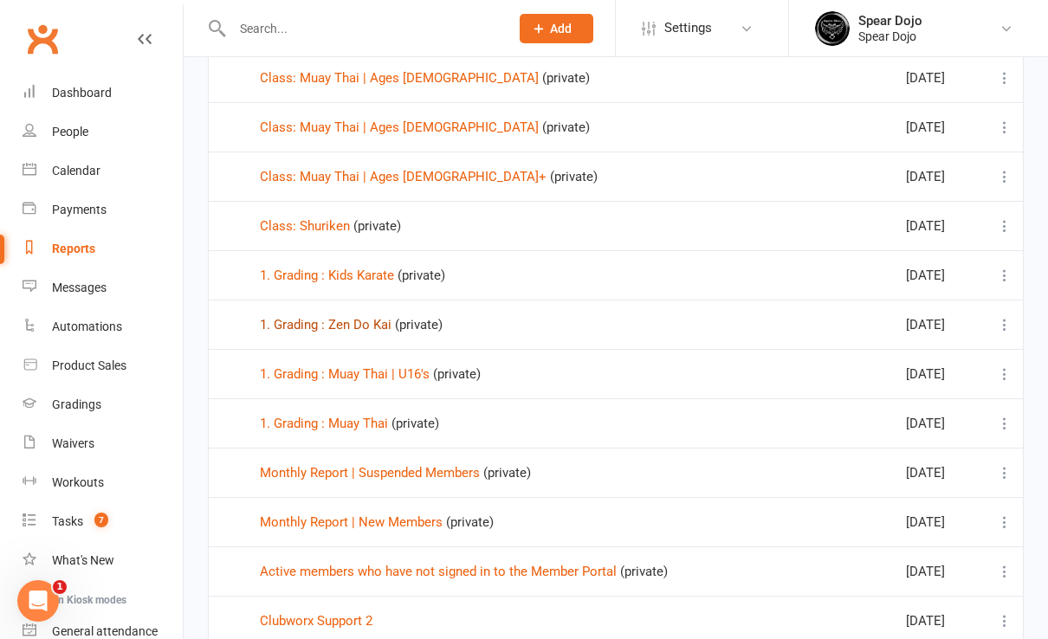
click at [345, 319] on link "1. Grading : Zen Do Kai" at bounding box center [326, 325] width 132 height 16
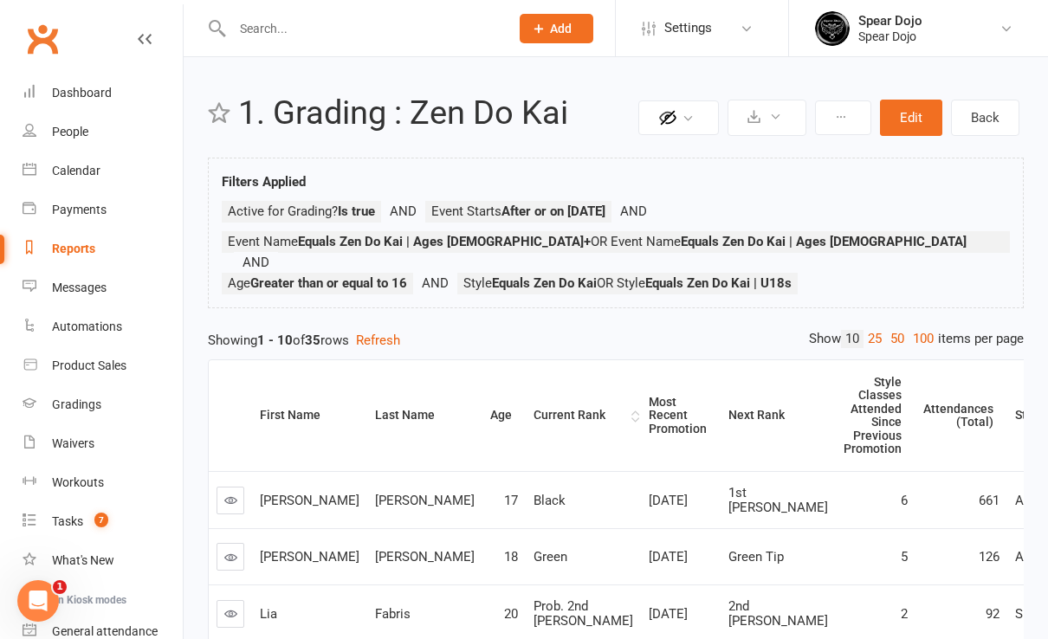
click at [533, 409] on div "Current Rank" at bounding box center [580, 415] width 94 height 13
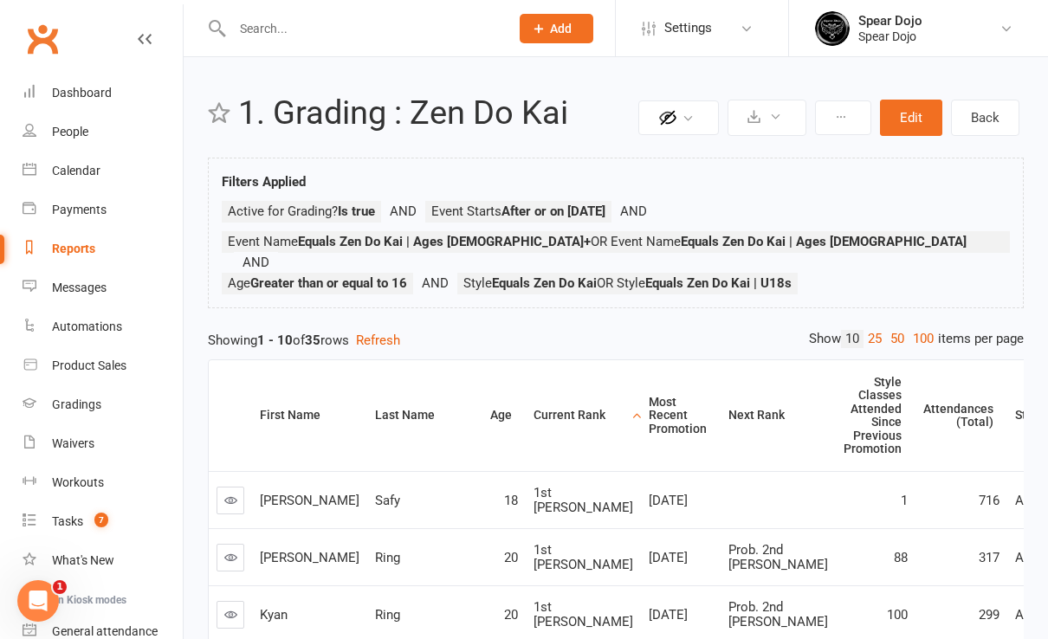
click at [533, 409] on div "Current Rank" at bounding box center [580, 415] width 94 height 13
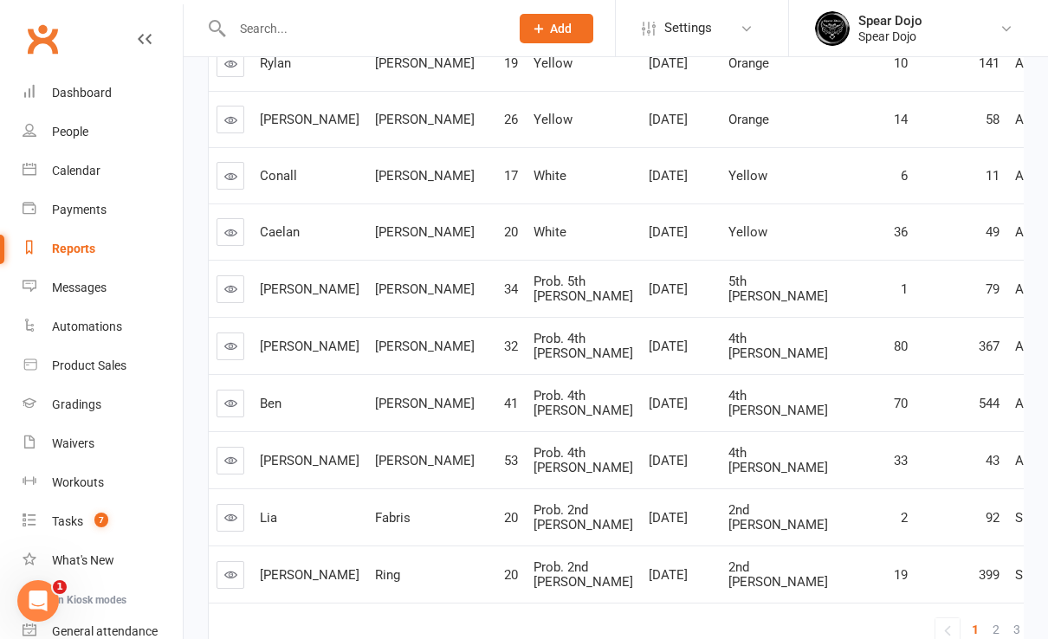
scroll to position [461, 0]
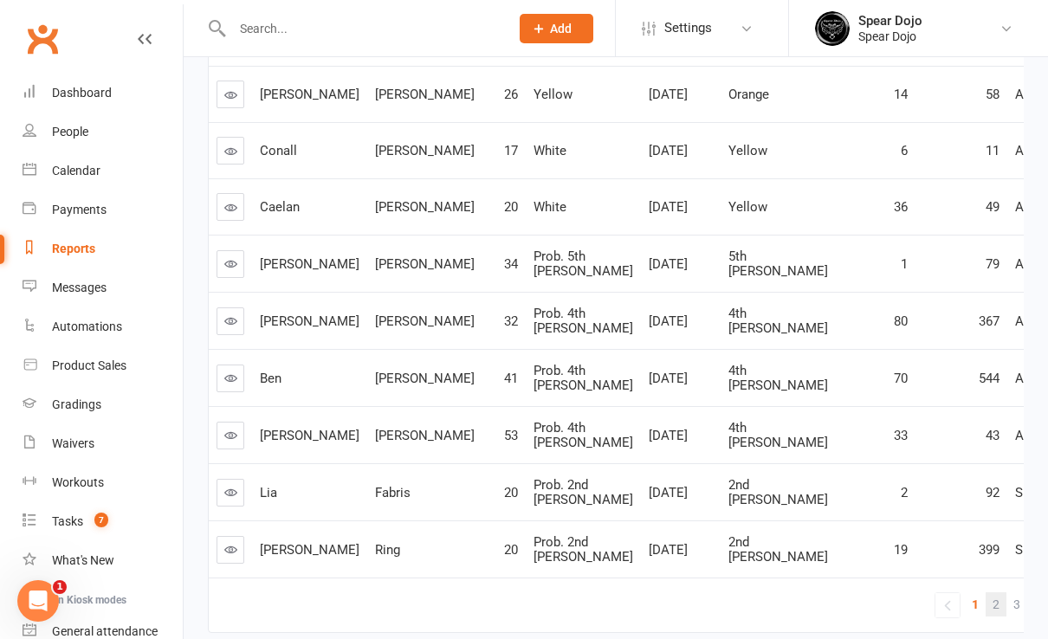
click at [992, 592] on span "2" at bounding box center [995, 604] width 7 height 24
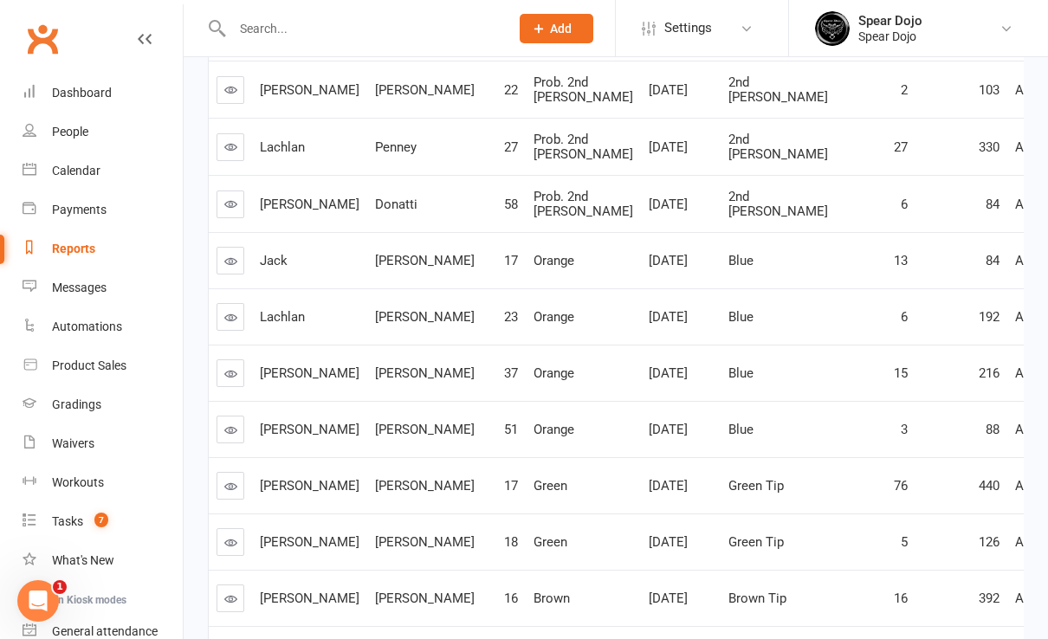
scroll to position [448, 0]
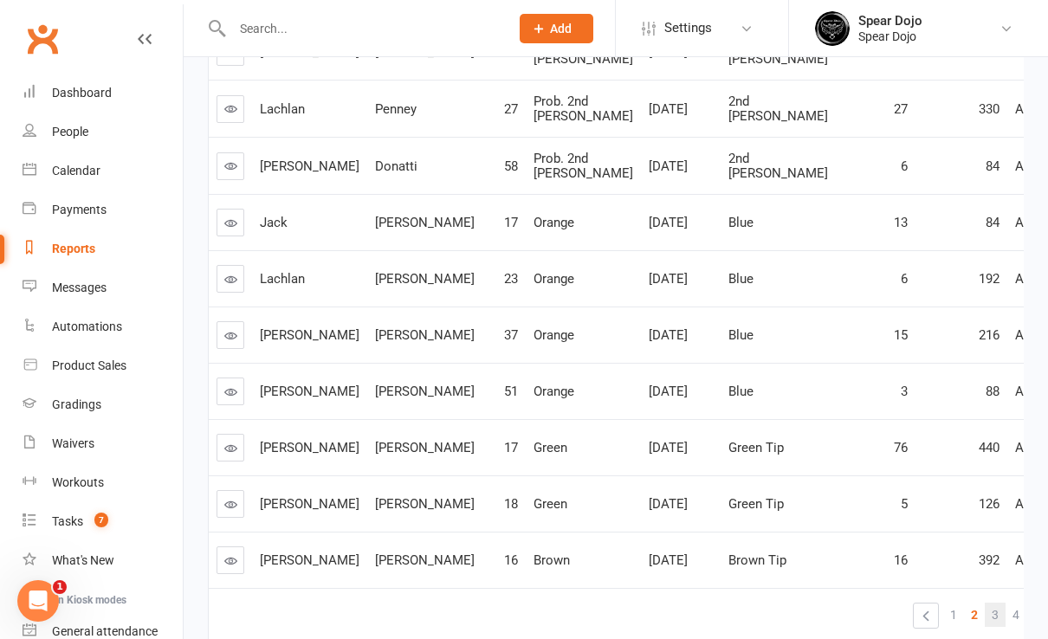
click at [991, 603] on span "3" at bounding box center [994, 615] width 7 height 24
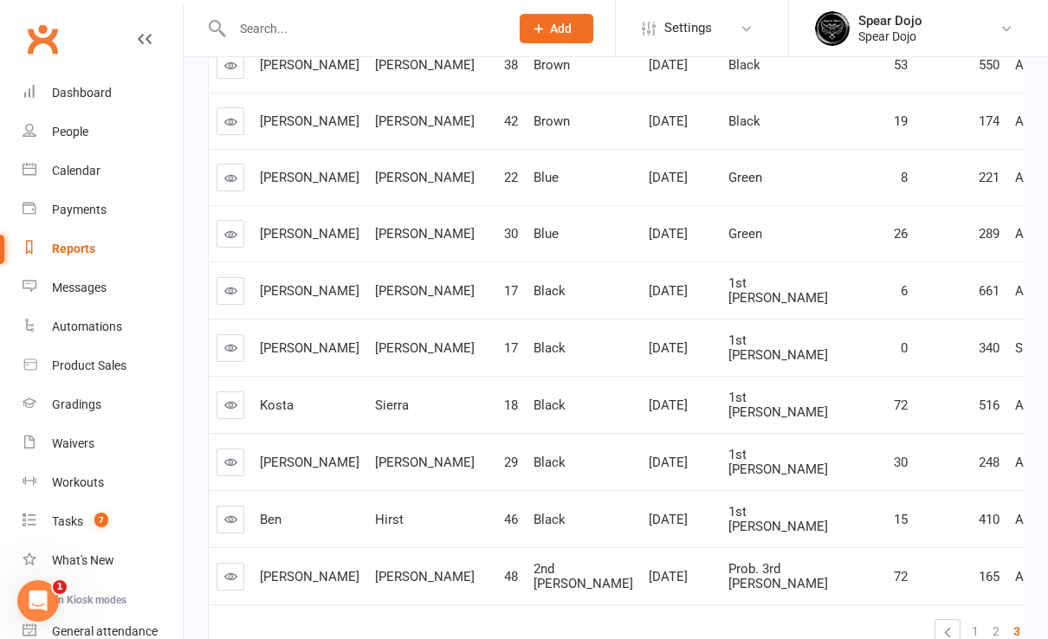
scroll to position [461, 0]
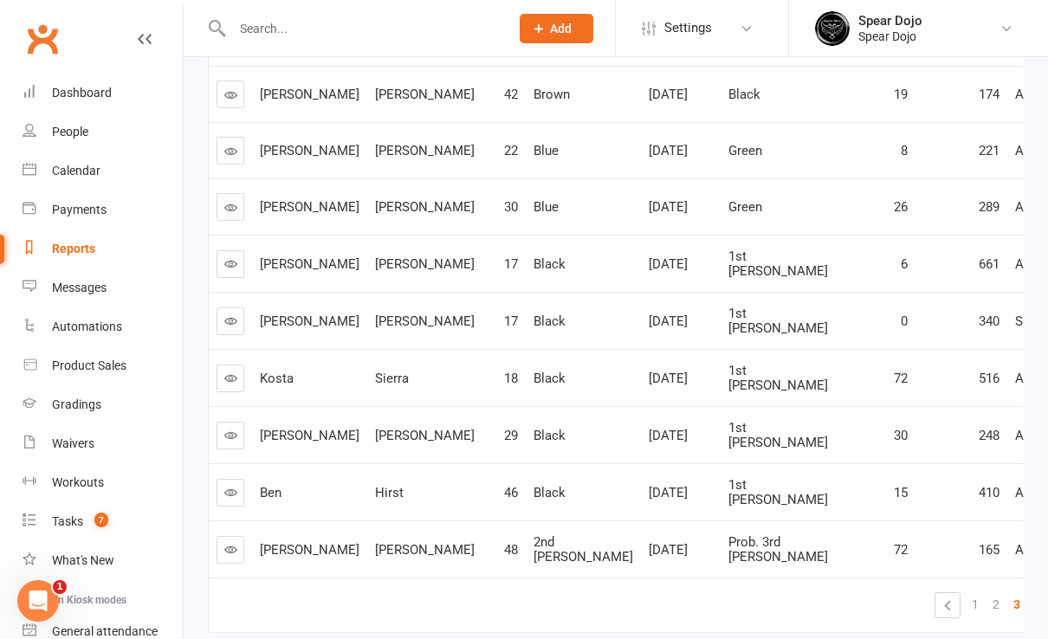
click at [1034, 592] on span "4" at bounding box center [1037, 604] width 7 height 24
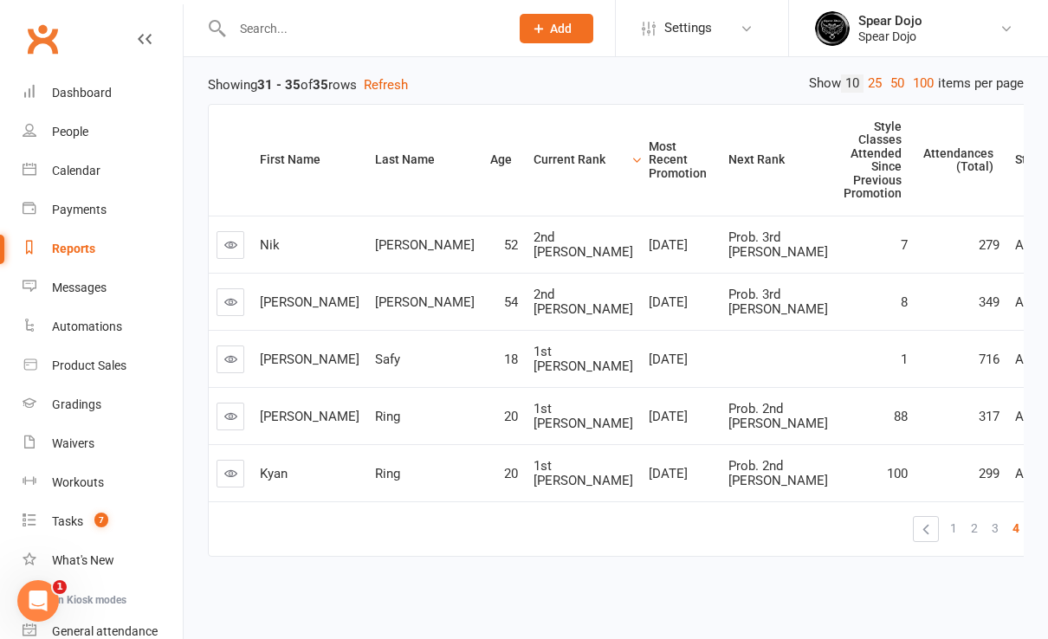
scroll to position [199, 0]
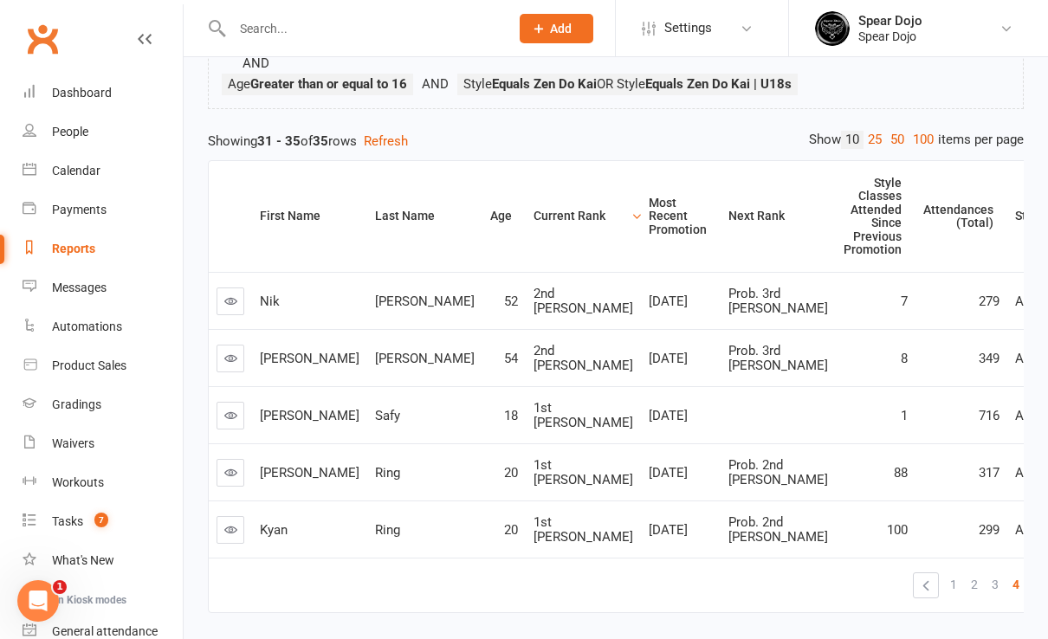
click at [1031, 573] on link "»" at bounding box center [1043, 585] width 24 height 24
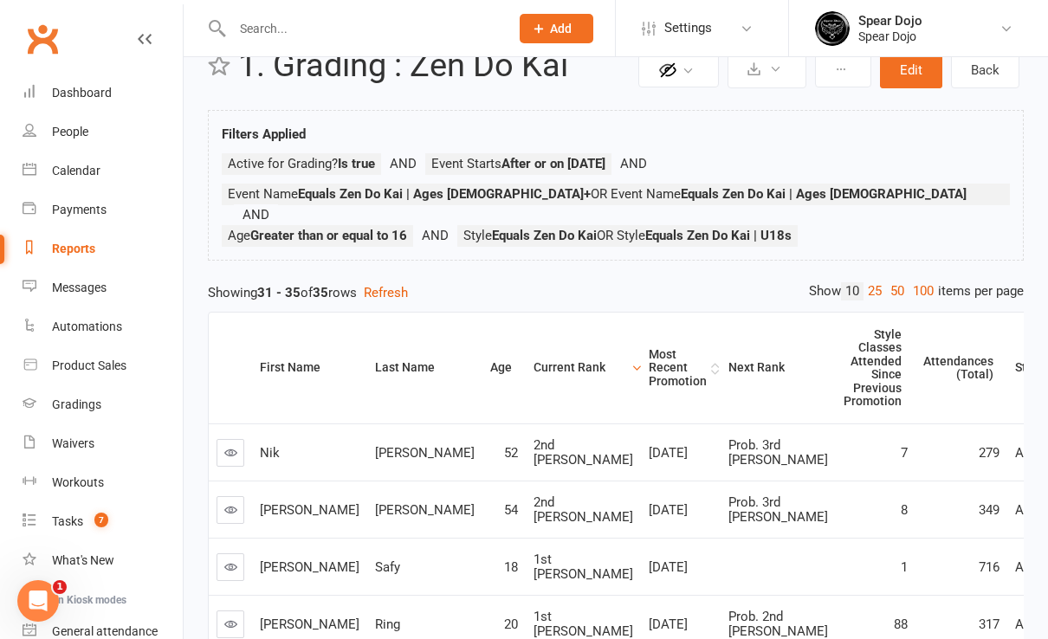
scroll to position [0, 0]
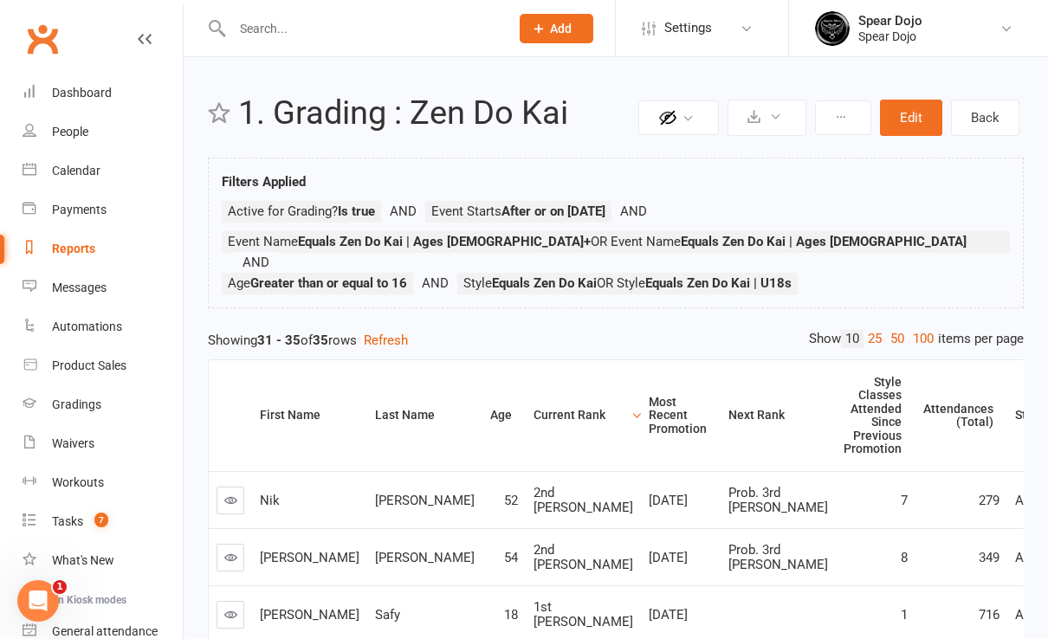
click at [266, 26] on input "text" at bounding box center [362, 28] width 270 height 24
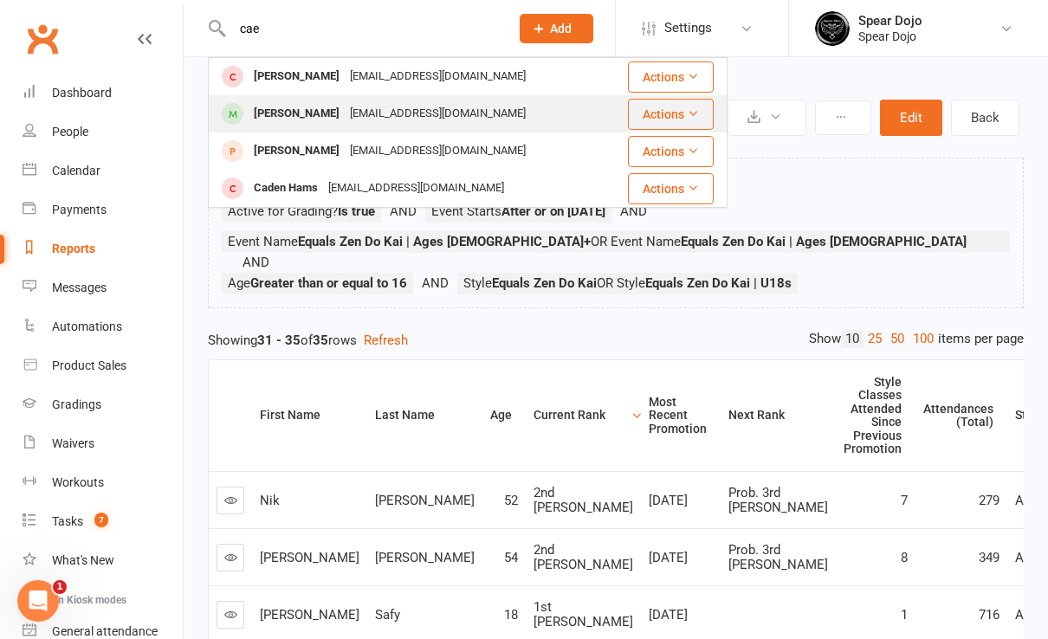
type input "cae"
click at [317, 110] on div "[PERSON_NAME]" at bounding box center [296, 113] width 96 height 25
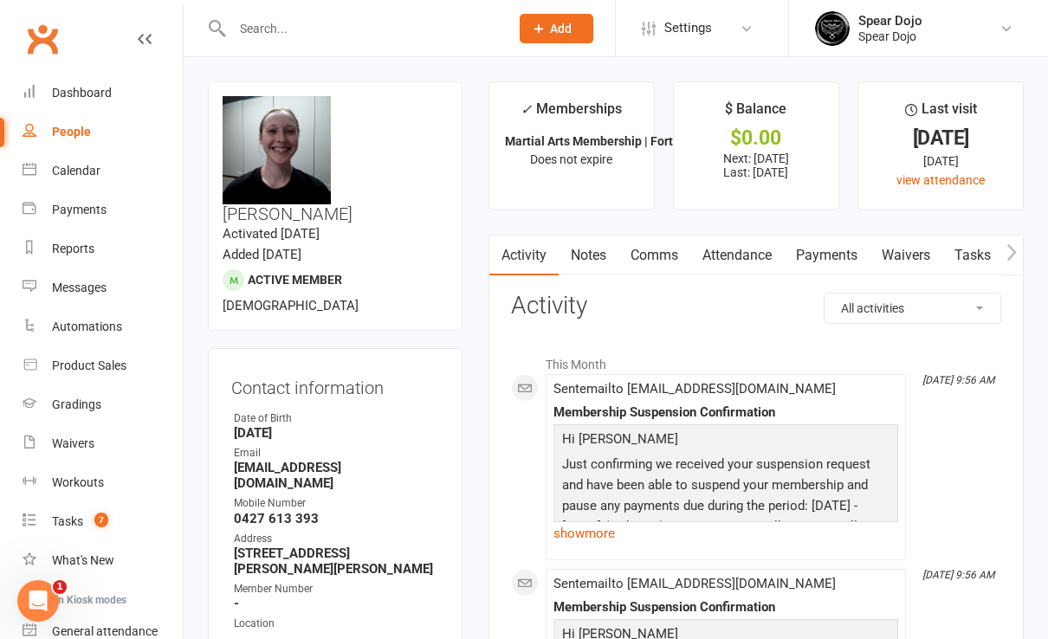
click at [655, 256] on link "Comms" at bounding box center [654, 255] width 72 height 40
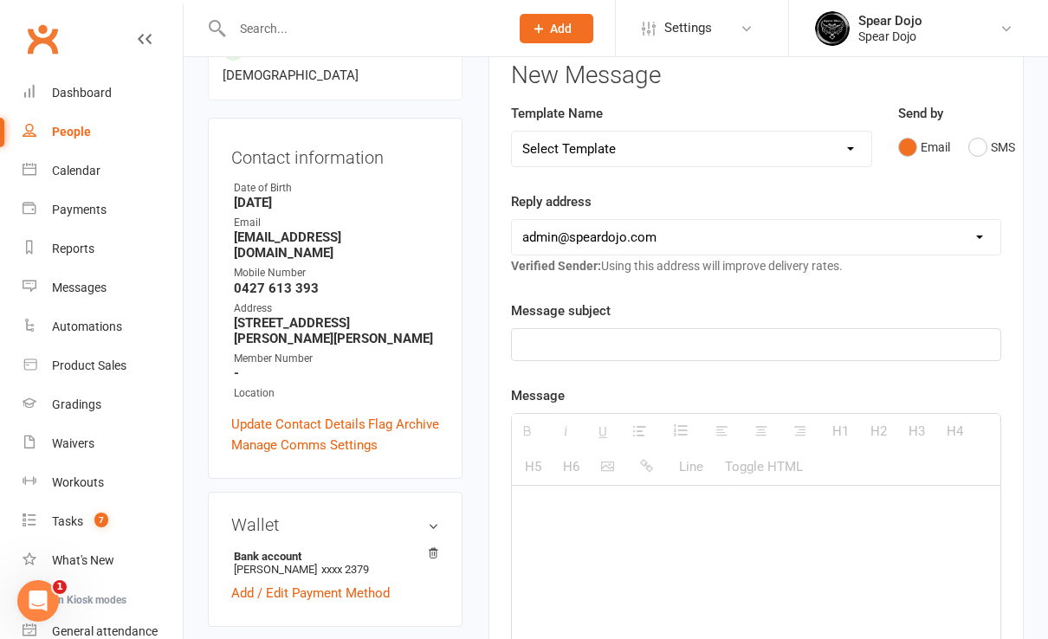
scroll to position [230, 0]
click at [559, 345] on p at bounding box center [756, 344] width 468 height 21
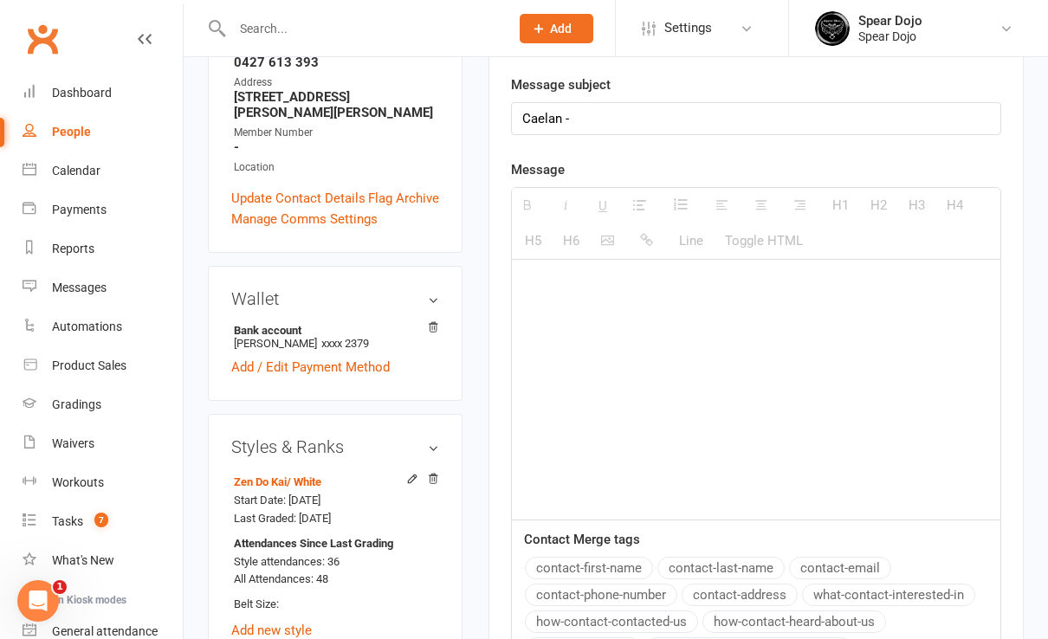
scroll to position [461, 0]
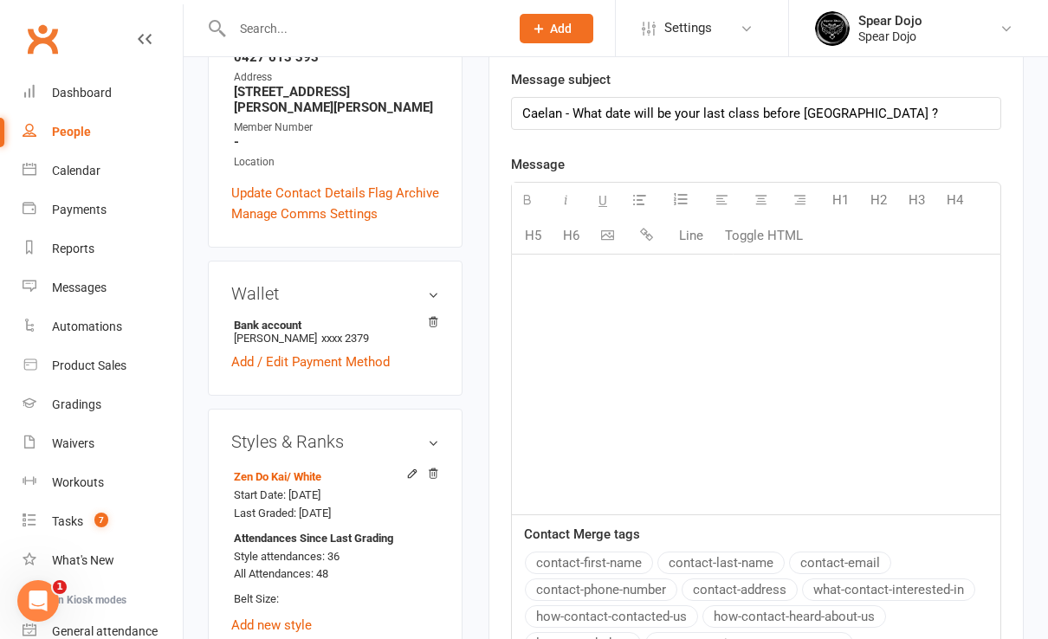
click at [548, 270] on p at bounding box center [756, 279] width 468 height 21
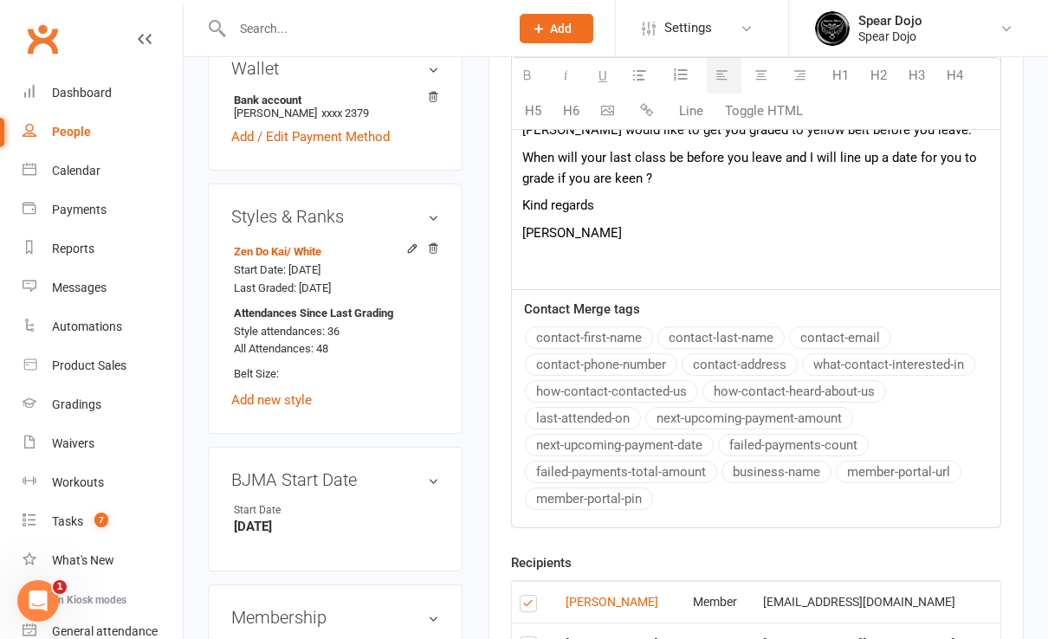
scroll to position [923, 0]
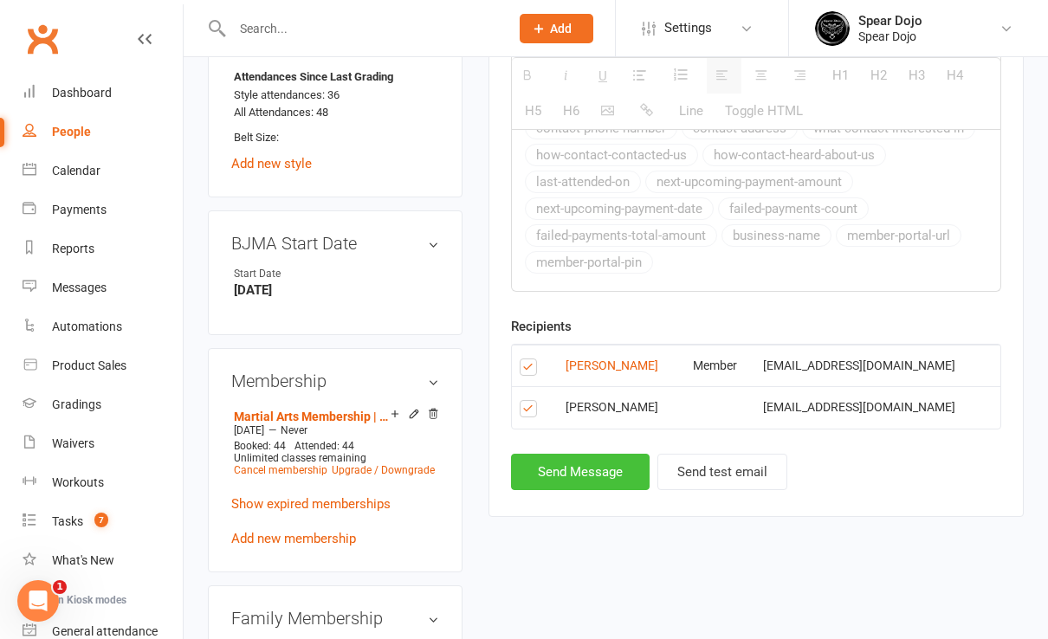
click at [604, 464] on button "Send Message" at bounding box center [580, 472] width 139 height 36
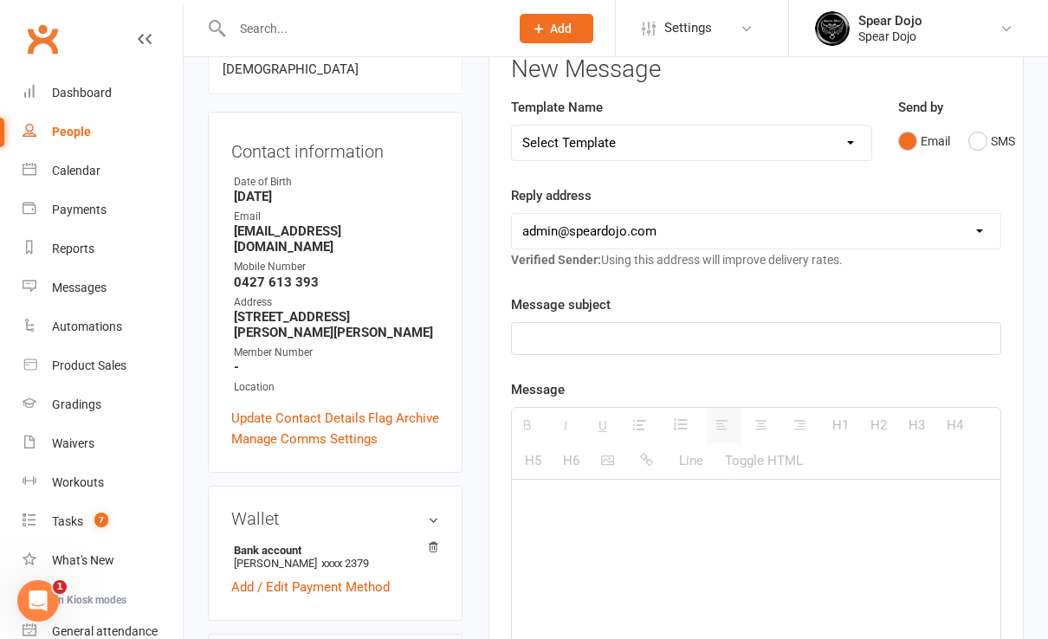
scroll to position [230, 0]
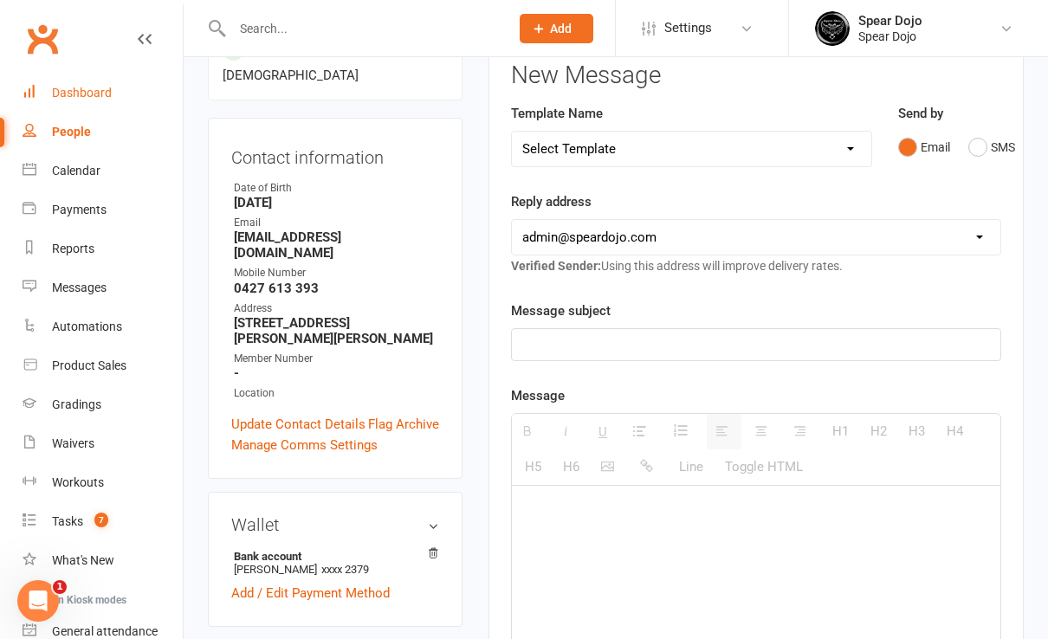
click at [81, 89] on div "Dashboard" at bounding box center [82, 93] width 60 height 14
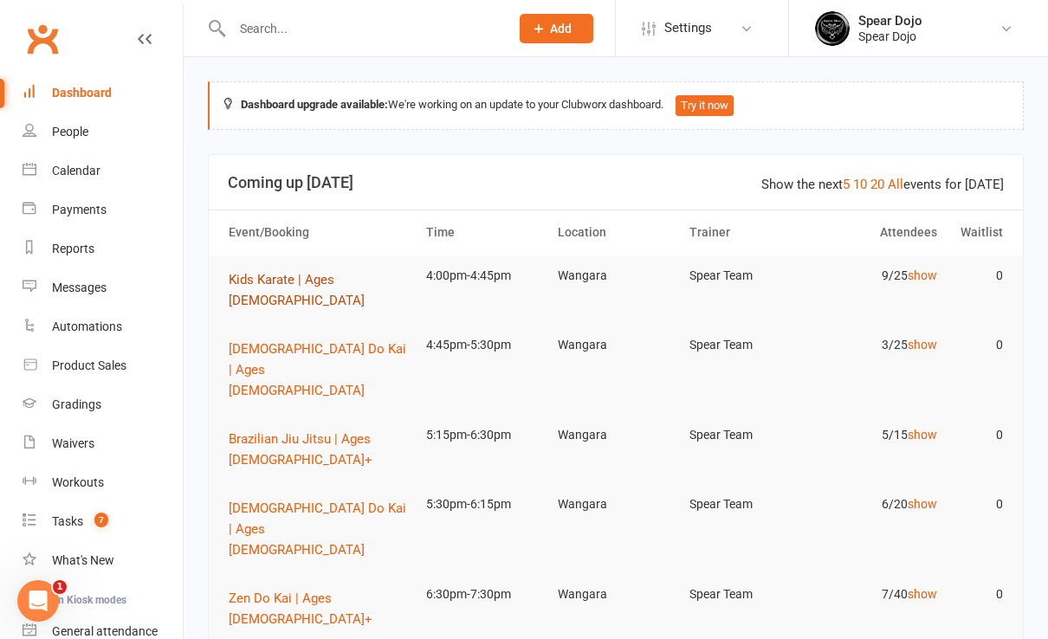
click at [351, 279] on span "Kids Karate | Ages [DEMOGRAPHIC_DATA]" at bounding box center [297, 290] width 136 height 36
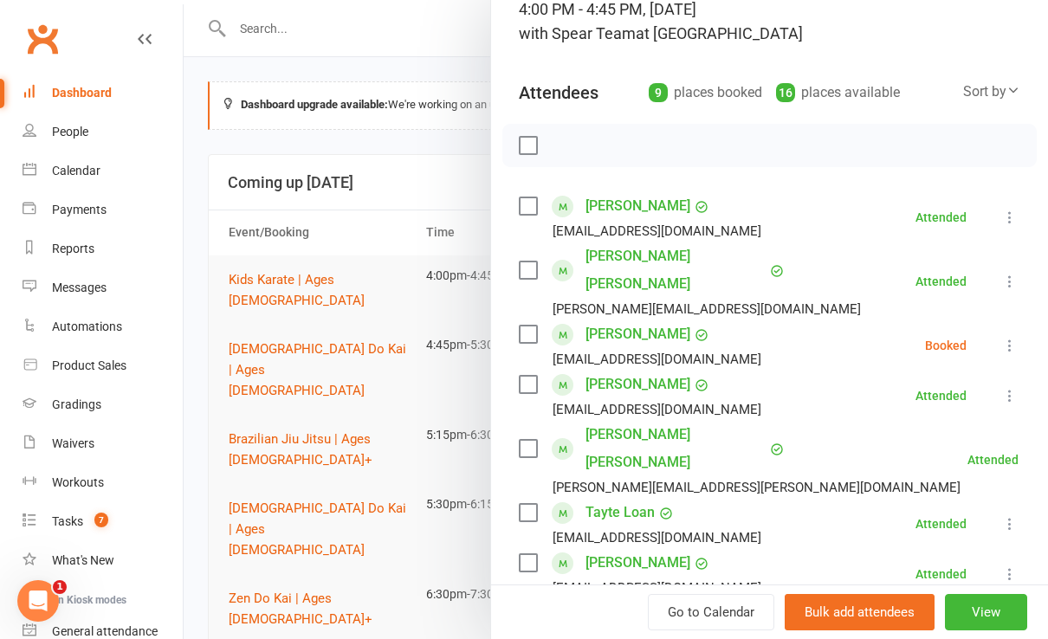
scroll to position [346, 0]
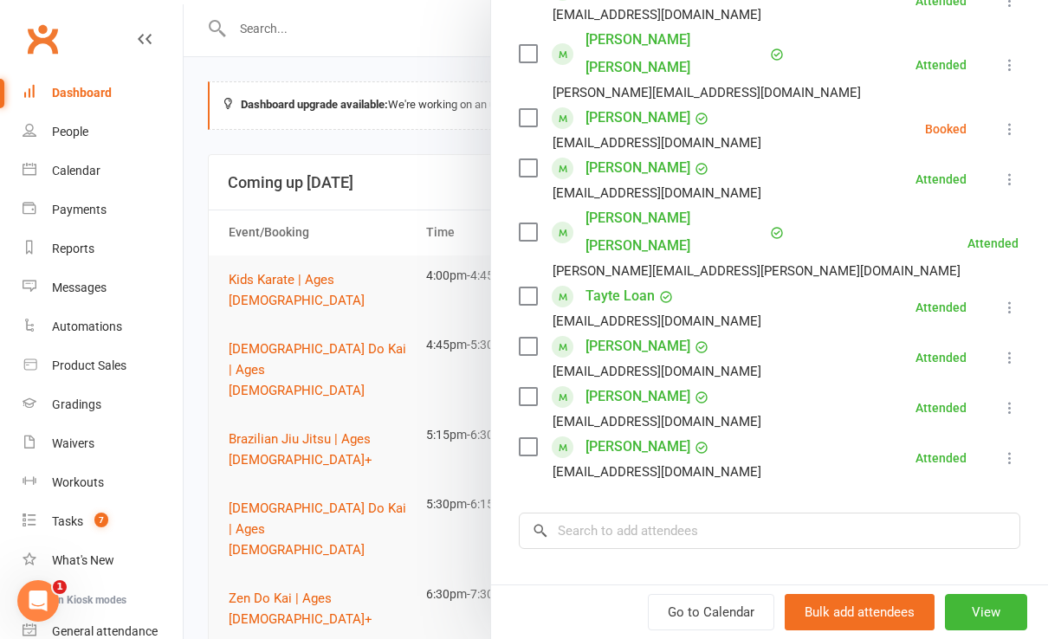
click at [598, 383] on link "[PERSON_NAME]" at bounding box center [637, 397] width 105 height 28
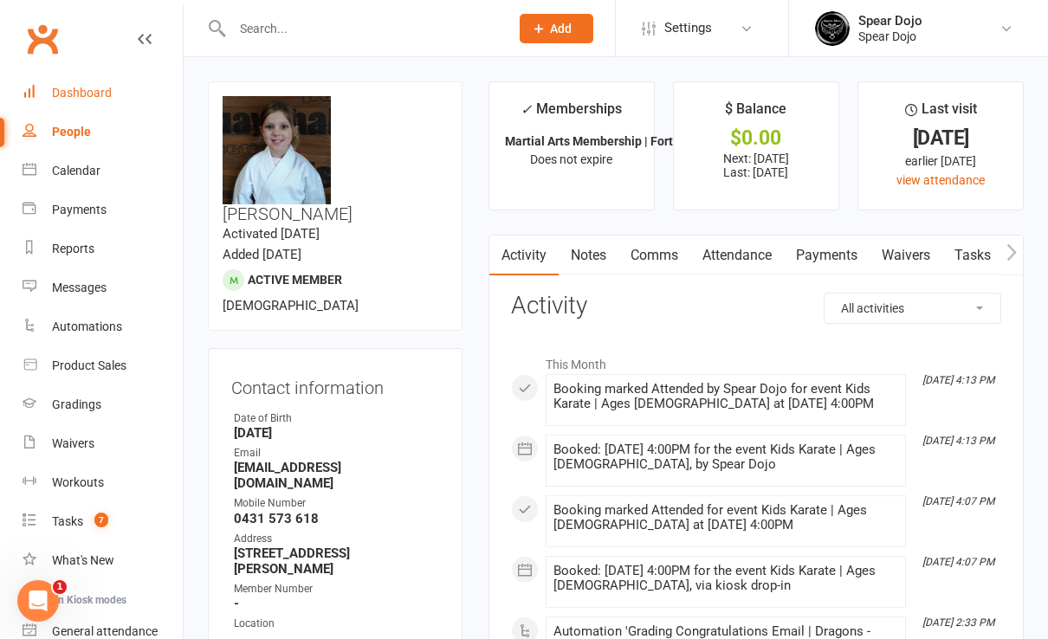
click at [92, 104] on link "Dashboard" at bounding box center [103, 93] width 160 height 39
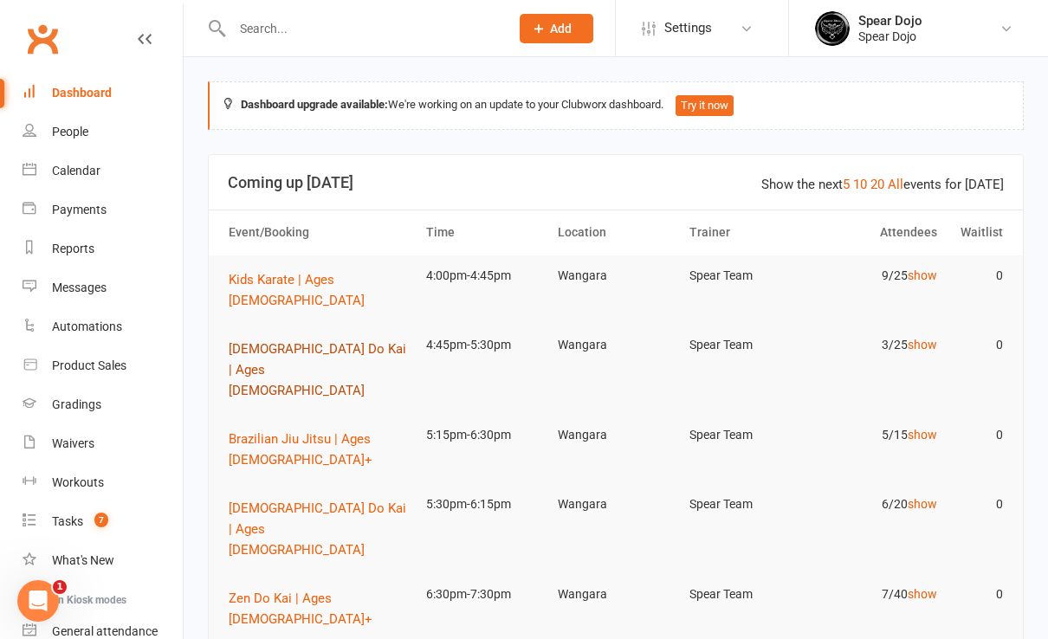
click at [348, 341] on span "[DEMOGRAPHIC_DATA] Do Kai | Ages [DEMOGRAPHIC_DATA]" at bounding box center [317, 369] width 177 height 57
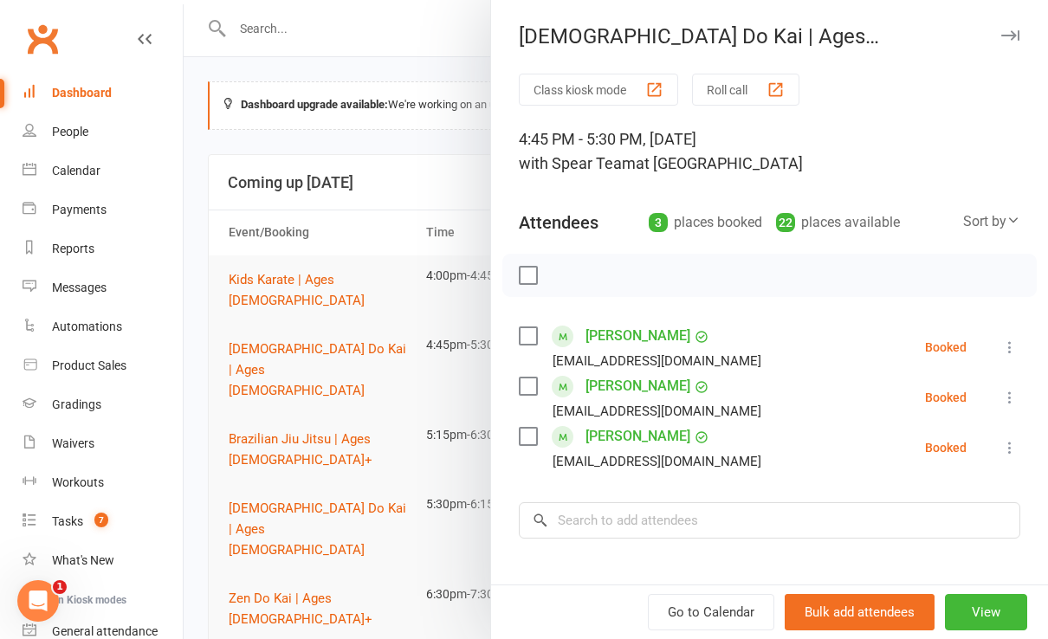
click at [326, 278] on div at bounding box center [616, 319] width 864 height 639
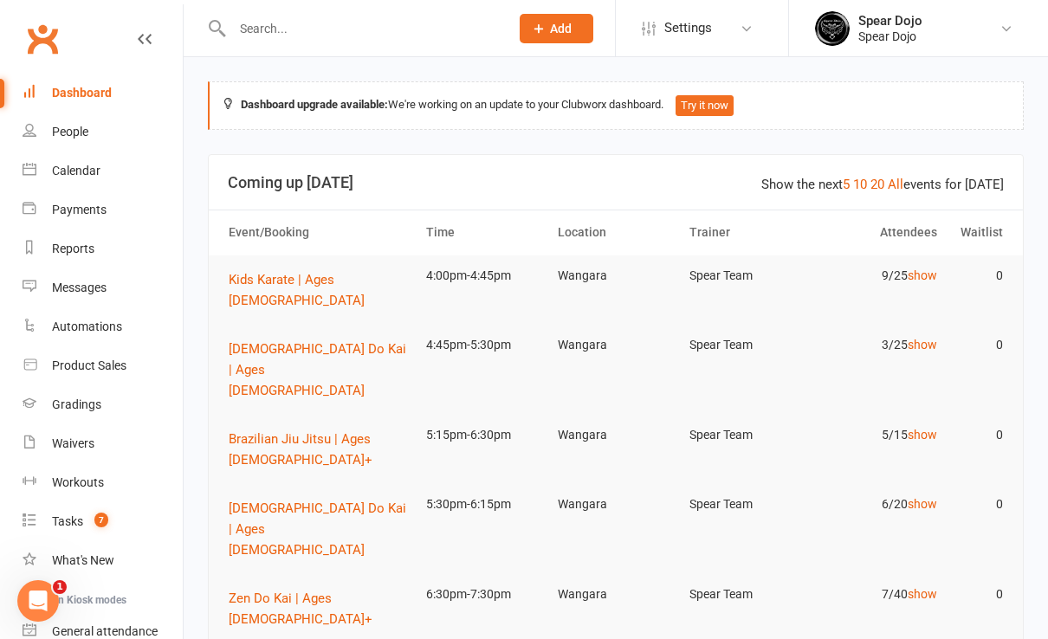
click at [100, 93] on div "Dashboard" at bounding box center [82, 93] width 60 height 14
